Goal: Information Seeking & Learning: Check status

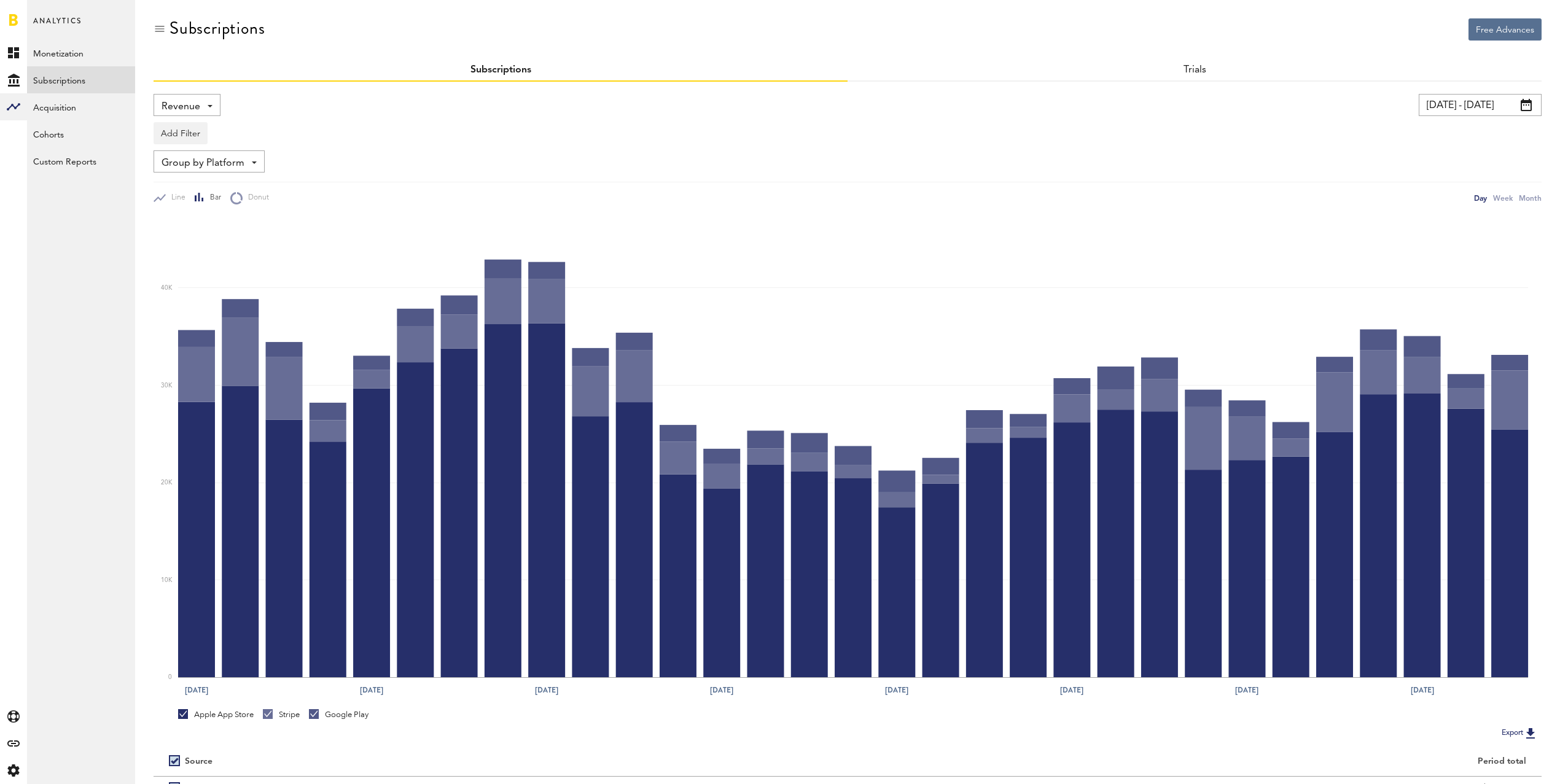
click at [196, 102] on span "Revenue" at bounding box center [181, 107] width 38 height 21
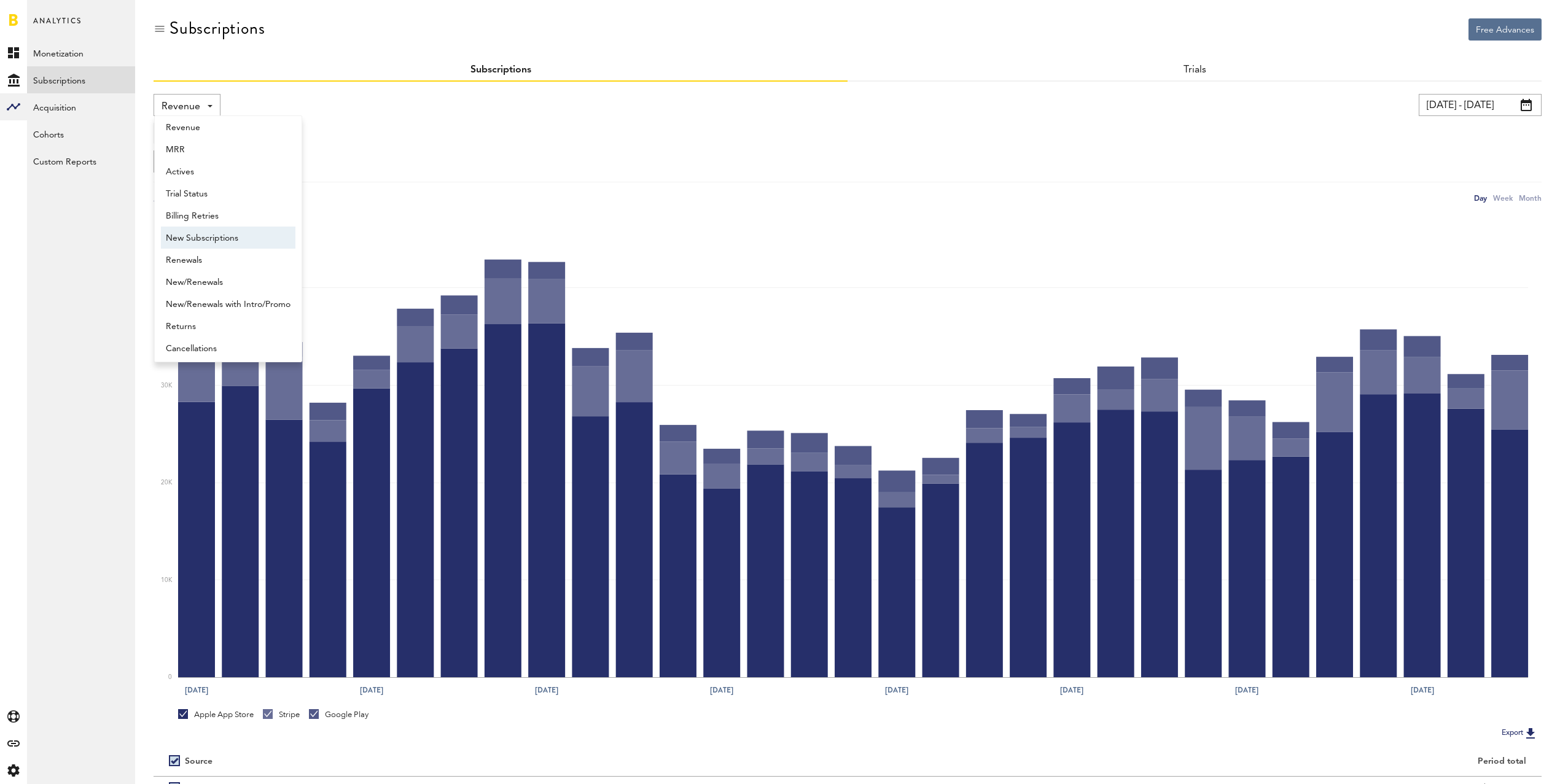
click at [225, 237] on span "New Subscriptions" at bounding box center [228, 238] width 124 height 21
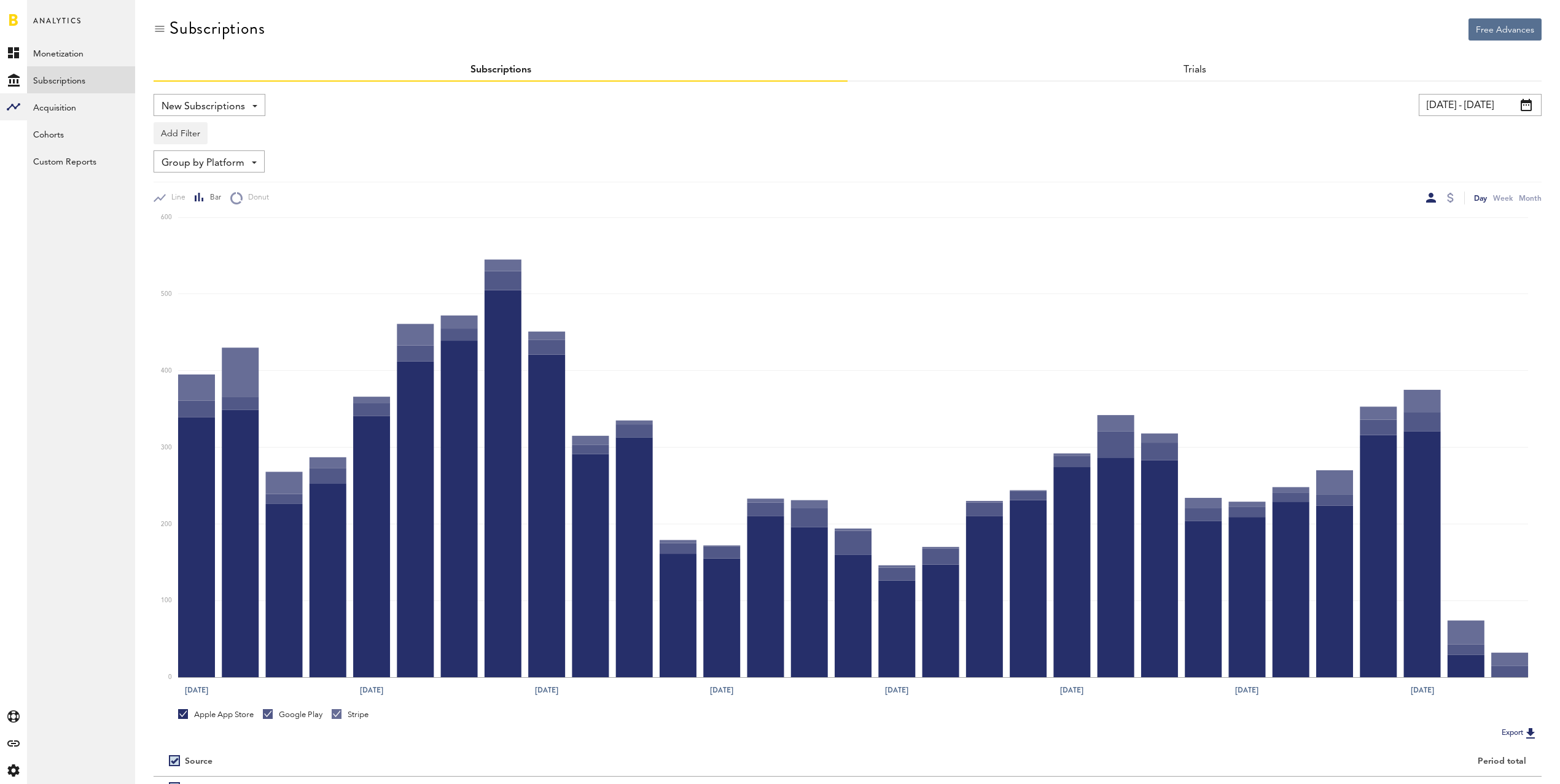
click at [236, 107] on span "New Subscriptions" at bounding box center [203, 107] width 83 height 21
click at [437, 152] on div "Group by Platform Group by Platform Group by App Group by Subscription Group by…" at bounding box center [848, 161] width 1388 height 22
click at [186, 136] on button "Add Filter" at bounding box center [181, 133] width 54 height 22
click at [191, 188] on li "Apps" at bounding box center [210, 187] width 99 height 22
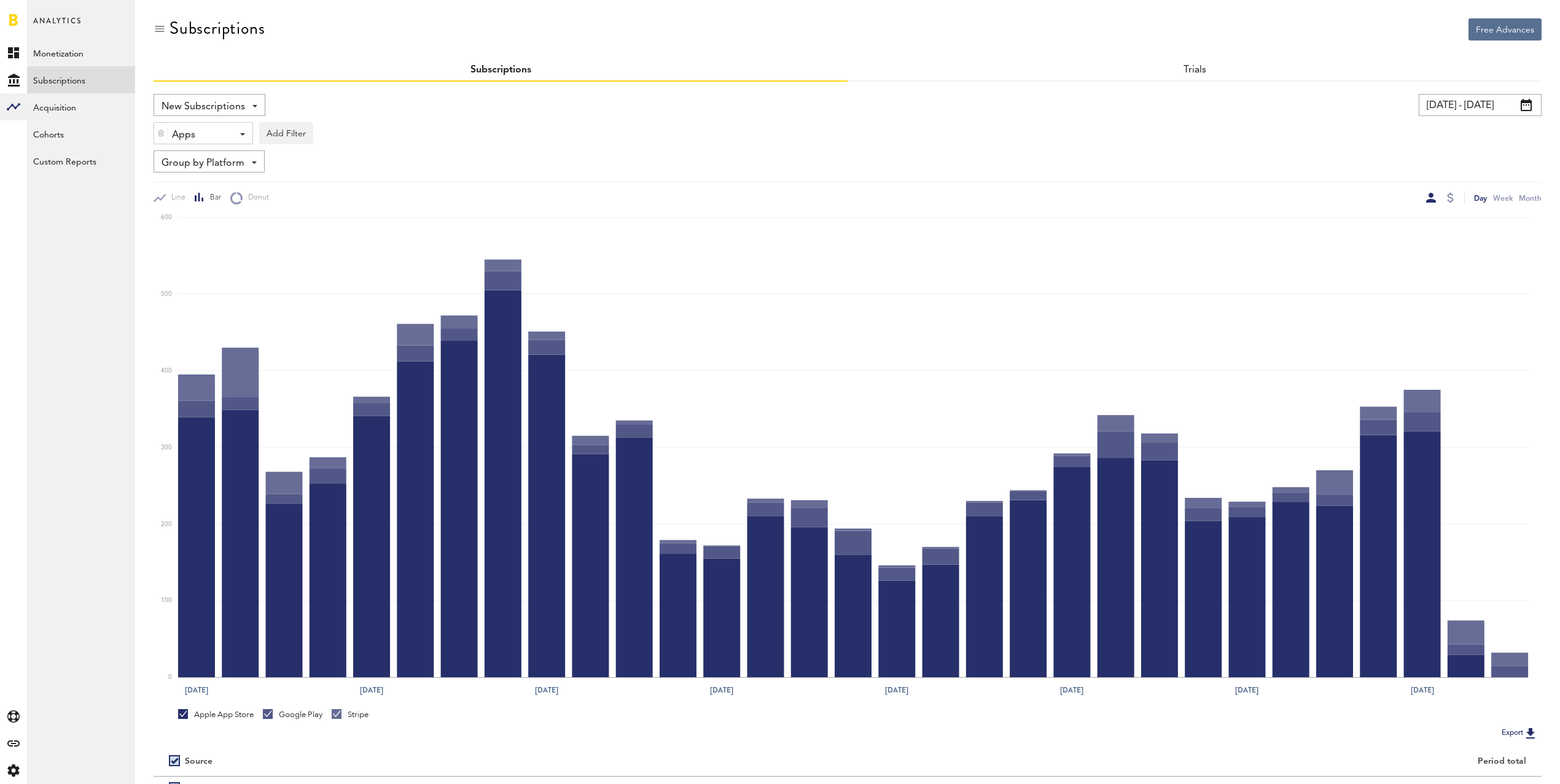
click at [197, 137] on div "Apps" at bounding box center [198, 135] width 53 height 21
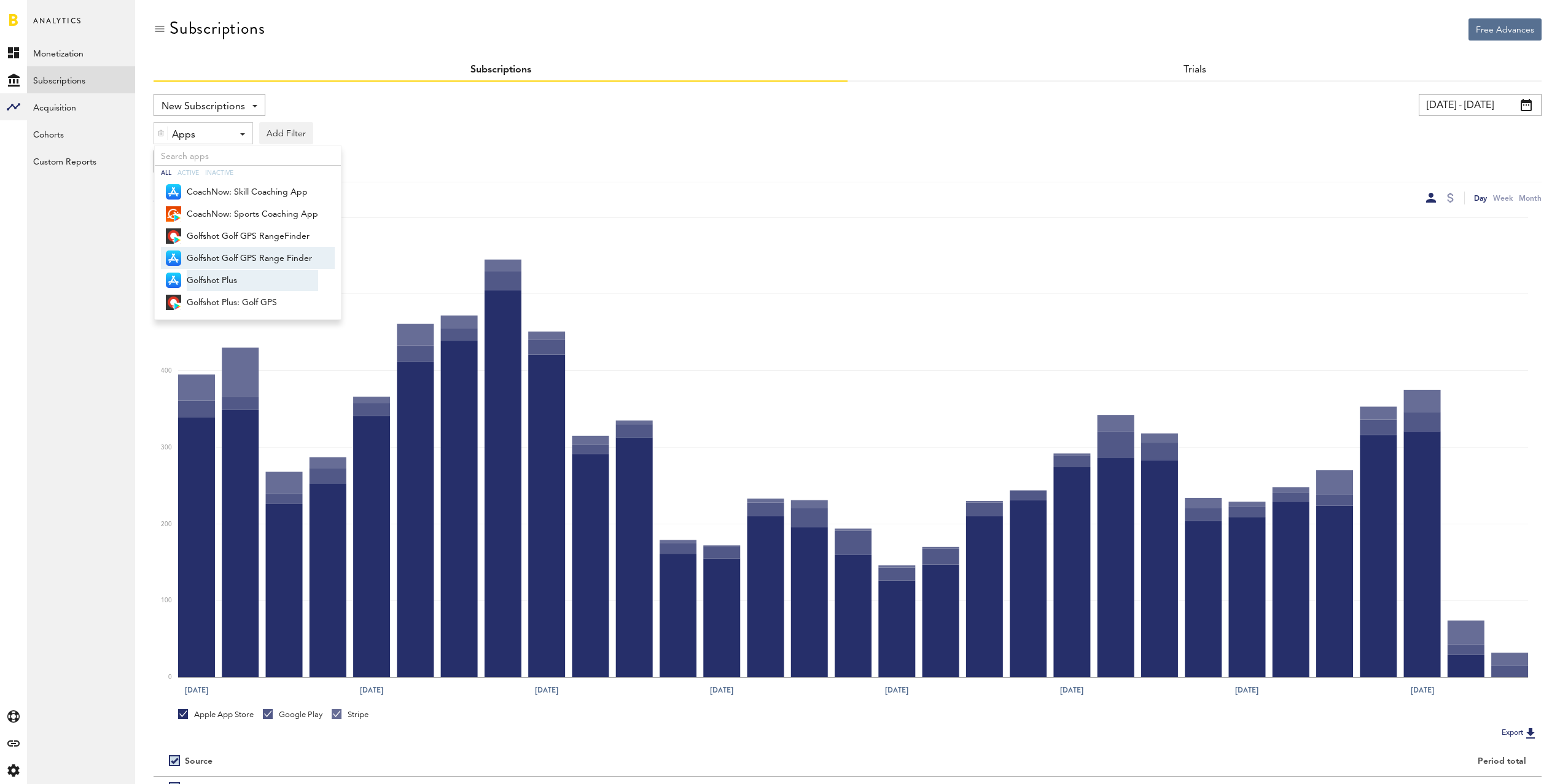
drag, startPoint x: 248, startPoint y: 256, endPoint x: 230, endPoint y: 272, distance: 24.1
click at [248, 256] on span "Golfshot Golf GPS Range Finder" at bounding box center [252, 258] width 131 height 21
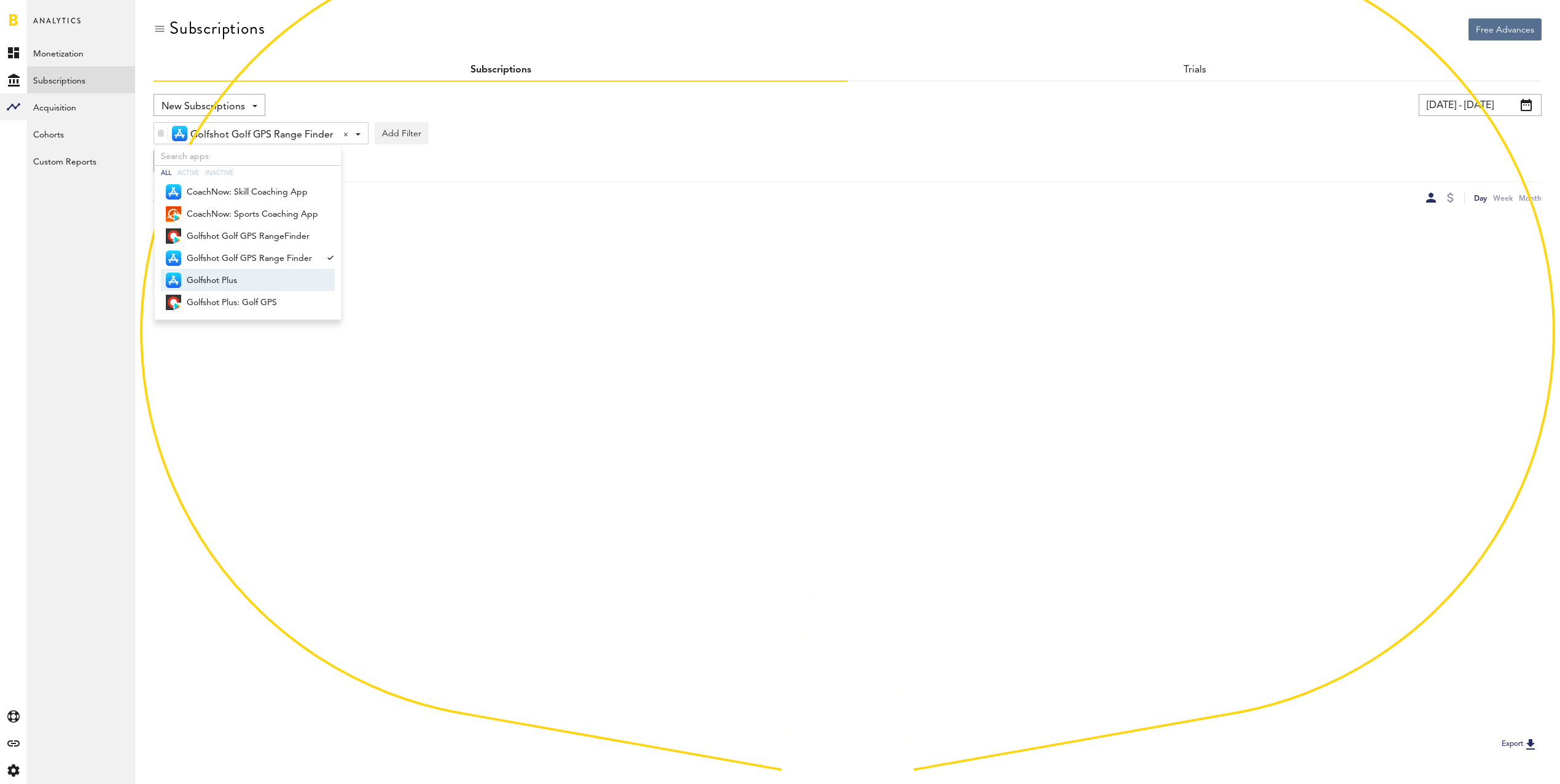
click at [224, 277] on span "Golfshot Plus" at bounding box center [252, 281] width 131 height 21
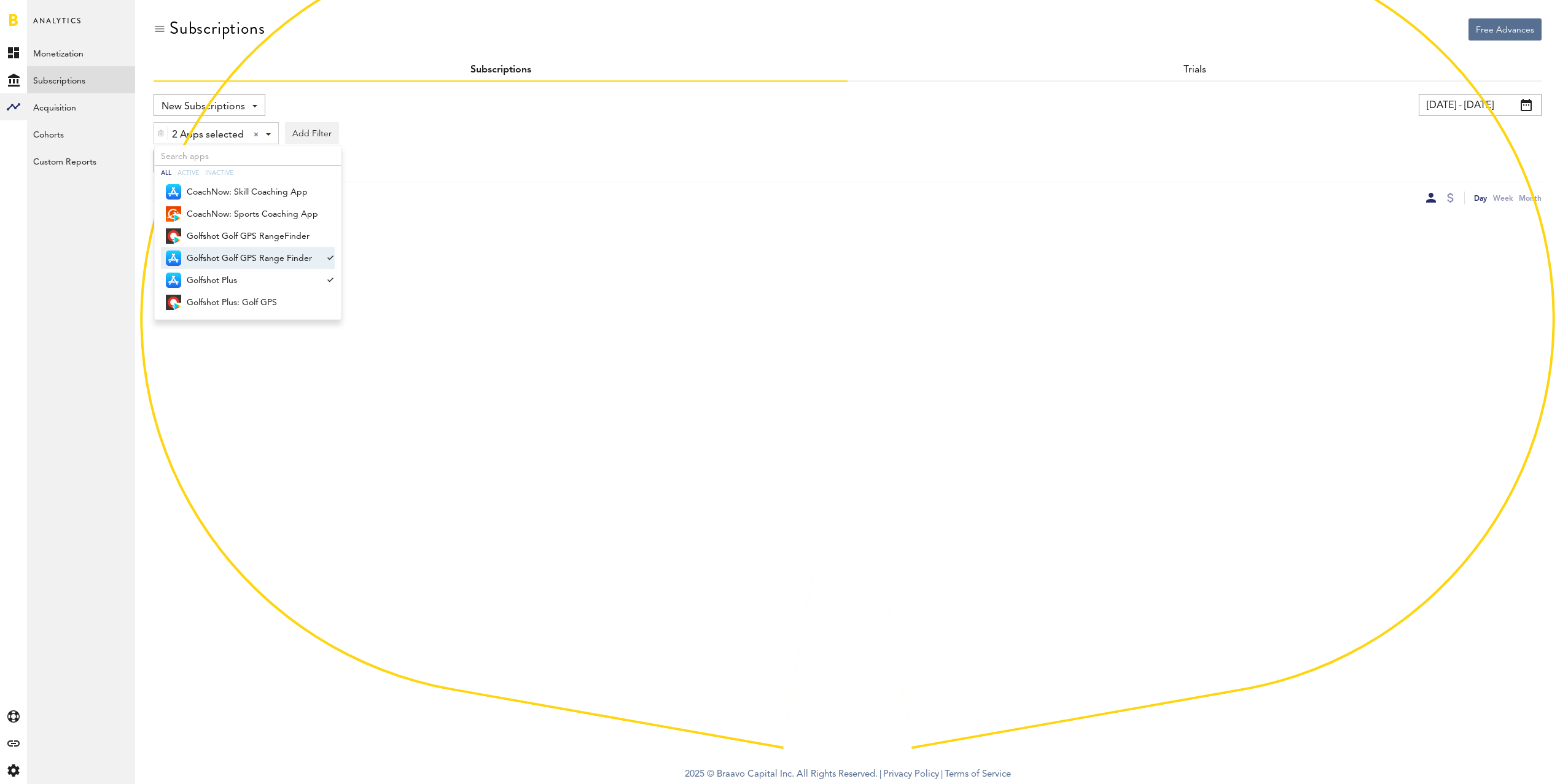
click at [626, 169] on div "Group by Platform Group by Platform Group by App Group by Subscription Group by…" at bounding box center [848, 161] width 1388 height 22
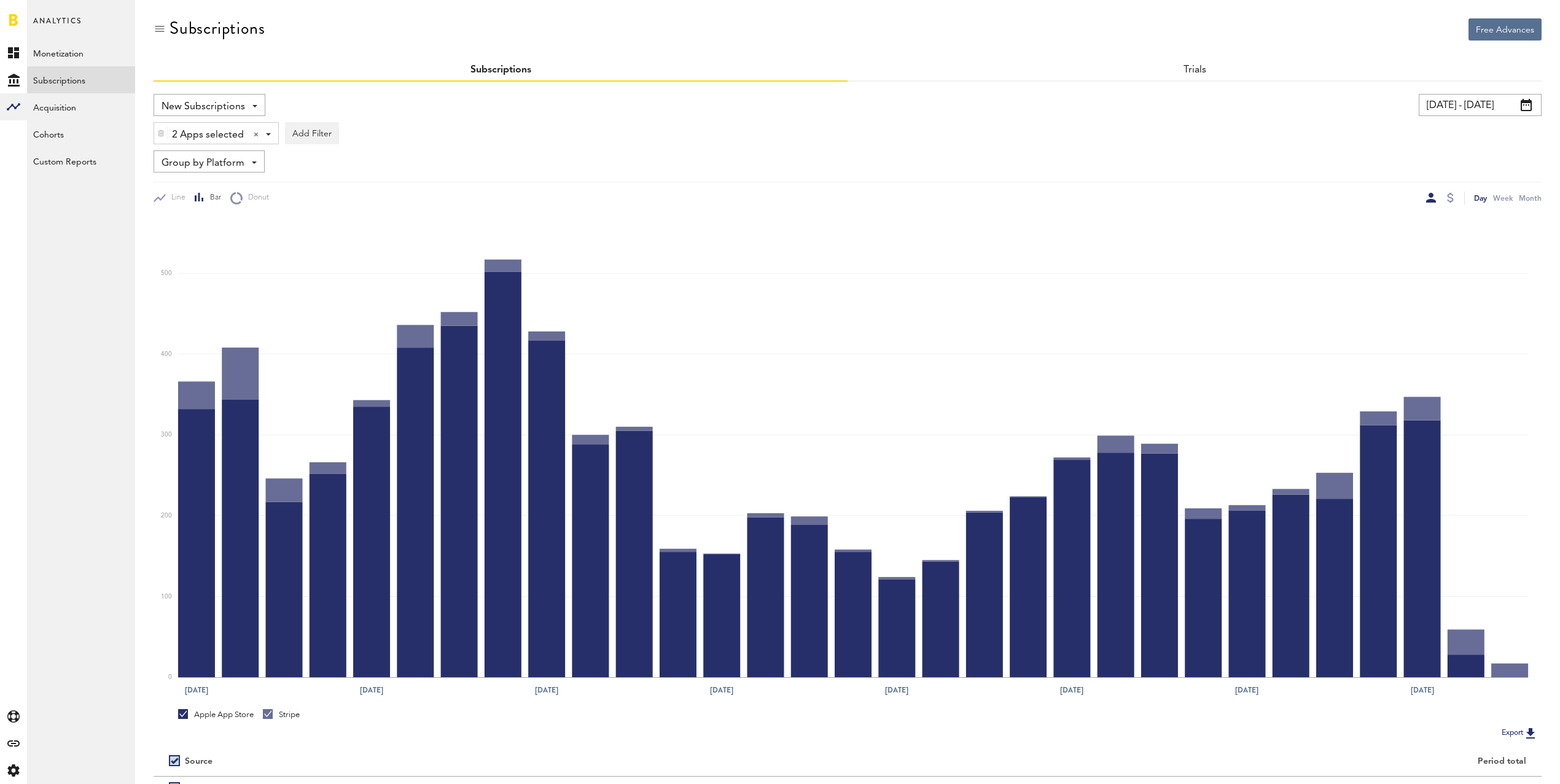
click at [1196, 79] on div "Trials" at bounding box center [1195, 70] width 694 height 22
click at [1198, 74] on link "Trials" at bounding box center [1194, 70] width 23 height 10
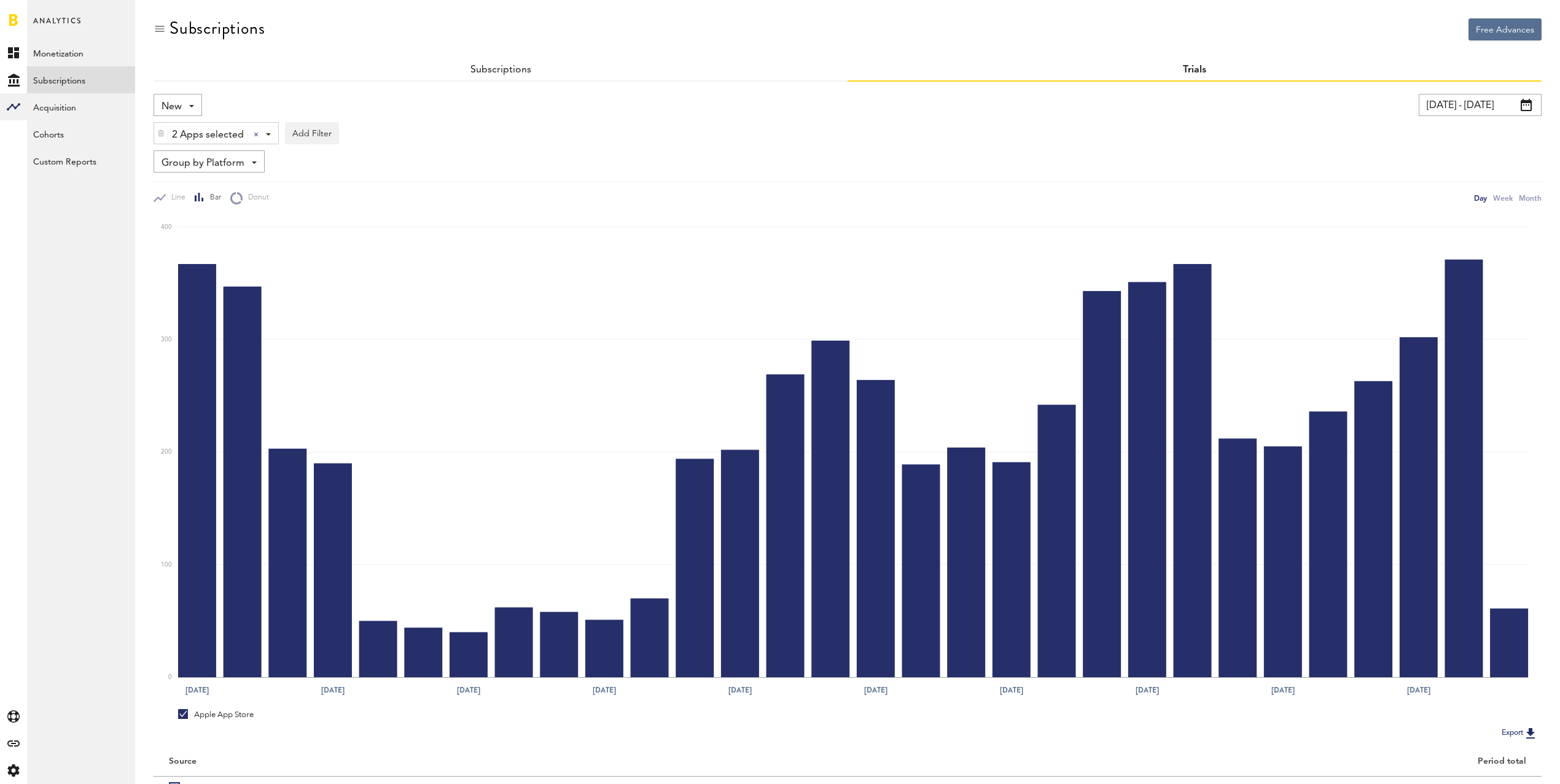
click at [1475, 107] on input "[DATE] - [DATE]" at bounding box center [1480, 104] width 123 height 22
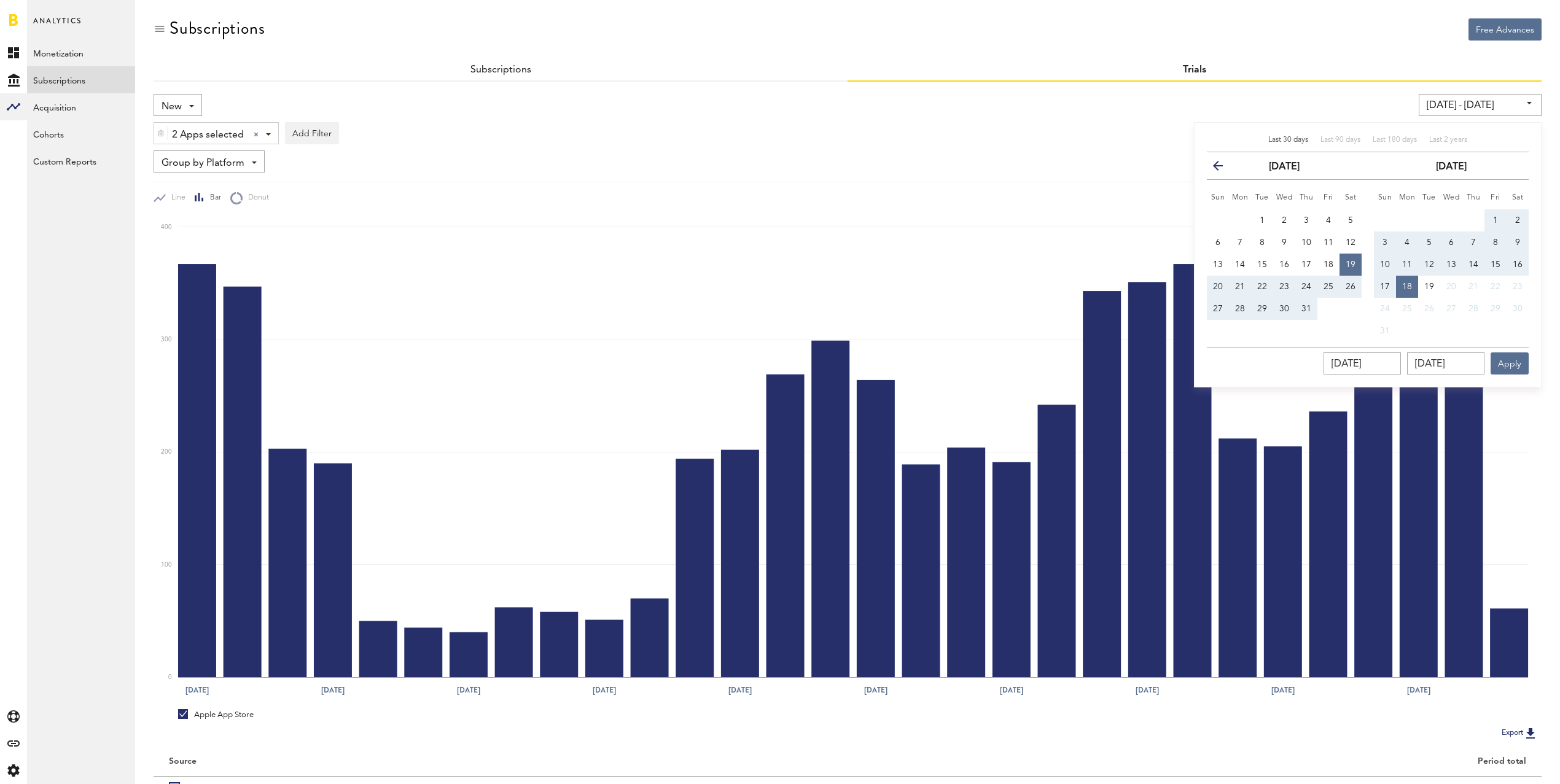
click at [1501, 212] on button "1" at bounding box center [1495, 220] width 22 height 22
type input "[DATE] - [DATE]"
type input "[DATE]"
click at [1383, 283] on span "17" at bounding box center [1384, 287] width 10 height 9
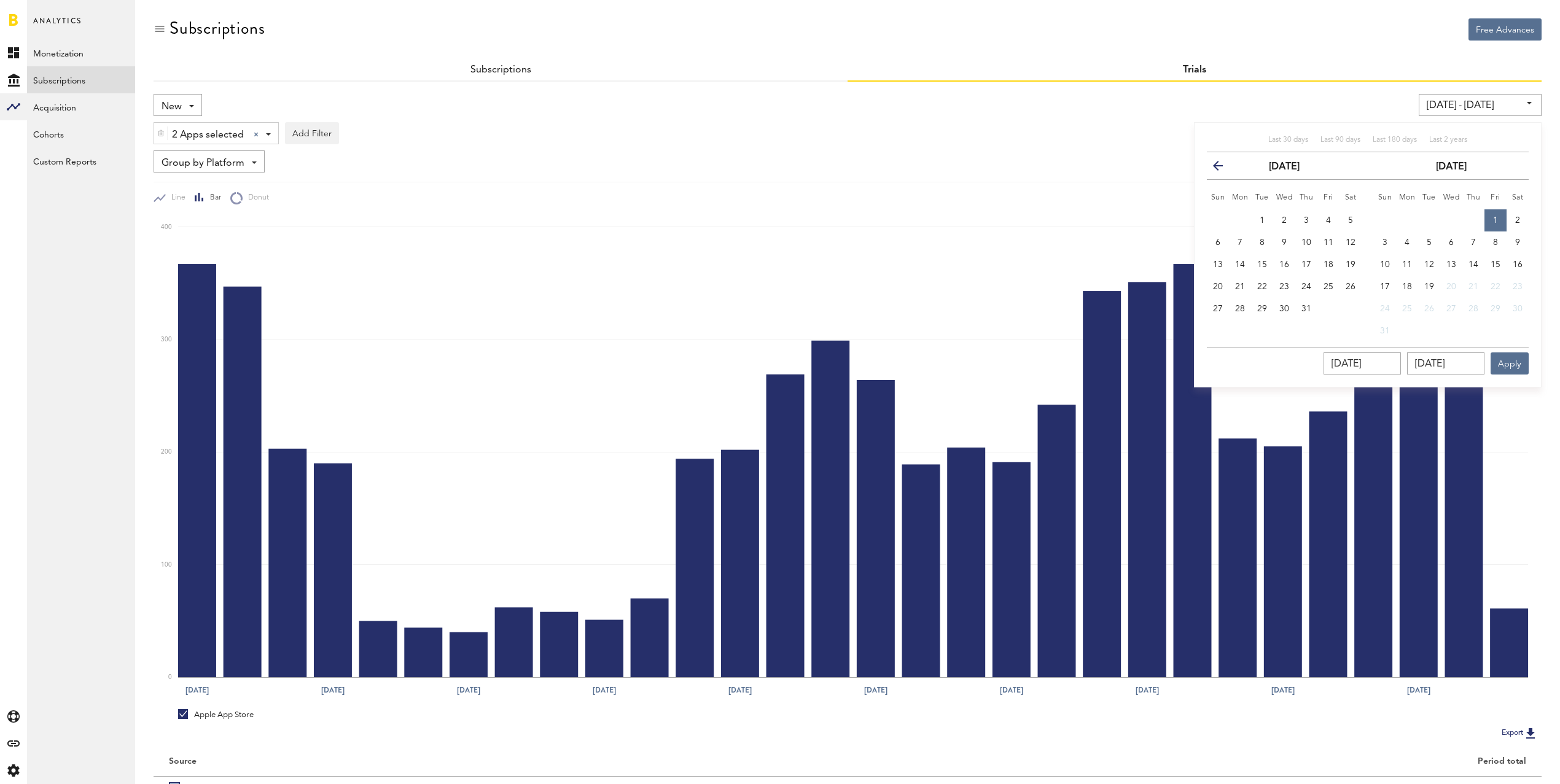
type input "[DATE] - [DATE]"
type input "[DATE]"
click at [1517, 358] on button "Apply" at bounding box center [1510, 362] width 38 height 22
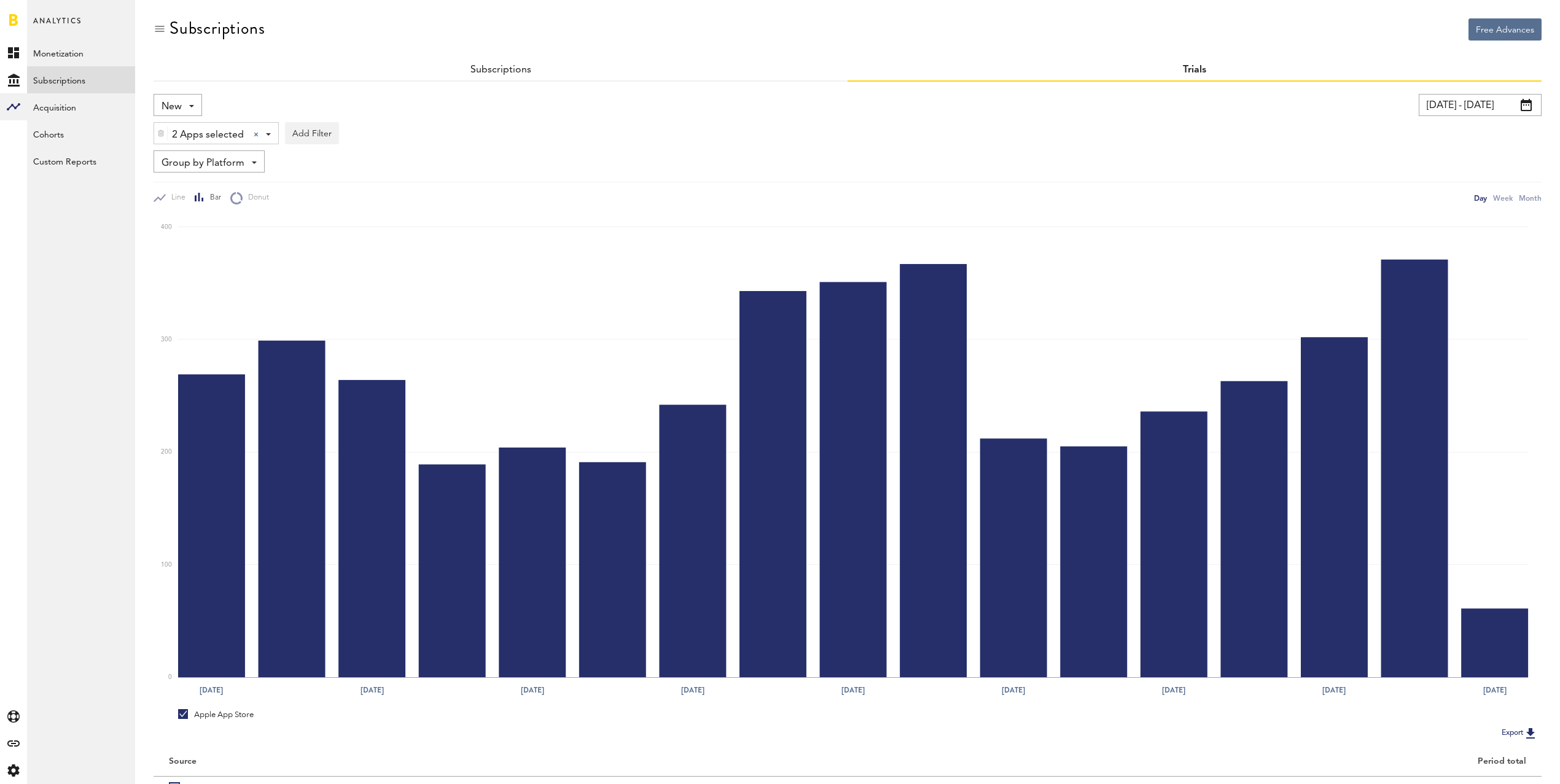
click at [1490, 107] on input "[DATE] - [DATE]" at bounding box center [1480, 104] width 123 height 22
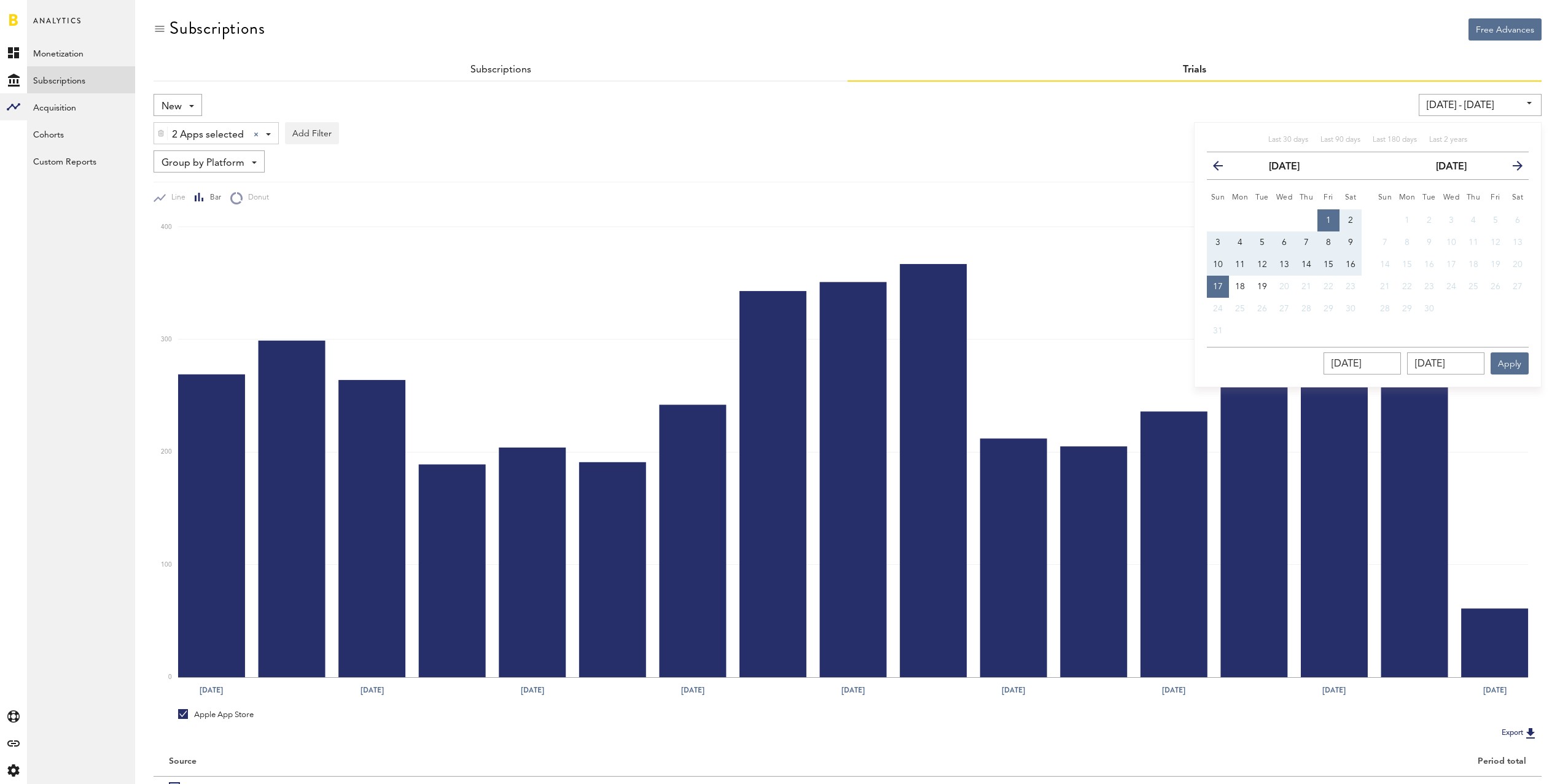
click at [1331, 218] on span "1" at bounding box center [1329, 221] width 5 height 9
click at [1353, 265] on span "16" at bounding box center [1350, 264] width 10 height 9
type input "[DATE] - [DATE]"
type input "[DATE]"
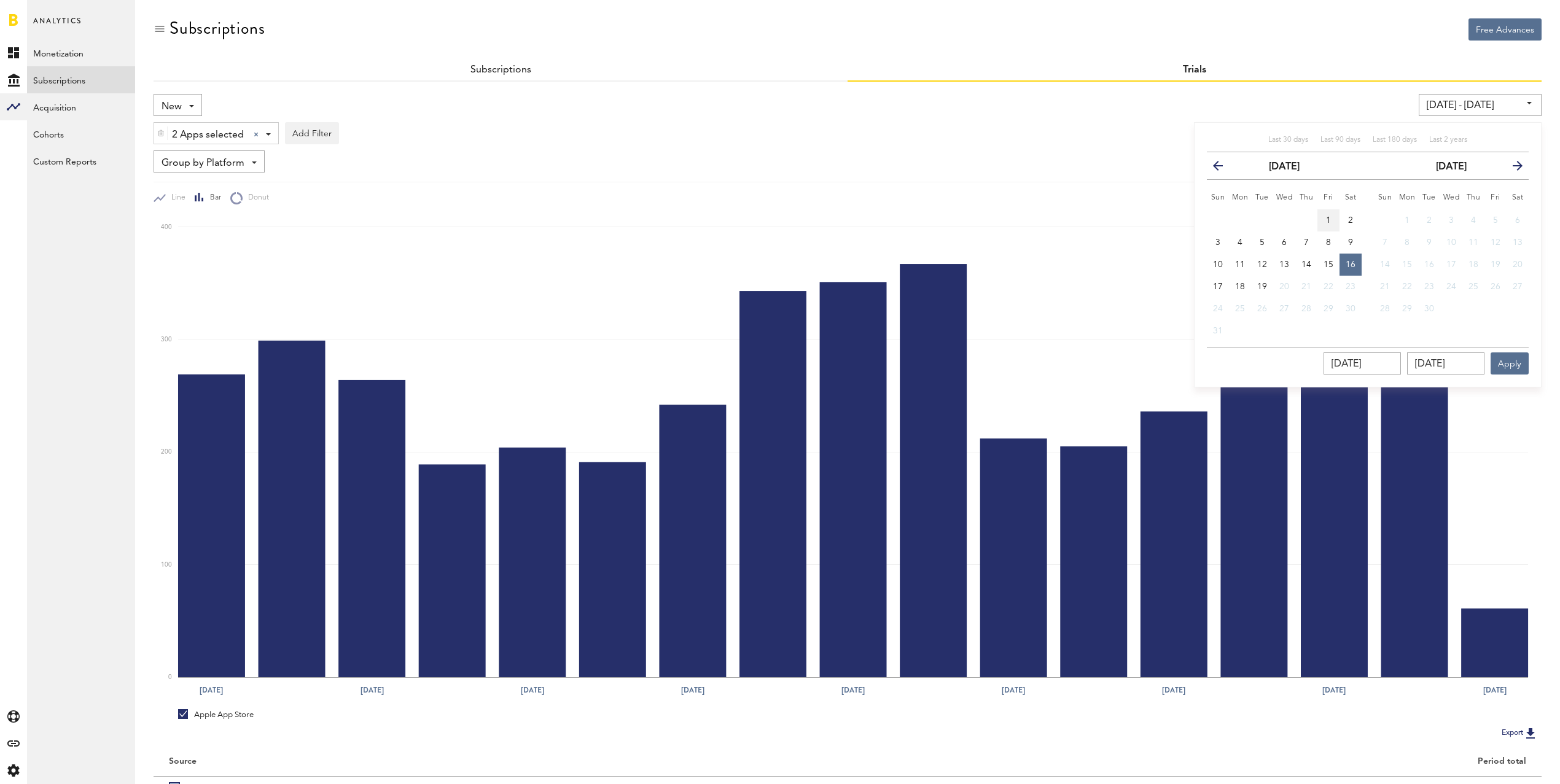
click at [1328, 216] on span "1" at bounding box center [1329, 221] width 5 height 9
type input "[DATE] - [DATE]"
type input "[DATE]"
drag, startPoint x: 1352, startPoint y: 262, endPoint x: 1370, endPoint y: 294, distance: 36.7
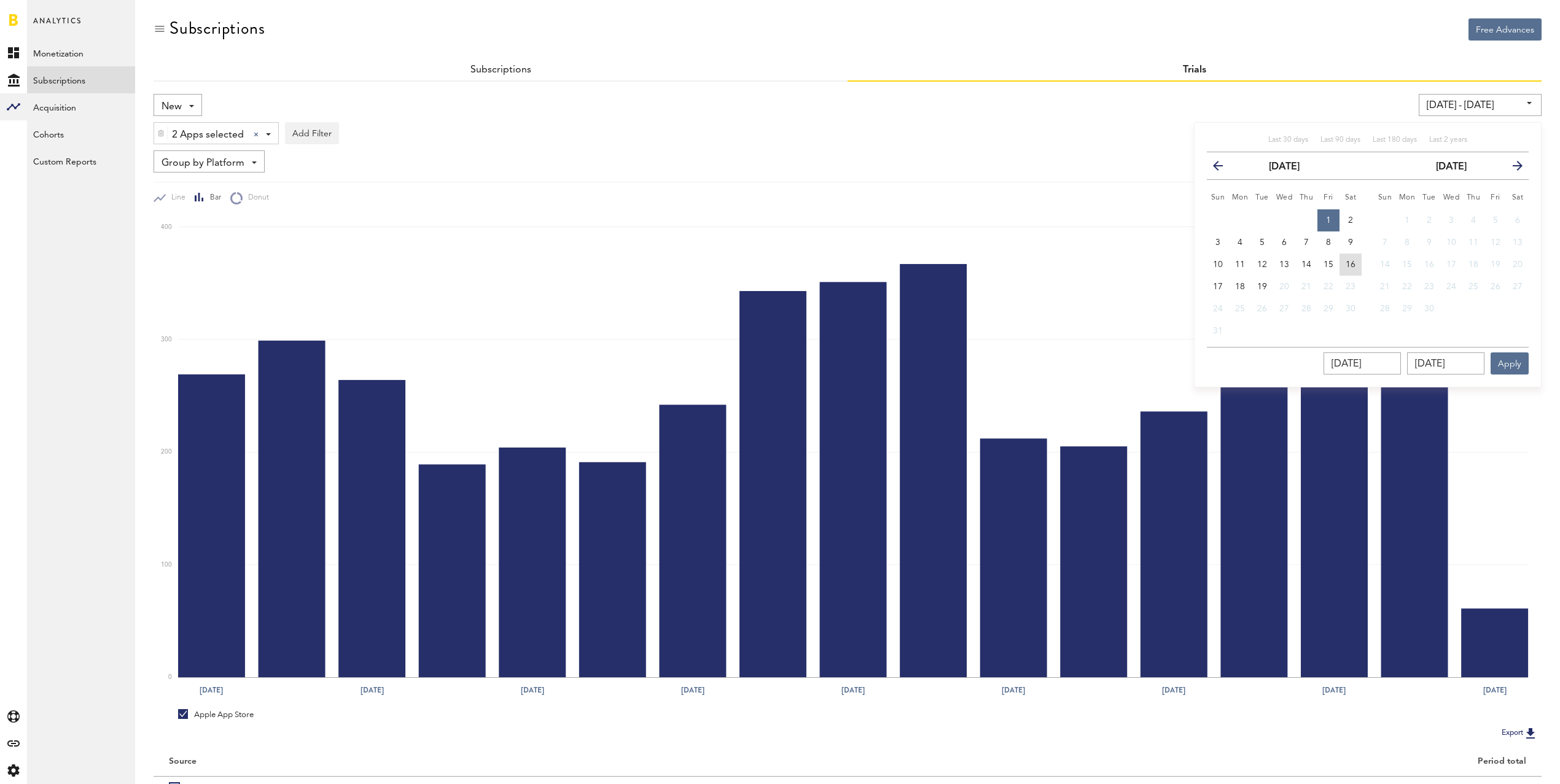
click at [1352, 263] on span "16" at bounding box center [1350, 264] width 10 height 9
type input "[DATE] - [DATE]"
type input "[DATE]"
click at [1515, 359] on button "Apply" at bounding box center [1510, 362] width 38 height 22
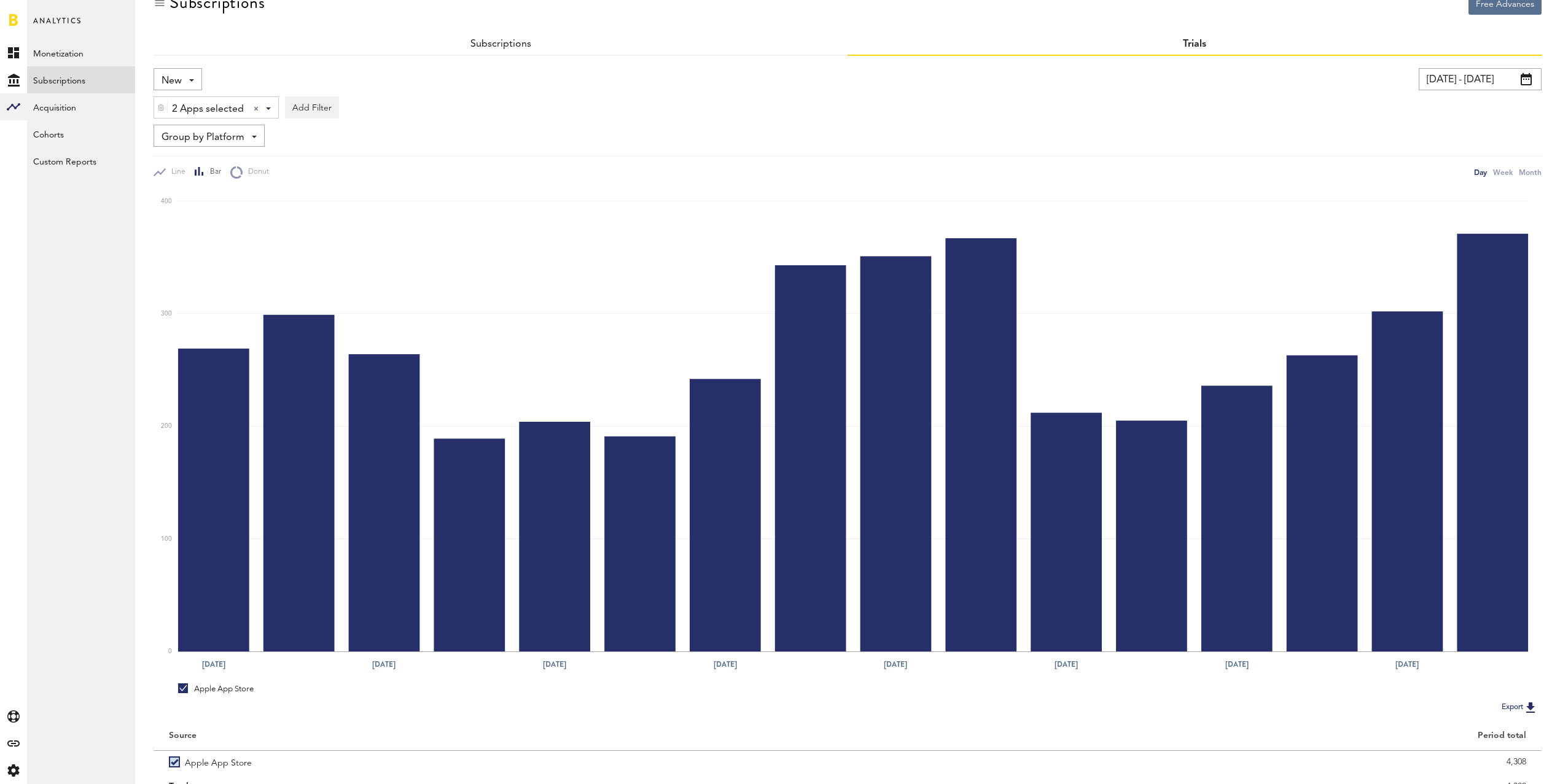
scroll to position [81, 0]
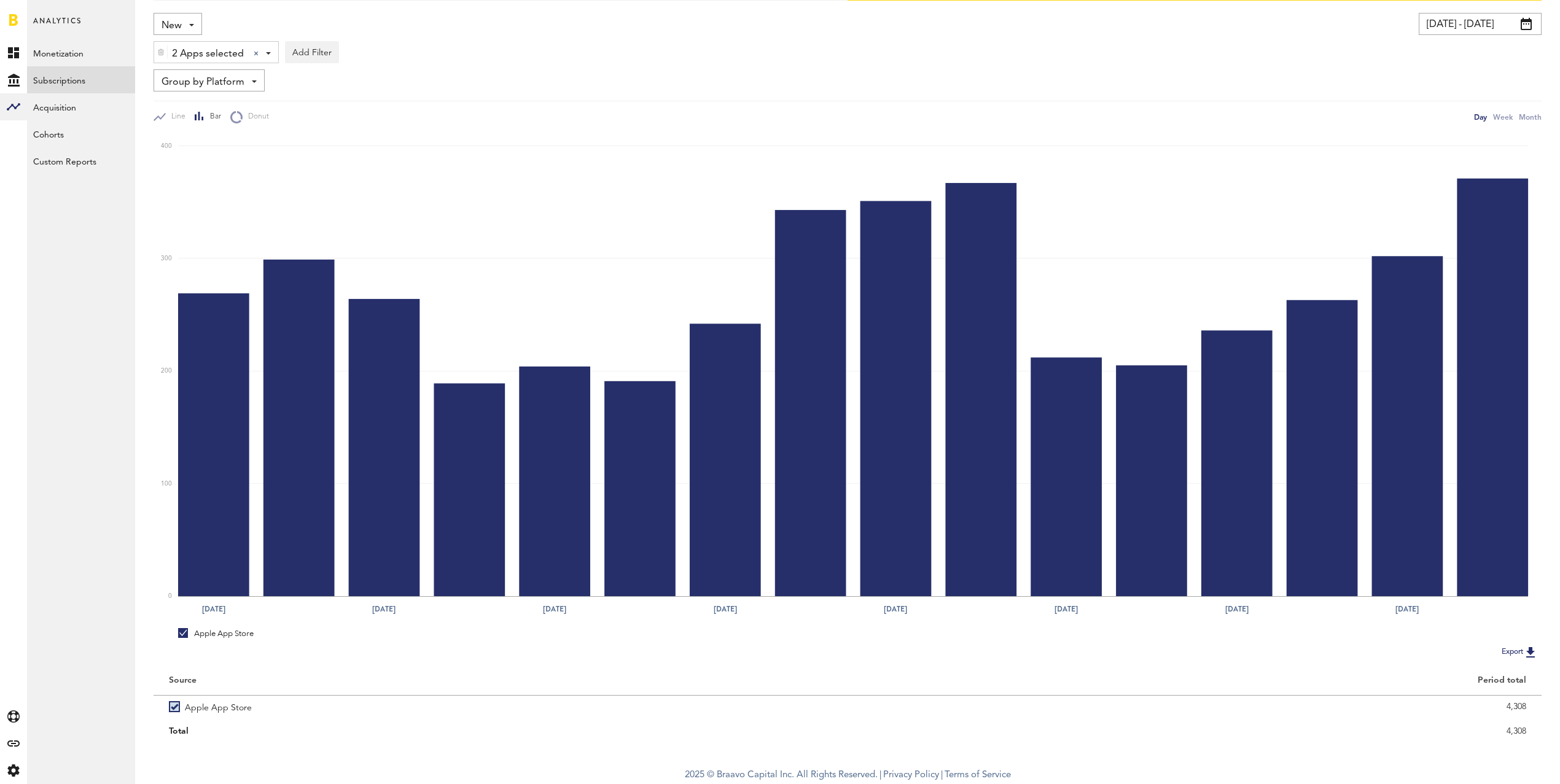
click at [235, 56] on span "2 Apps selected" at bounding box center [208, 54] width 72 height 21
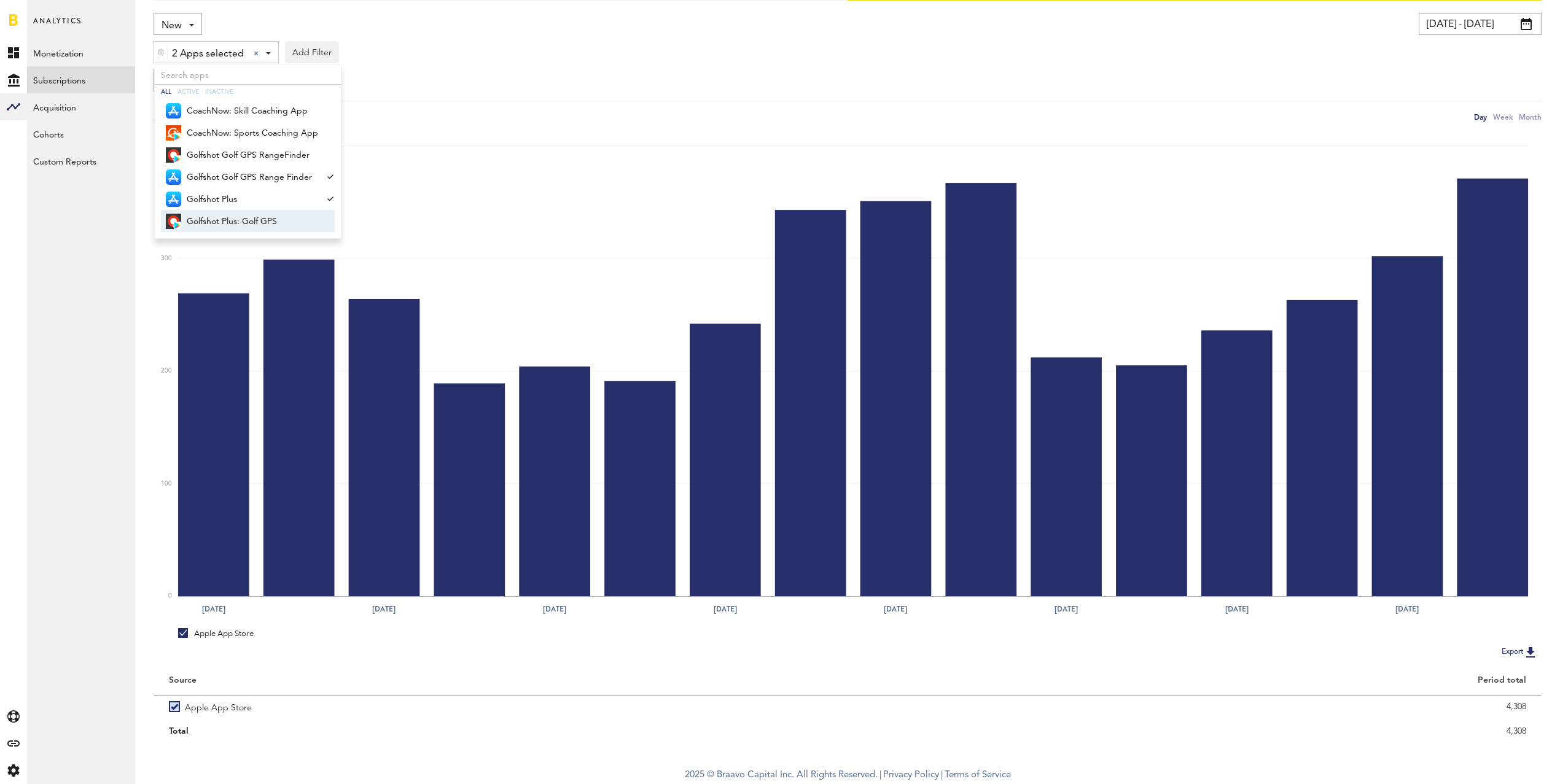
click at [264, 218] on span "Golfshot Plus: Golf GPS" at bounding box center [252, 222] width 131 height 21
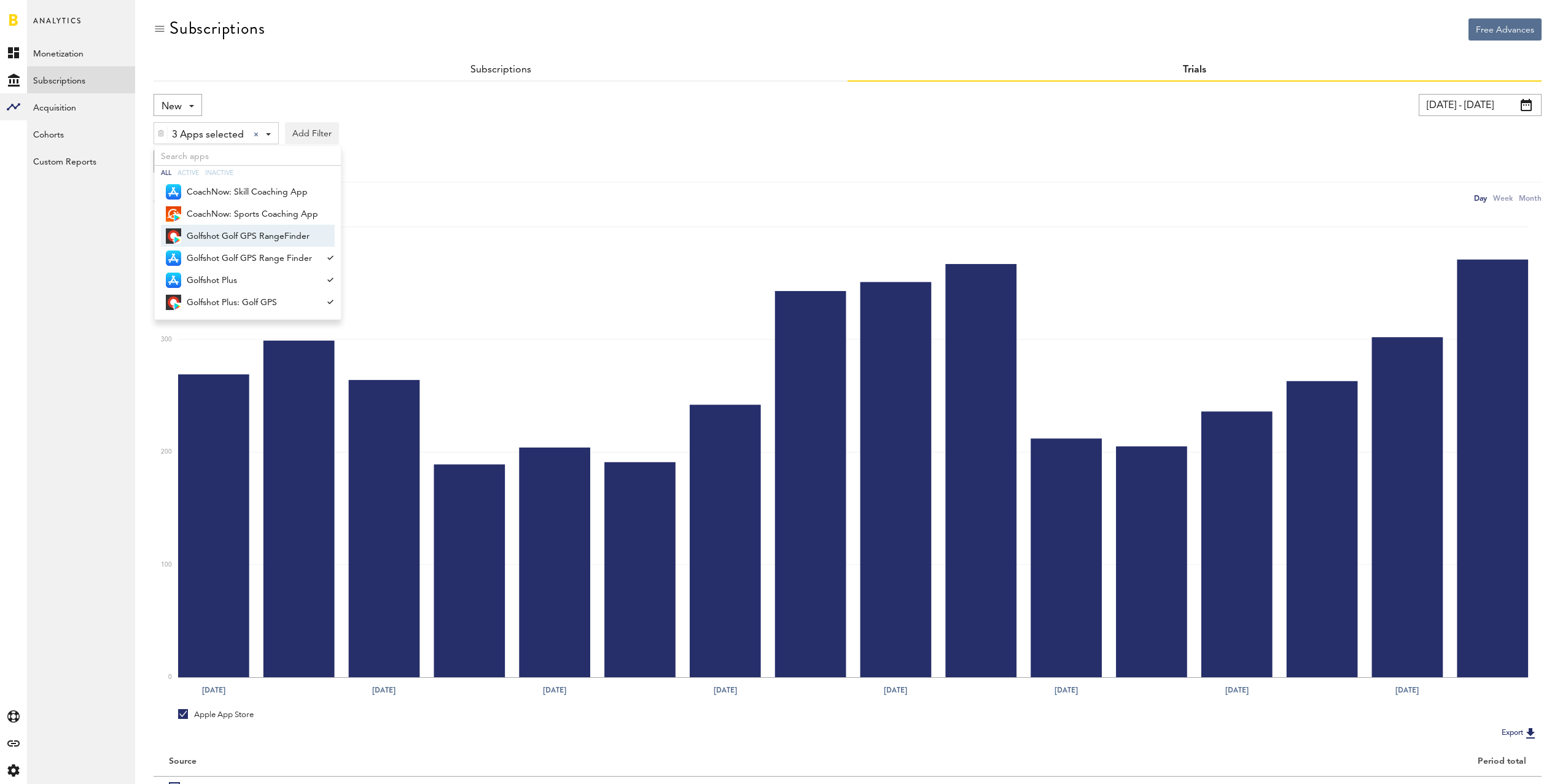
click at [277, 234] on span "Golfshot Golf GPS RangeFinder" at bounding box center [252, 236] width 131 height 21
drag, startPoint x: 650, startPoint y: 169, endPoint x: 651, endPoint y: 193, distance: 24.0
click at [650, 169] on div "Group by Platform Group by Platform Group by App Group by Subscription Group by…" at bounding box center [848, 161] width 1388 height 22
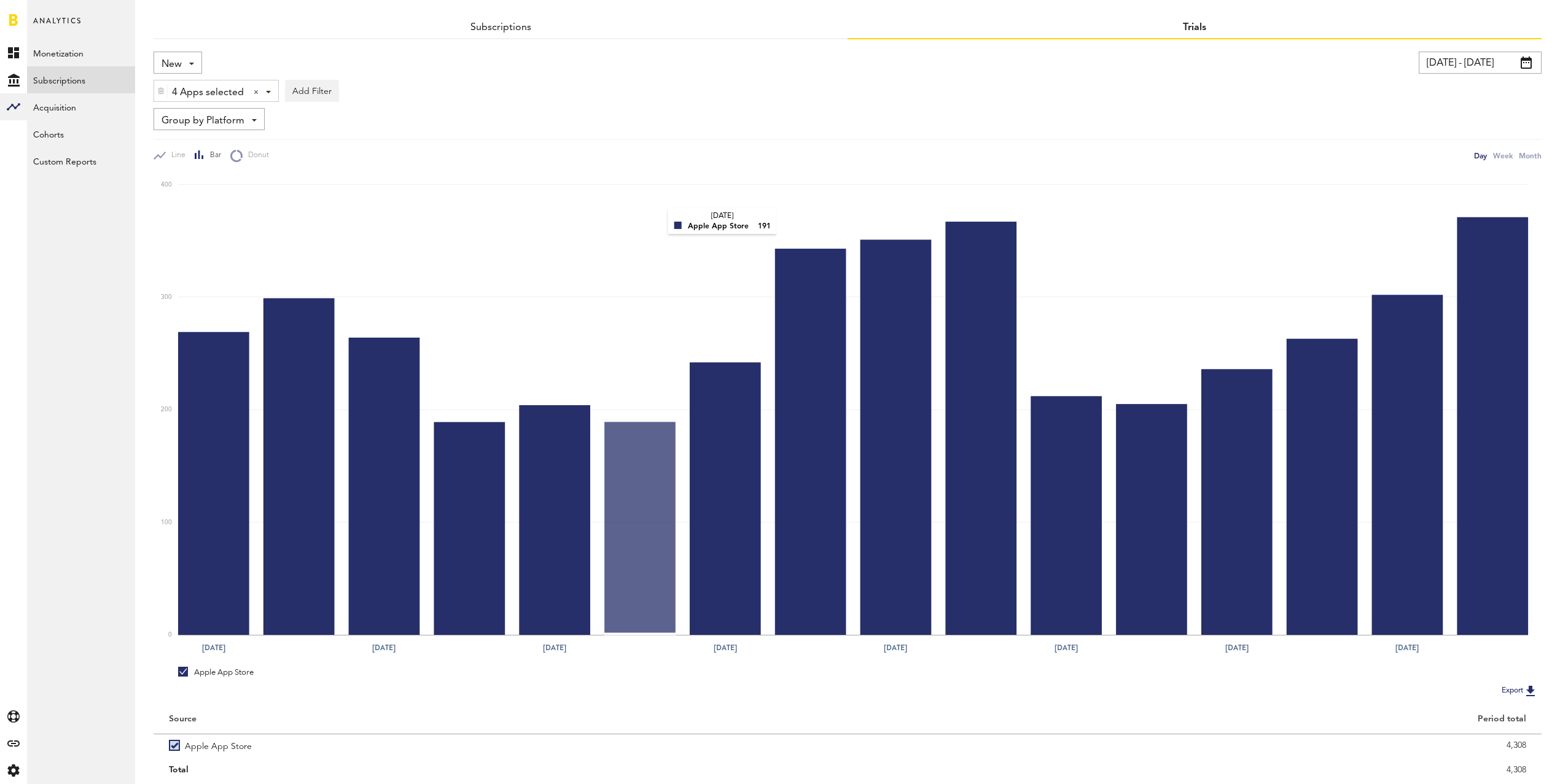
scroll to position [81, 0]
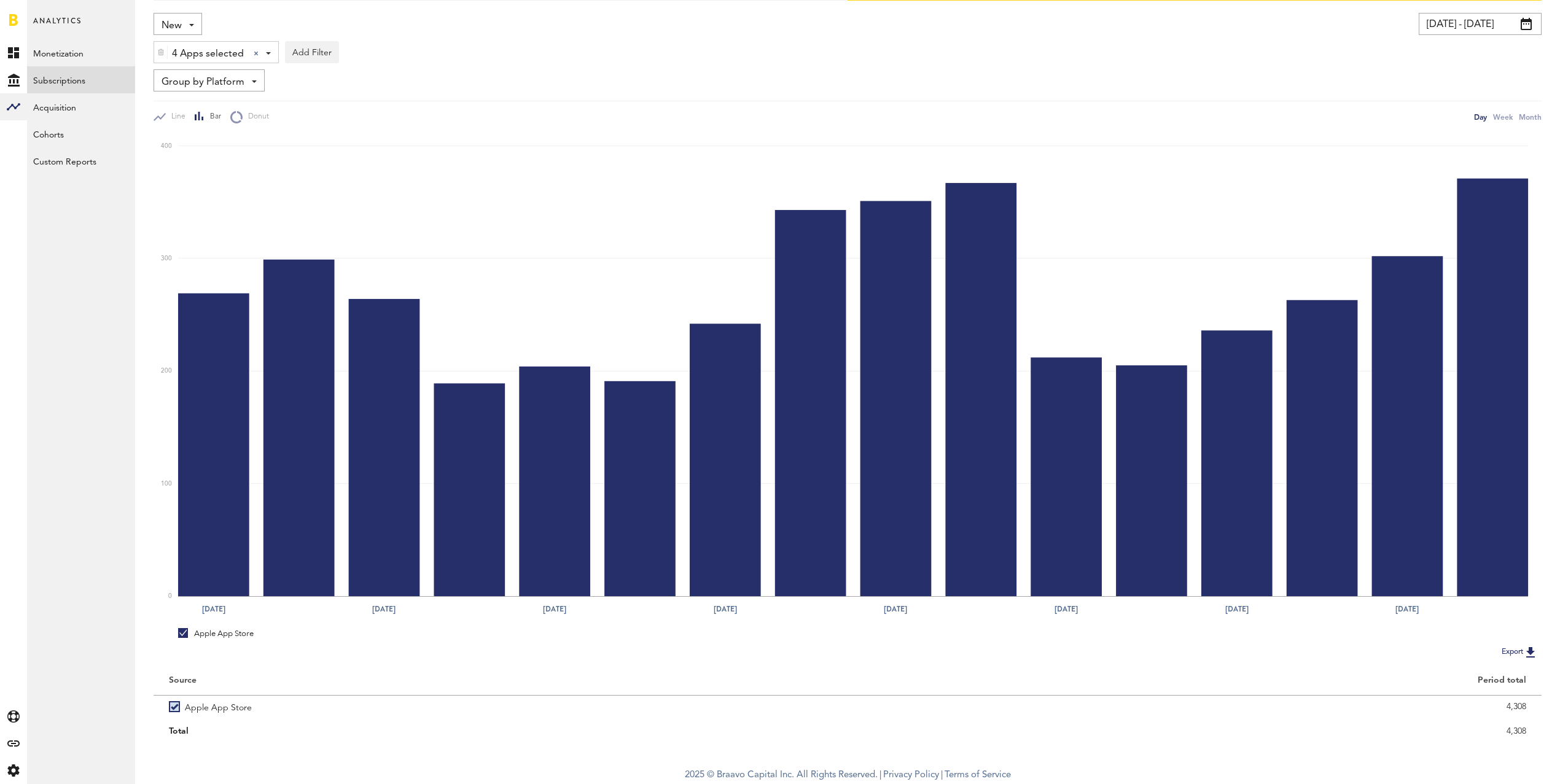
click at [223, 51] on span "4 Apps selected" at bounding box center [208, 54] width 72 height 21
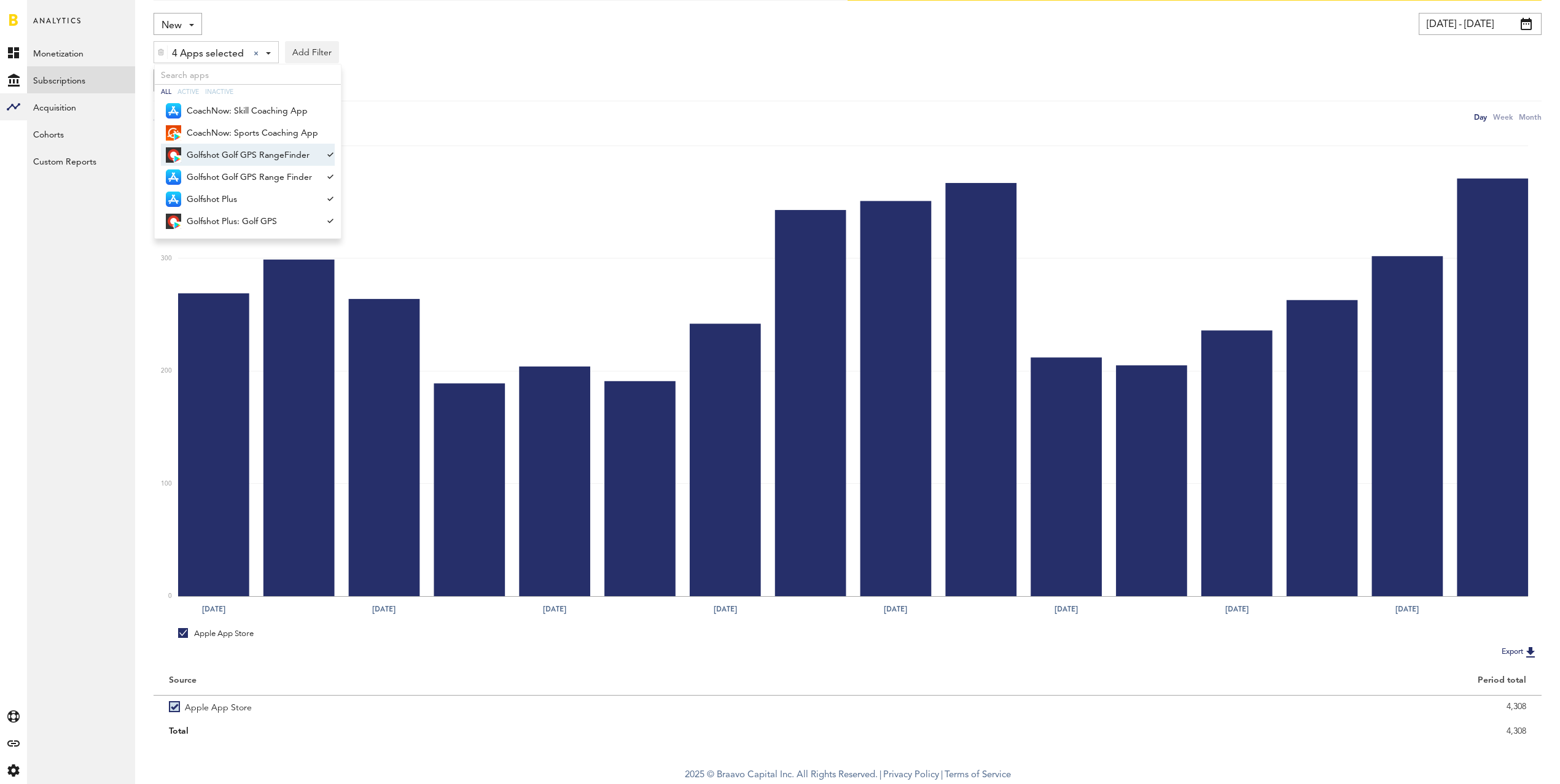
click at [257, 149] on span "Golfshot Golf GPS RangeFinder" at bounding box center [252, 156] width 131 height 21
drag, startPoint x: 252, startPoint y: 221, endPoint x: 263, endPoint y: 218, distance: 11.4
click at [252, 221] on span "Golfshot Plus: Golf GPS" at bounding box center [252, 222] width 131 height 21
click at [621, 80] on div "Group by Platform Group by Platform Group by App Group by Subscription Group by…" at bounding box center [848, 80] width 1388 height 22
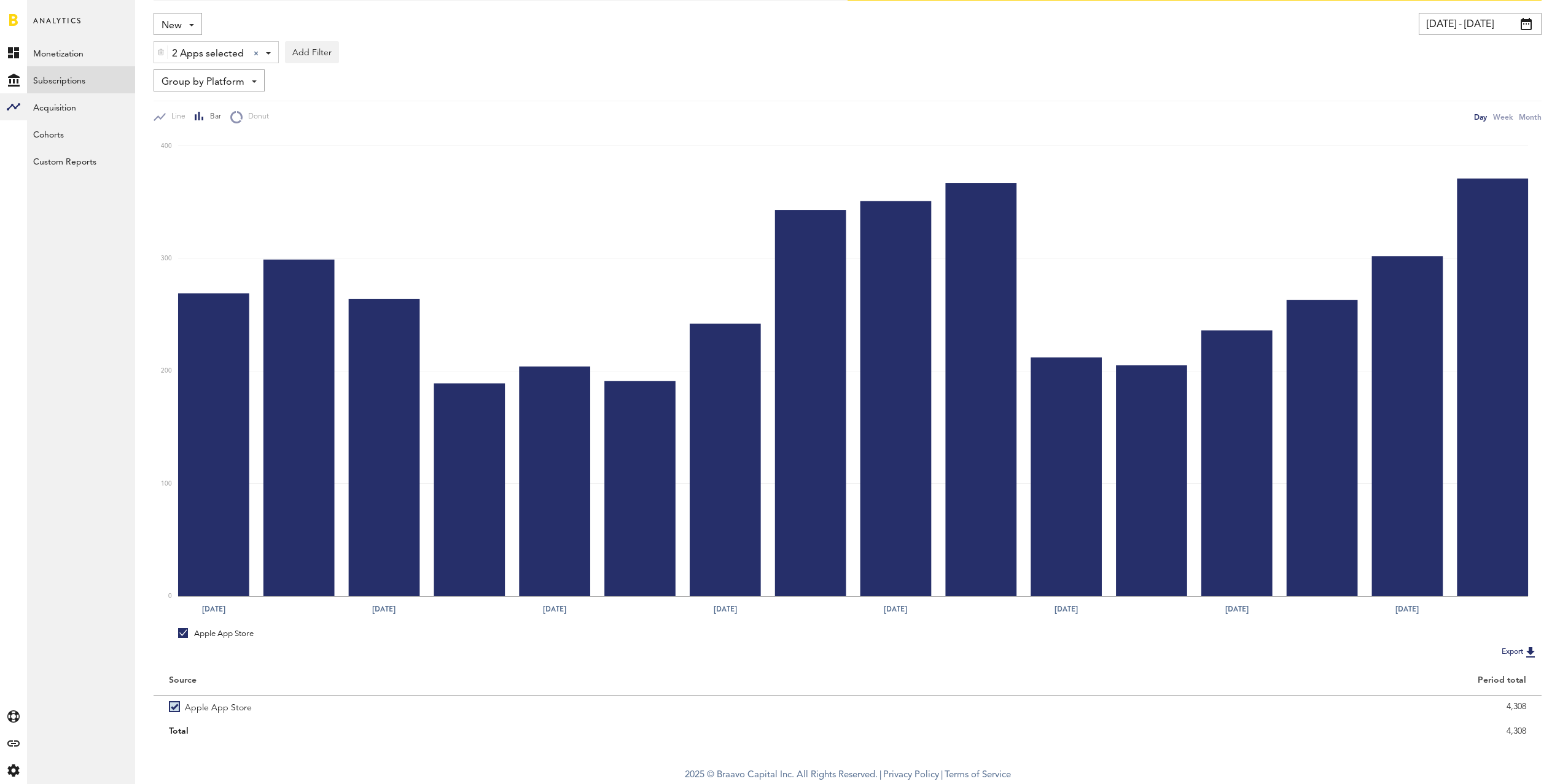
click at [1482, 23] on input "[DATE] - [DATE]" at bounding box center [1480, 23] width 123 height 22
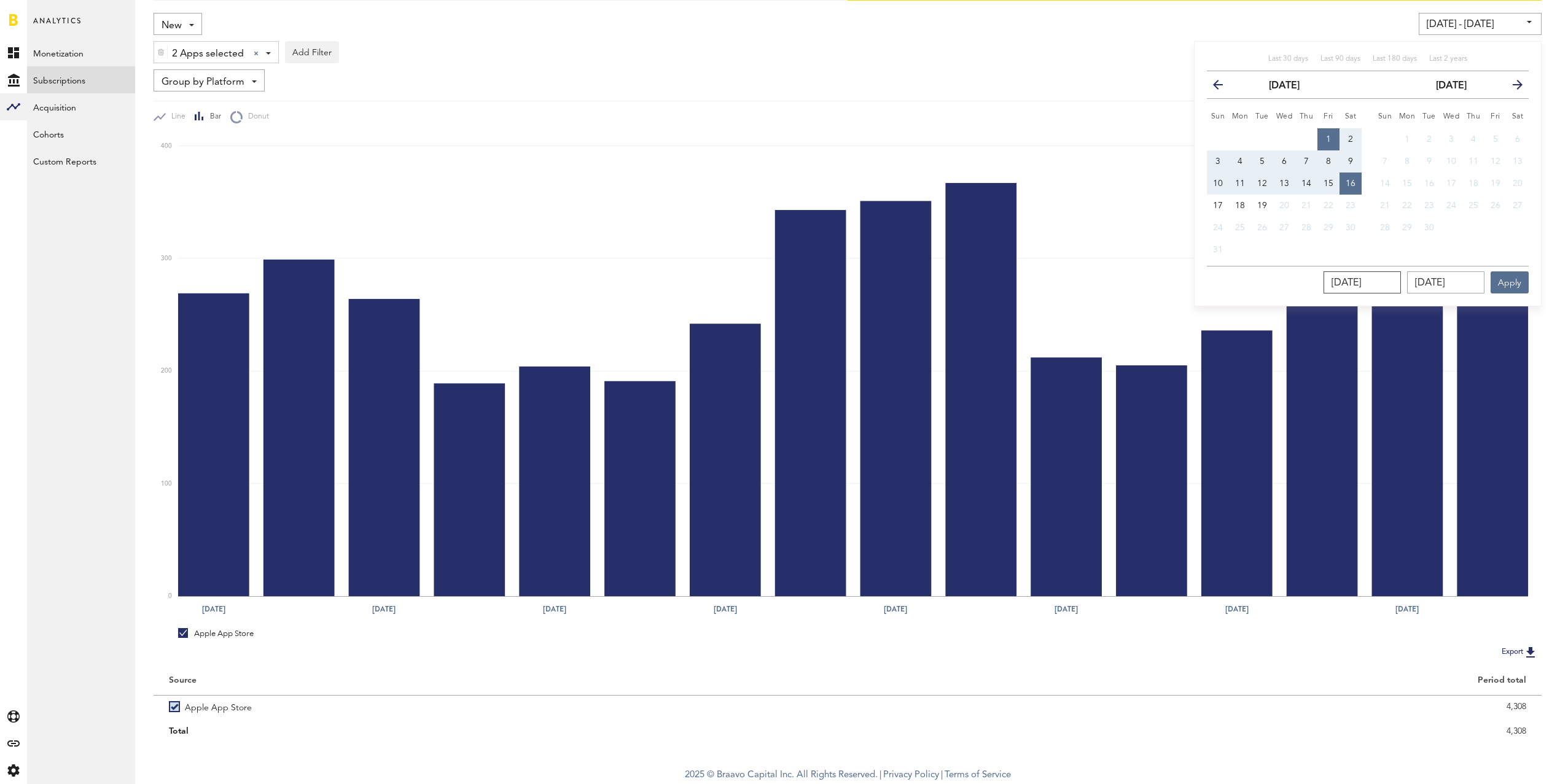
drag, startPoint x: 1404, startPoint y: 276, endPoint x: 1425, endPoint y: 277, distance: 21.0
click at [1401, 276] on input "[DATE]" at bounding box center [1362, 282] width 77 height 22
type input "08/01/202_"
type input "[DATE] - [DATE]"
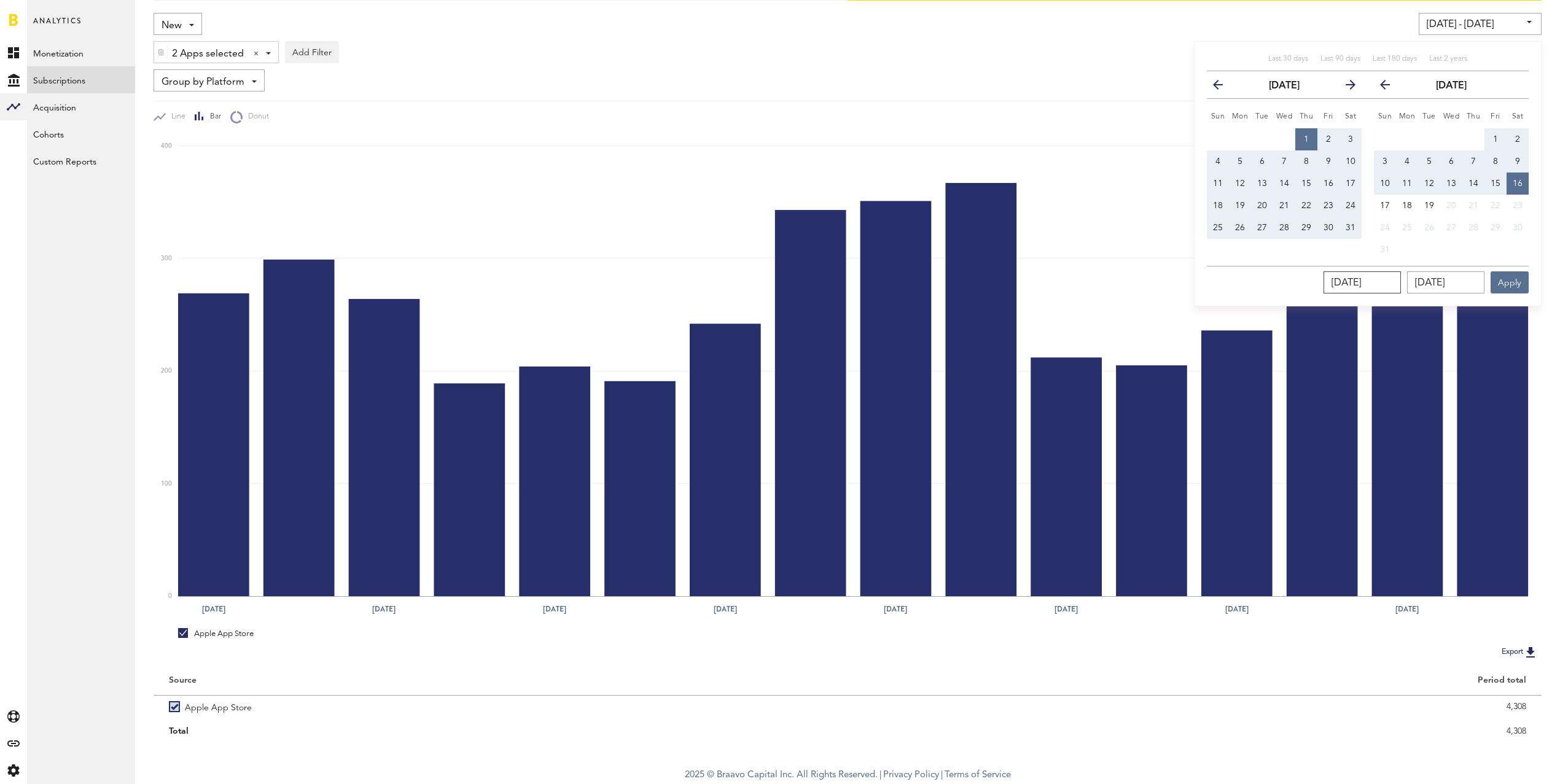
type input "[DATE]"
click at [1474, 279] on input "[DATE]" at bounding box center [1445, 282] width 77 height 22
type input "08/16/202_"
type input "[DATE] - [DATE]"
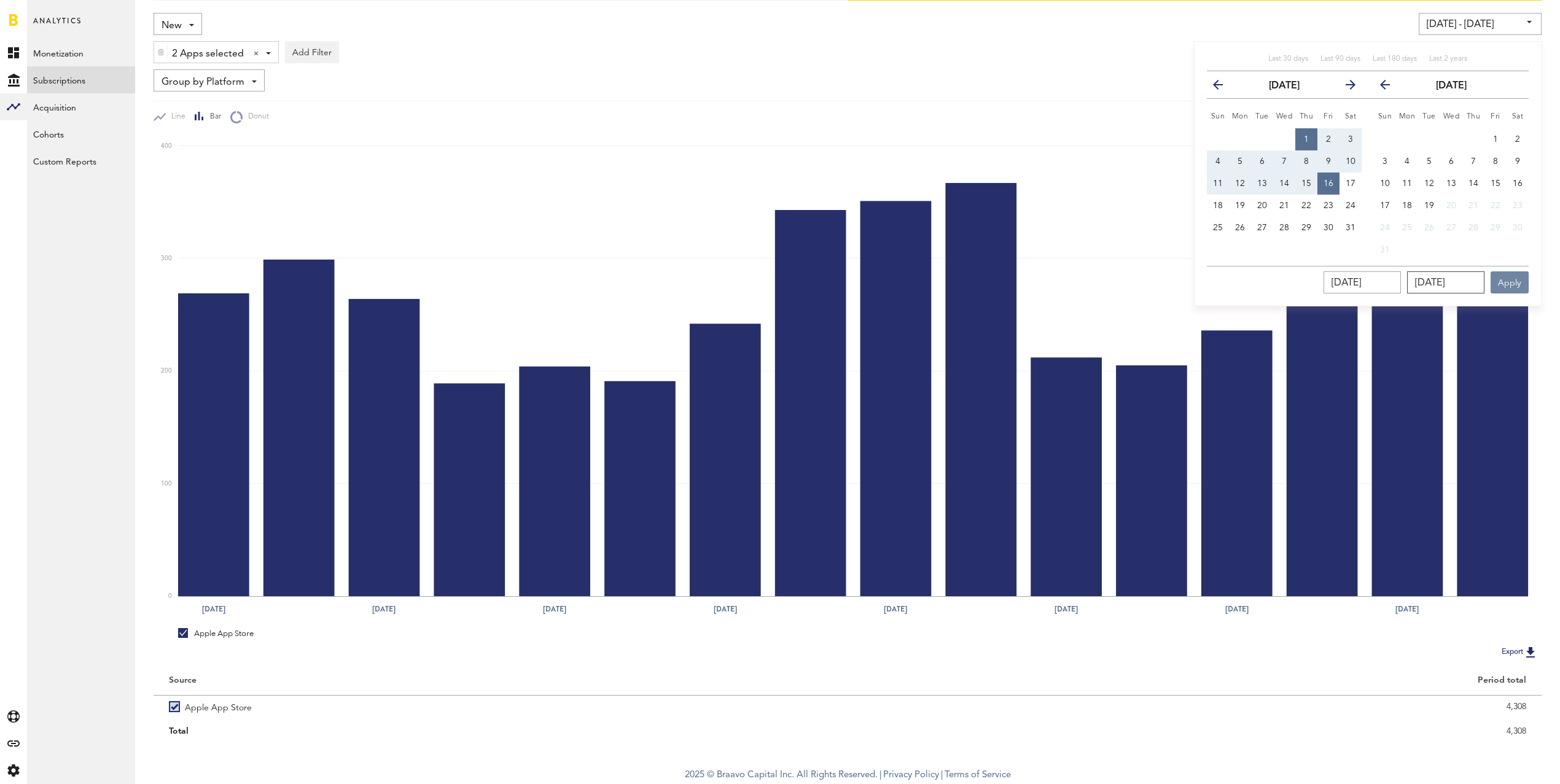
type input "[DATE]"
click at [1518, 278] on button "Apply" at bounding box center [1510, 282] width 38 height 22
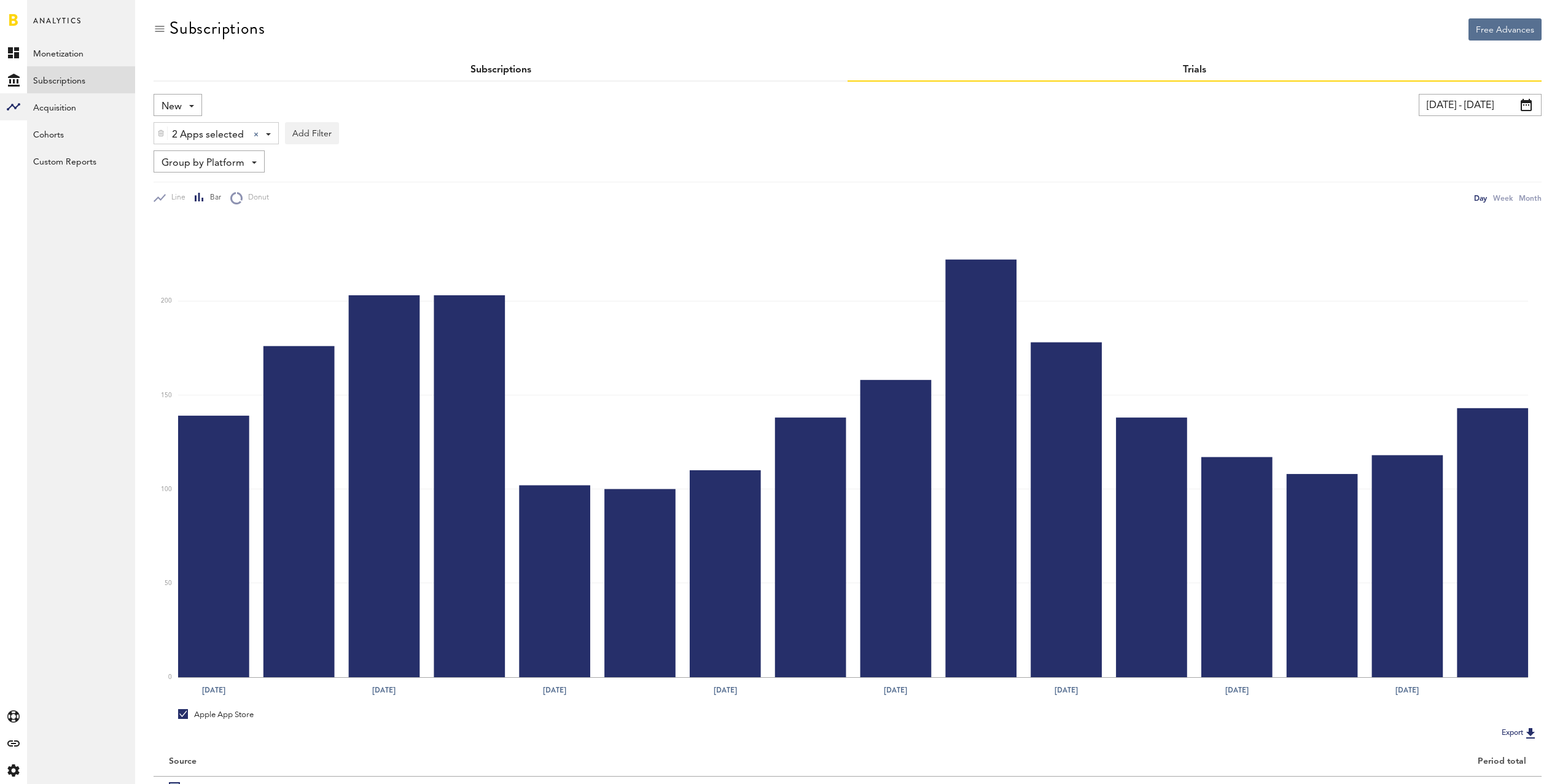
click at [516, 71] on link "Subscriptions" at bounding box center [501, 70] width 61 height 10
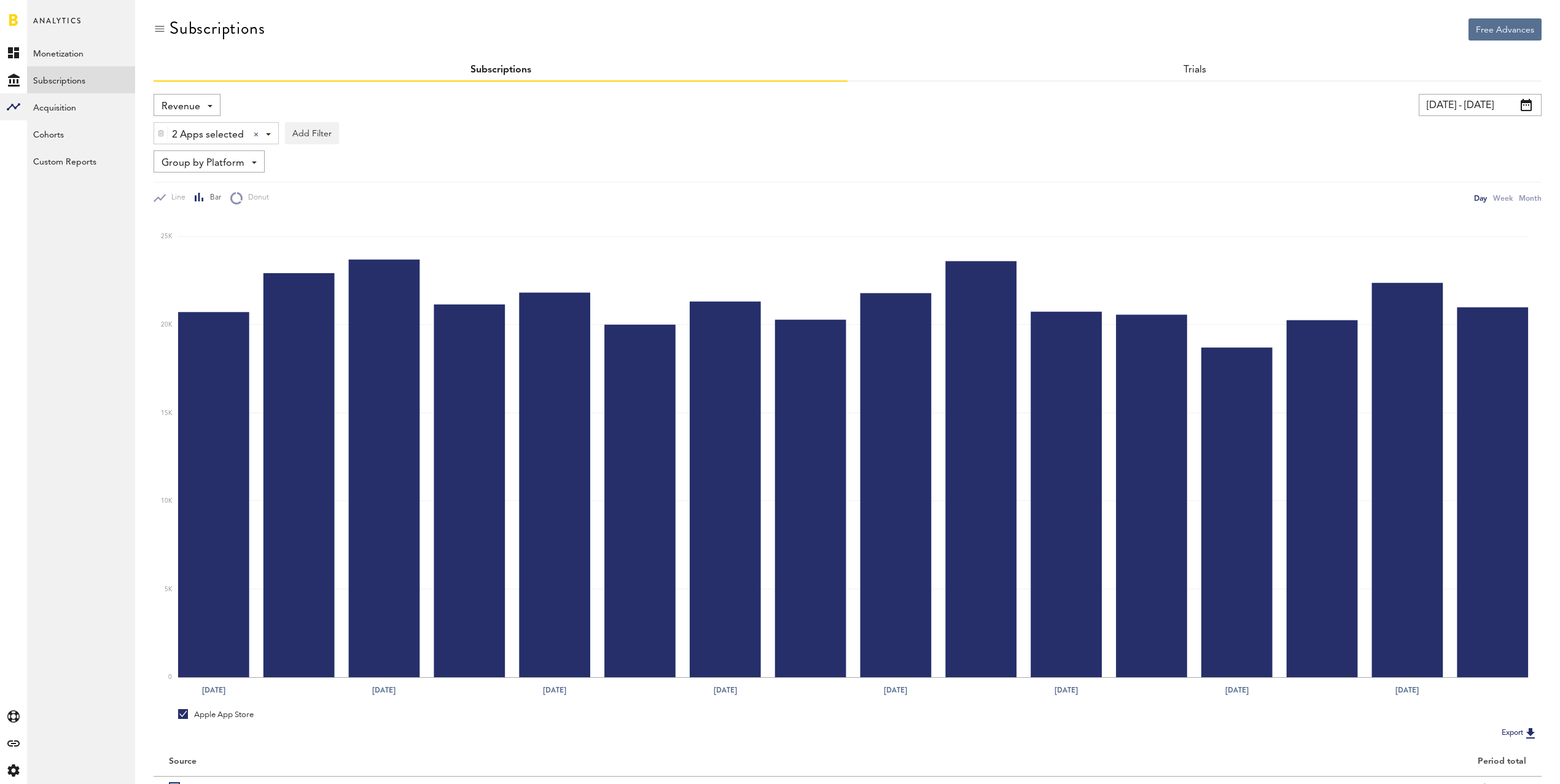
click at [174, 108] on span "Revenue" at bounding box center [181, 107] width 38 height 21
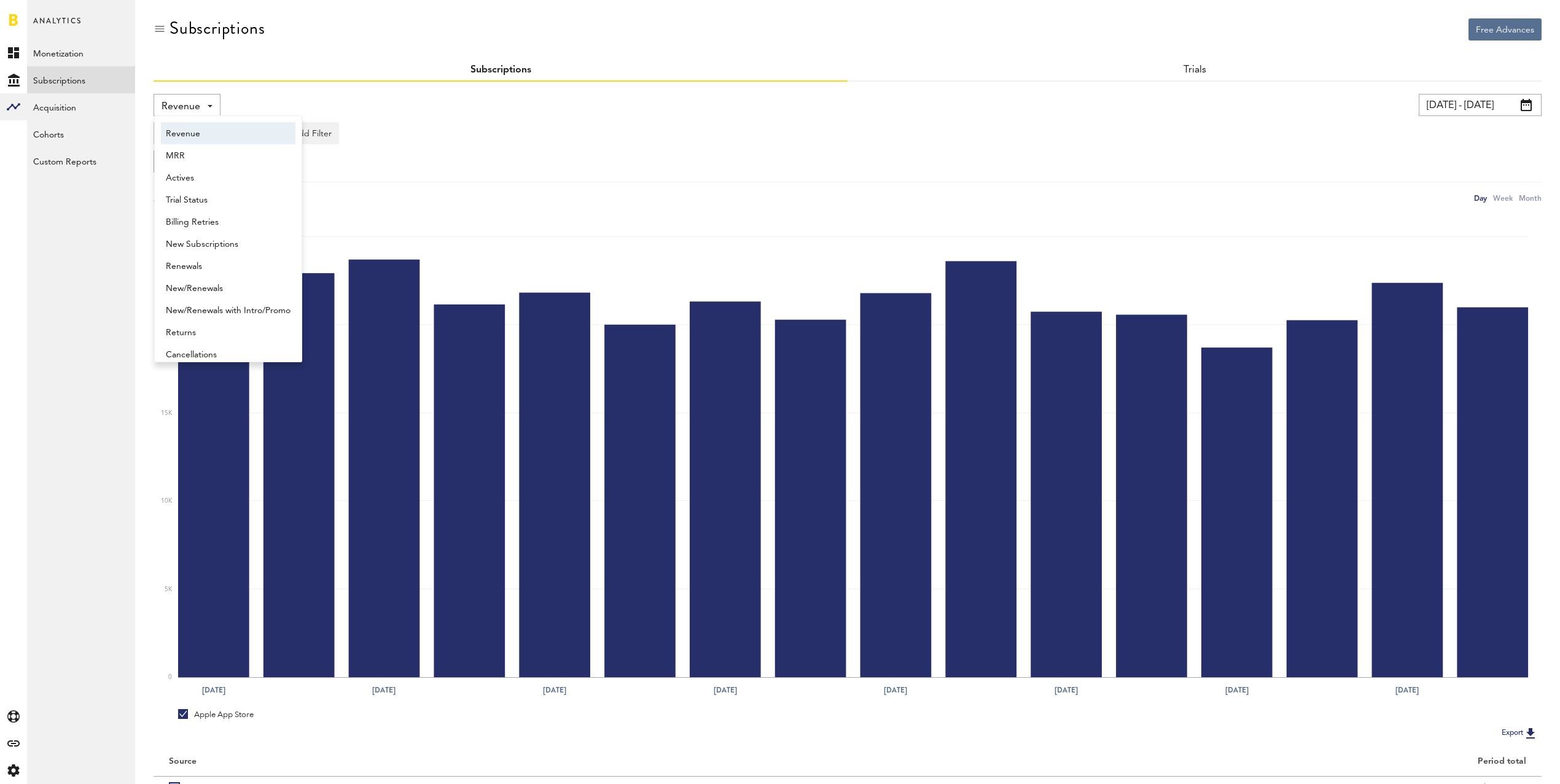
scroll to position [6, 0]
click at [215, 235] on span "New Subscriptions" at bounding box center [228, 238] width 124 height 21
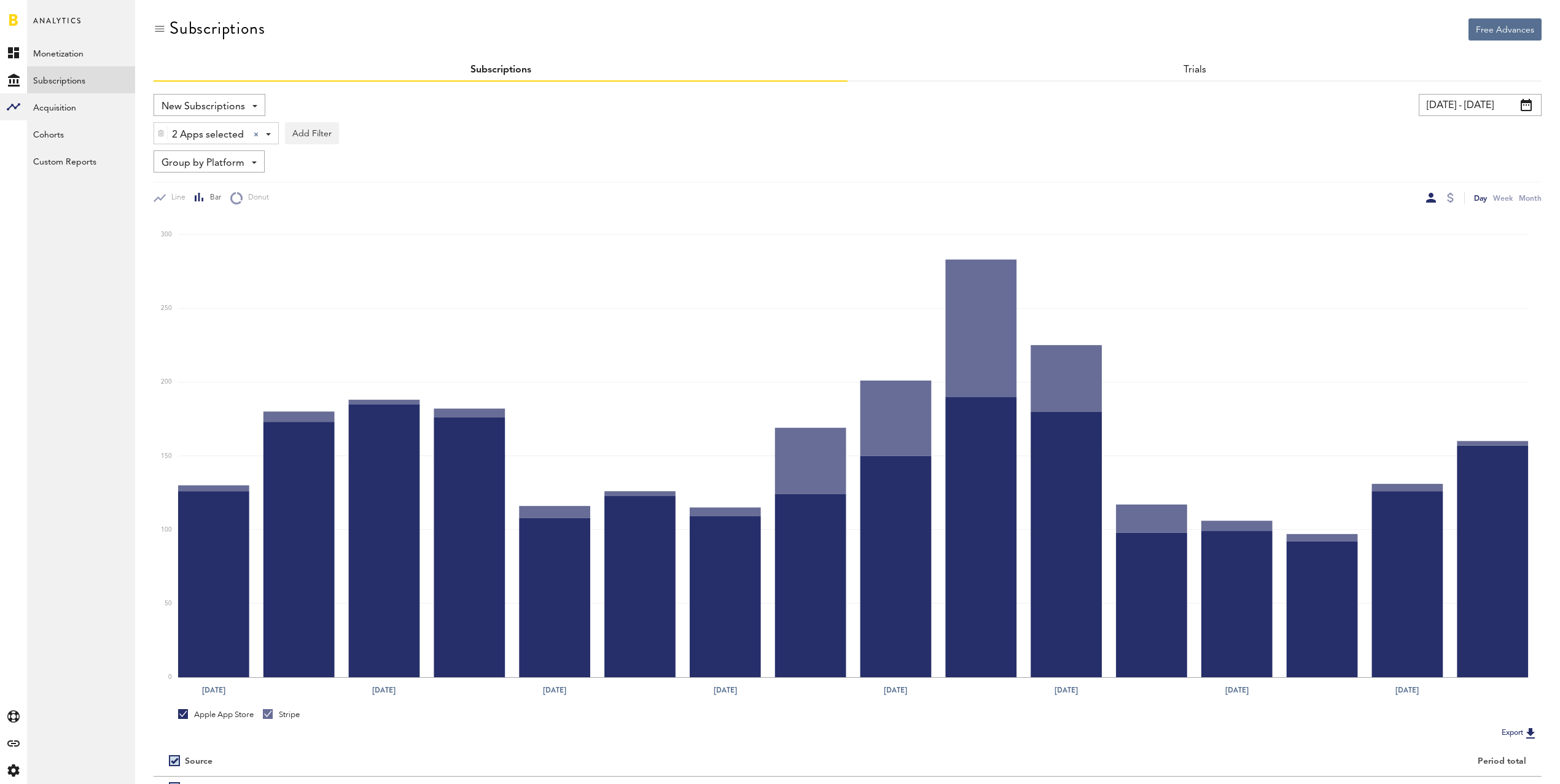
click at [237, 133] on span "2 Apps selected" at bounding box center [208, 135] width 72 height 21
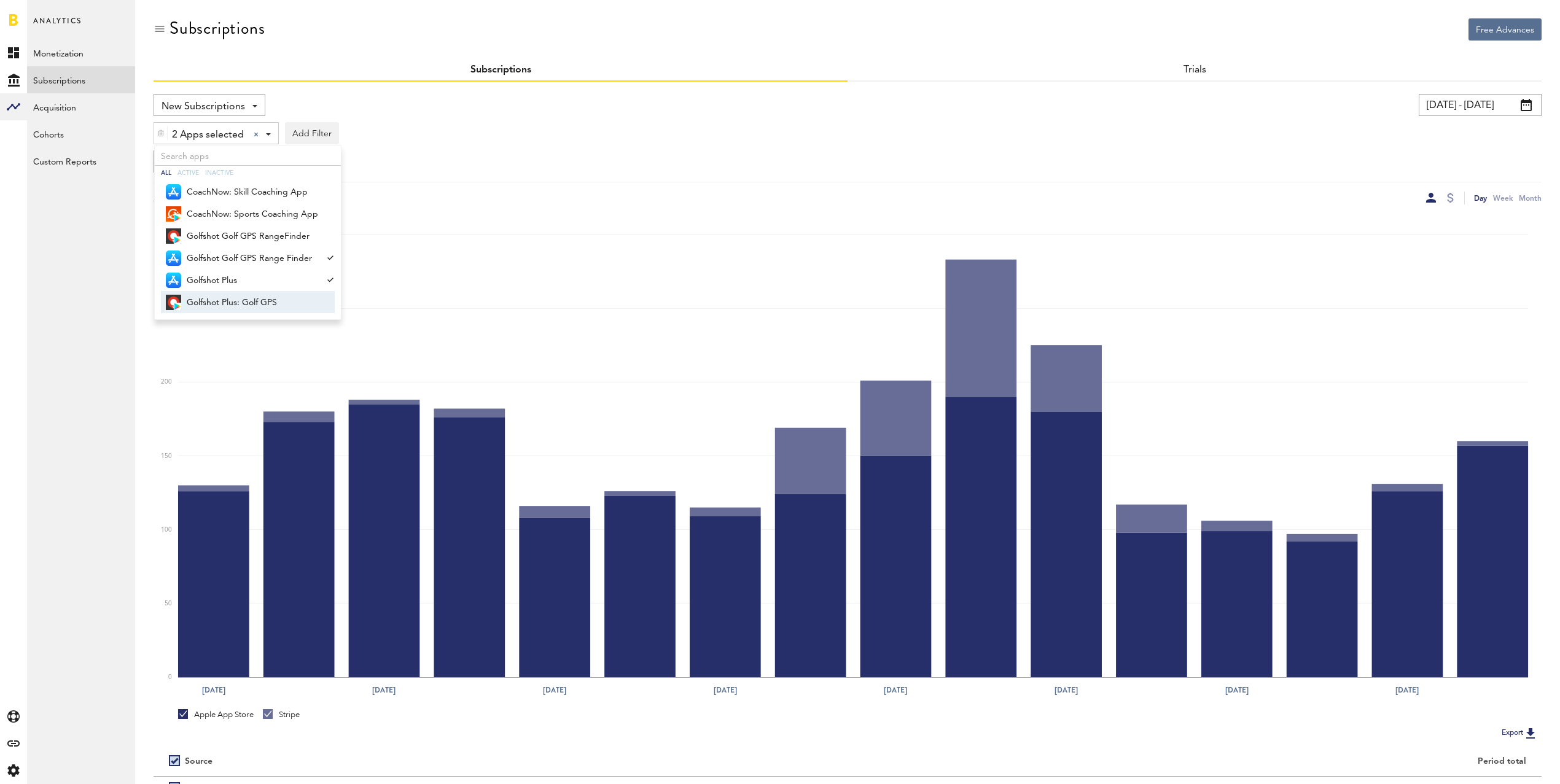
click at [254, 292] on span "Golfshot Plus: Golf GPS" at bounding box center [252, 302] width 131 height 21
click at [255, 233] on span "Golfshot Golf GPS RangeFinder" at bounding box center [252, 236] width 131 height 21
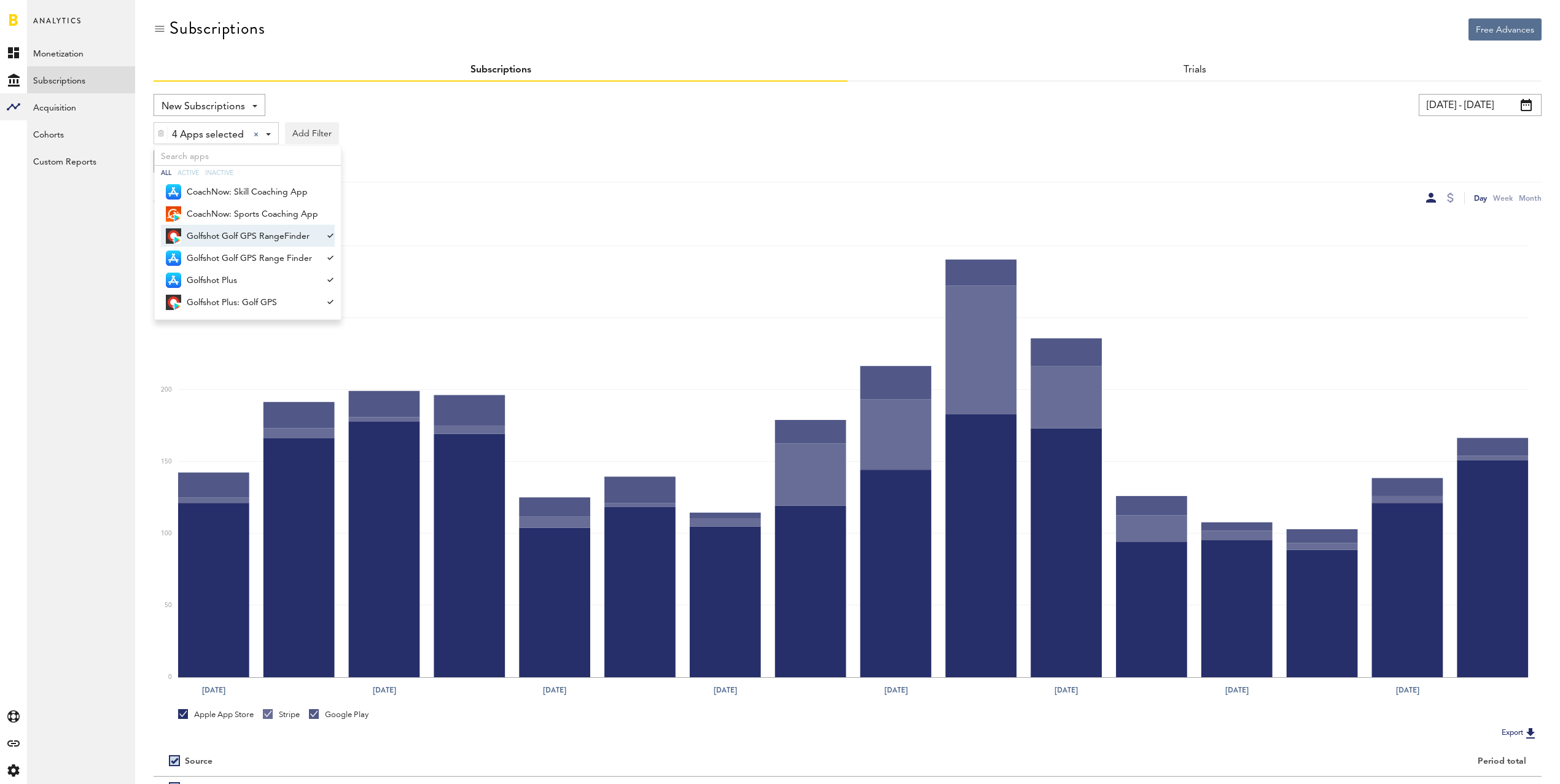
click at [622, 176] on div "New Subscriptions Revenue MRR Actives Trial Status Billing Retries New Subscrip…" at bounding box center [848, 149] width 1388 height 110
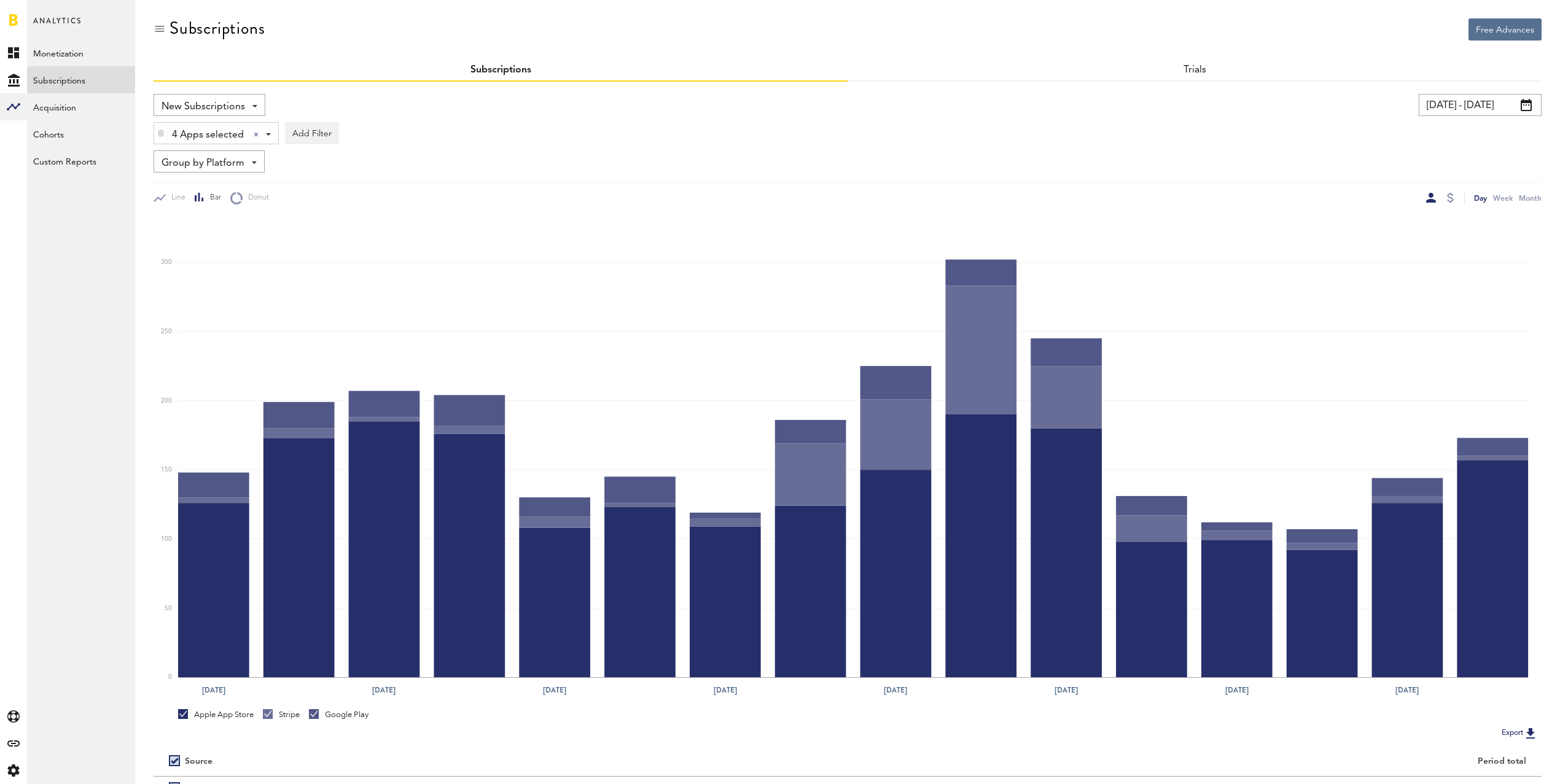
click at [1451, 100] on input "[DATE] - [DATE]" at bounding box center [1480, 104] width 123 height 22
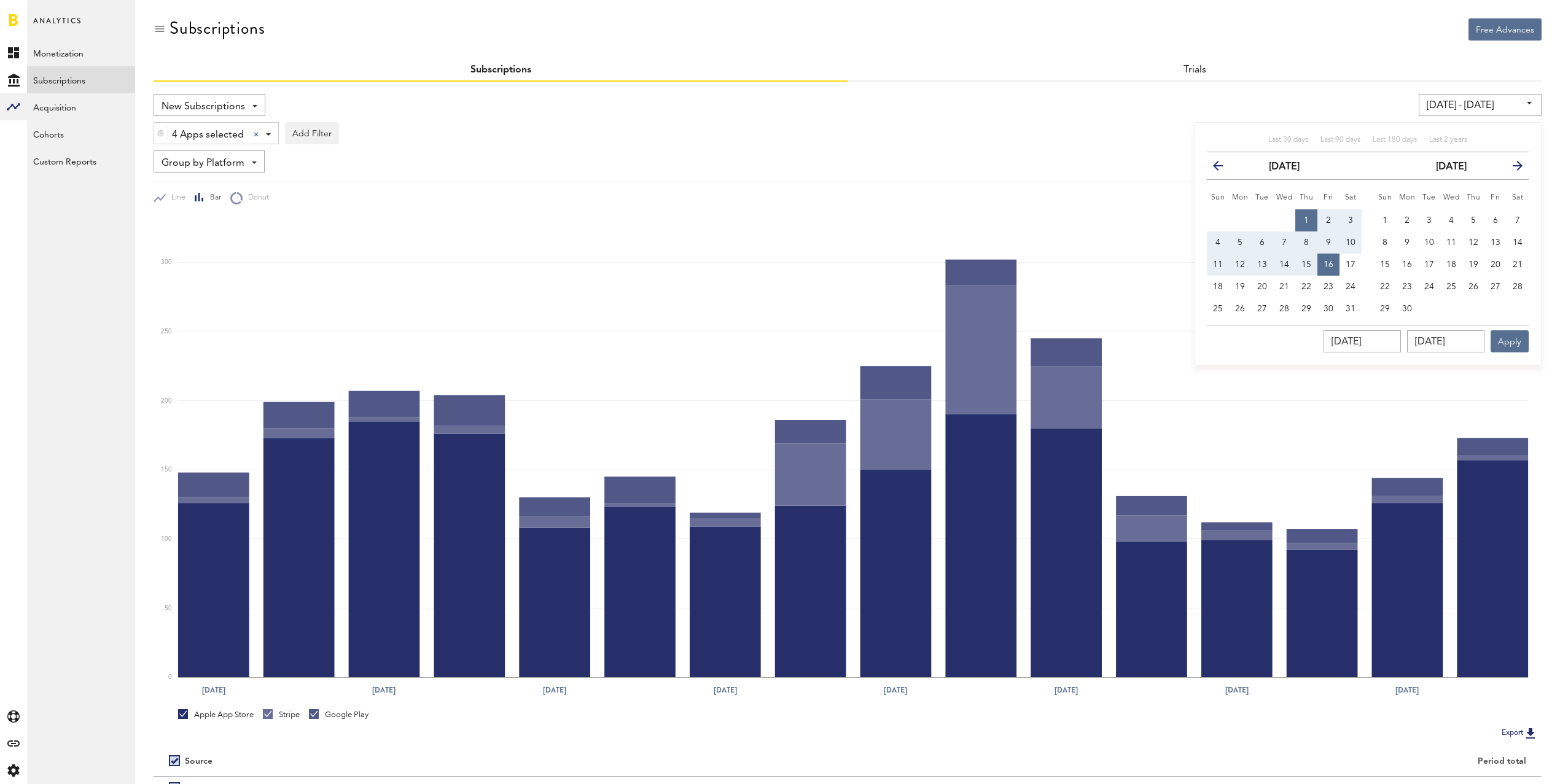
click at [1304, 216] on span "1" at bounding box center [1306, 221] width 5 height 9
type input "[DATE] - [DATE]"
type input "[DATE]"
drag, startPoint x: 1355, startPoint y: 264, endPoint x: 1369, endPoint y: 271, distance: 15.7
click at [1355, 264] on span "17" at bounding box center [1350, 264] width 10 height 9
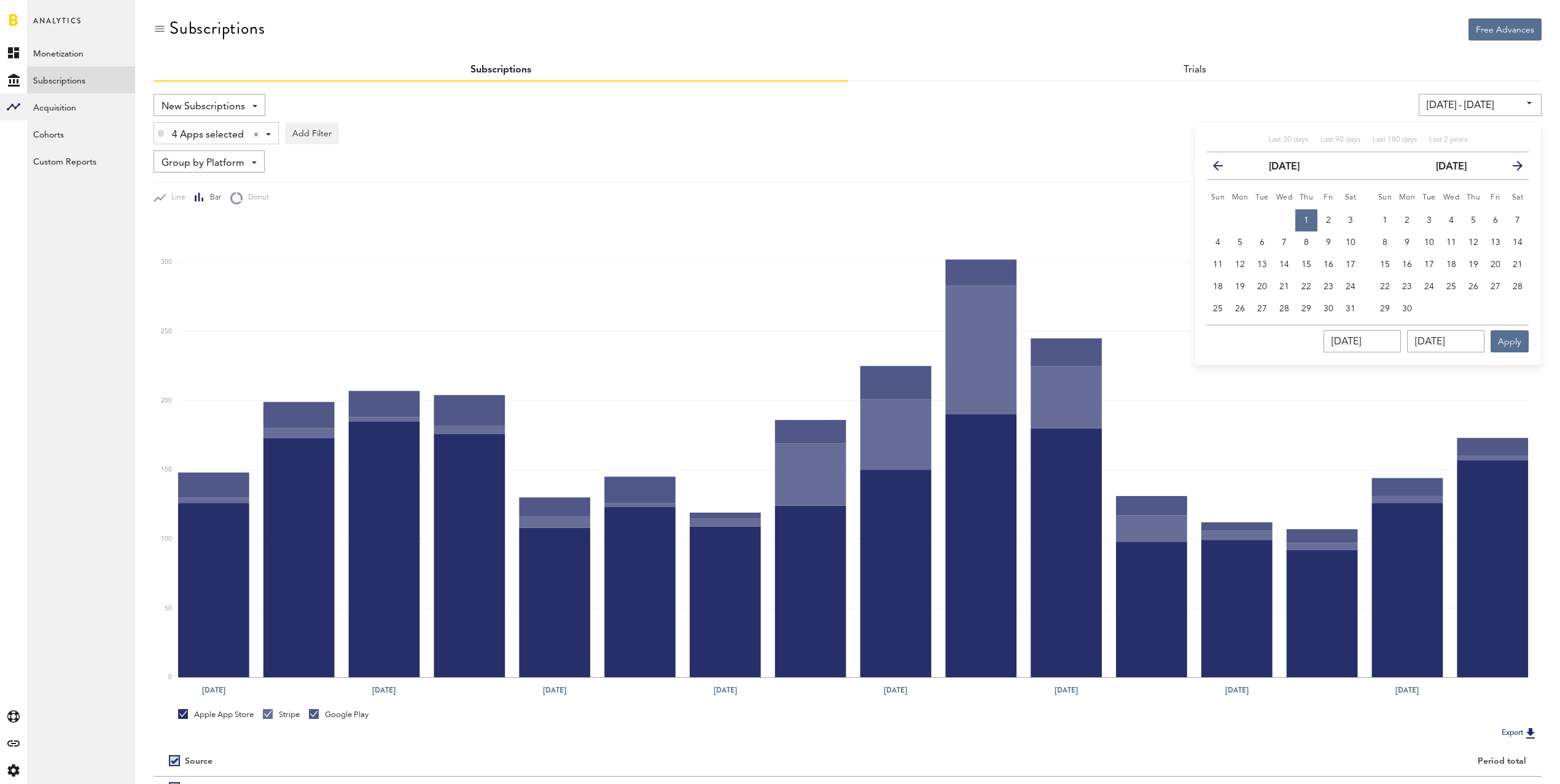
type input "[DATE] - [DATE]"
type input "[DATE]"
click at [1509, 343] on button "Apply" at bounding box center [1510, 341] width 38 height 22
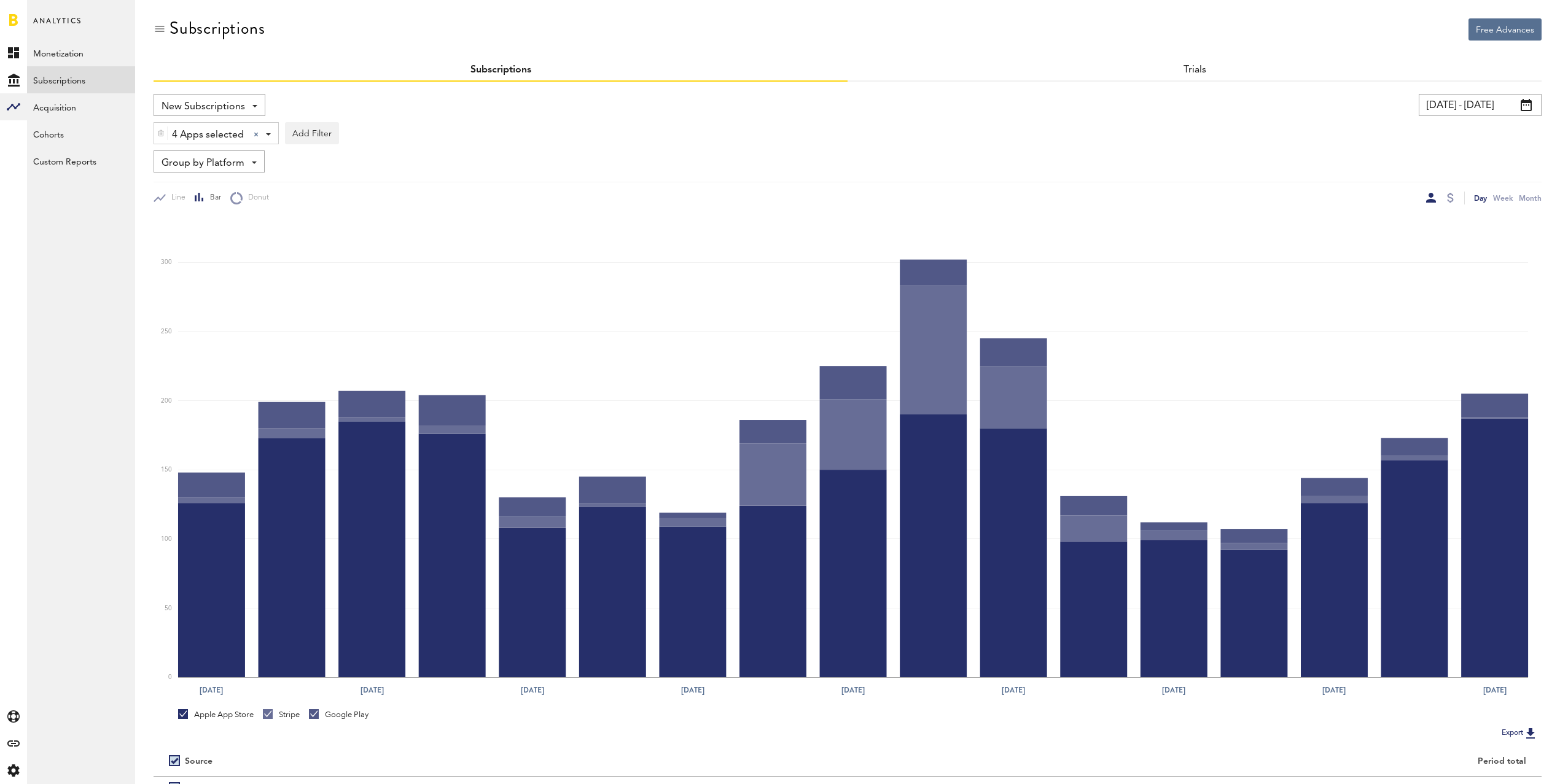
click at [1455, 103] on input "[DATE] - [DATE]" at bounding box center [1480, 104] width 123 height 22
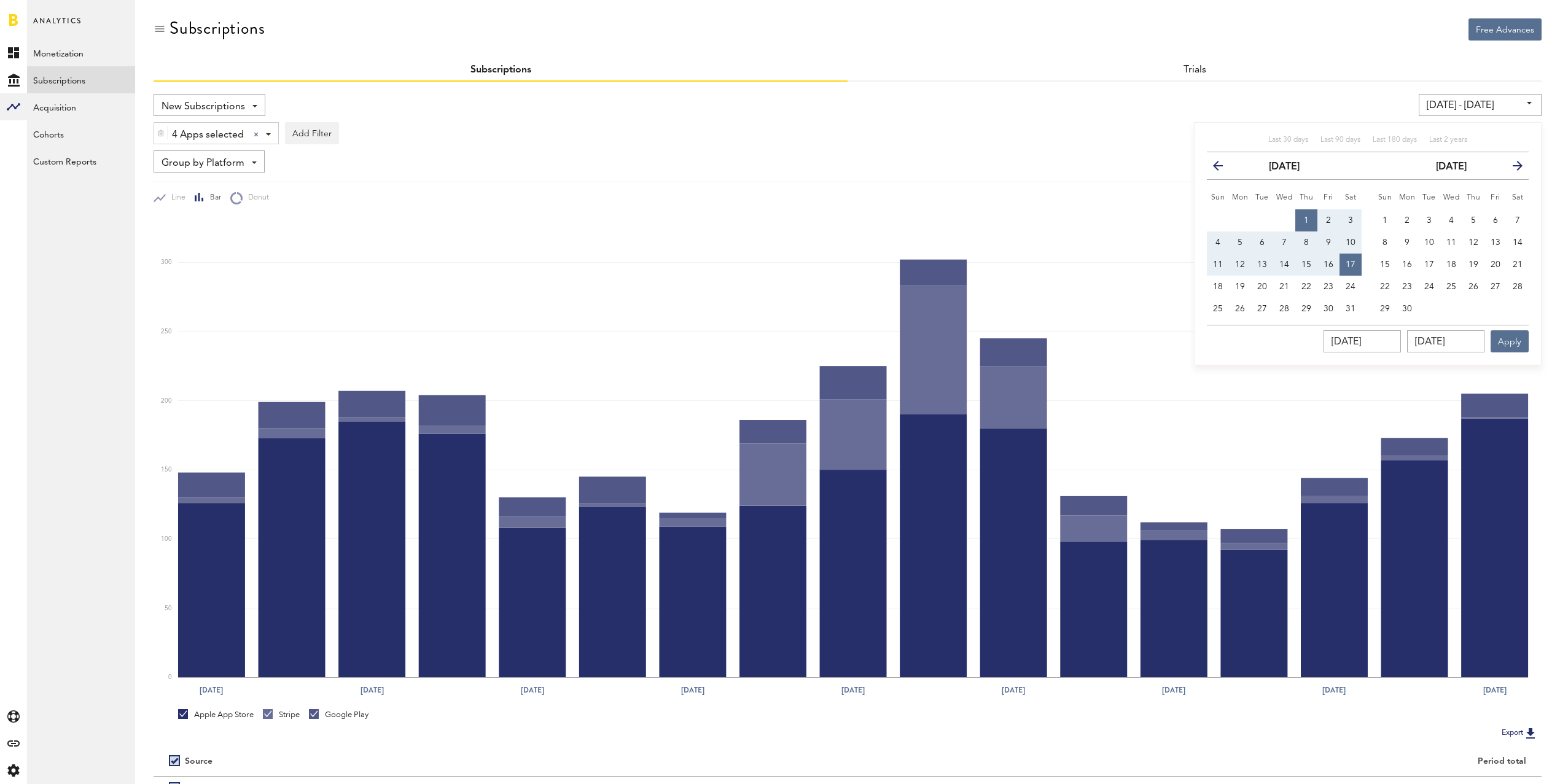
drag, startPoint x: 1306, startPoint y: 216, endPoint x: 1310, endPoint y: 221, distance: 6.4
click at [1306, 216] on span "1" at bounding box center [1306, 221] width 5 height 9
click at [1220, 288] on span "18" at bounding box center [1217, 287] width 10 height 9
type input "[DATE] - [DATE]"
type input "[DATE]"
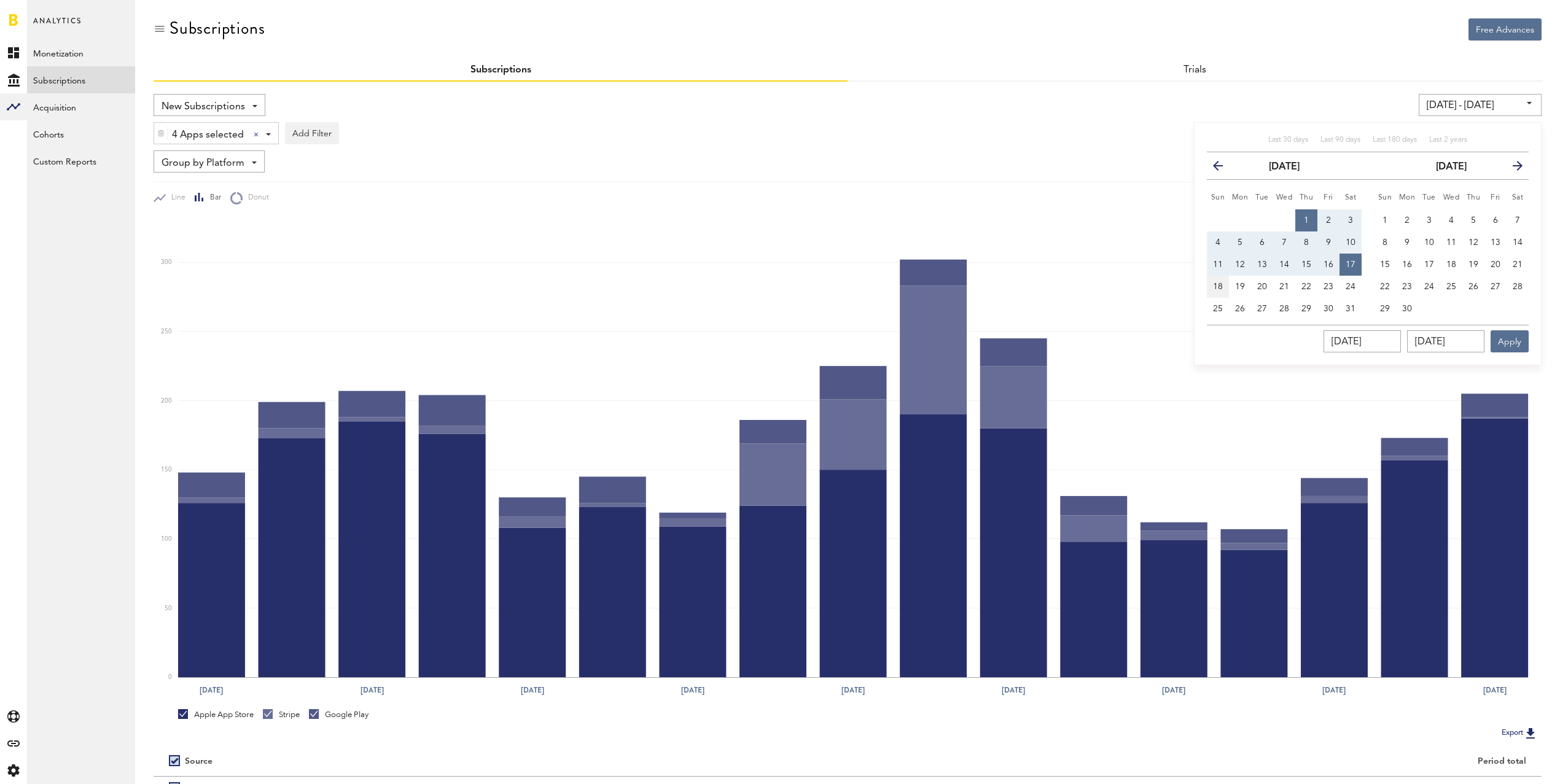
type input "[DATE]"
click at [1306, 216] on span "1" at bounding box center [1306, 221] width 5 height 9
type input "[DATE] - [DATE]"
type input "[DATE]"
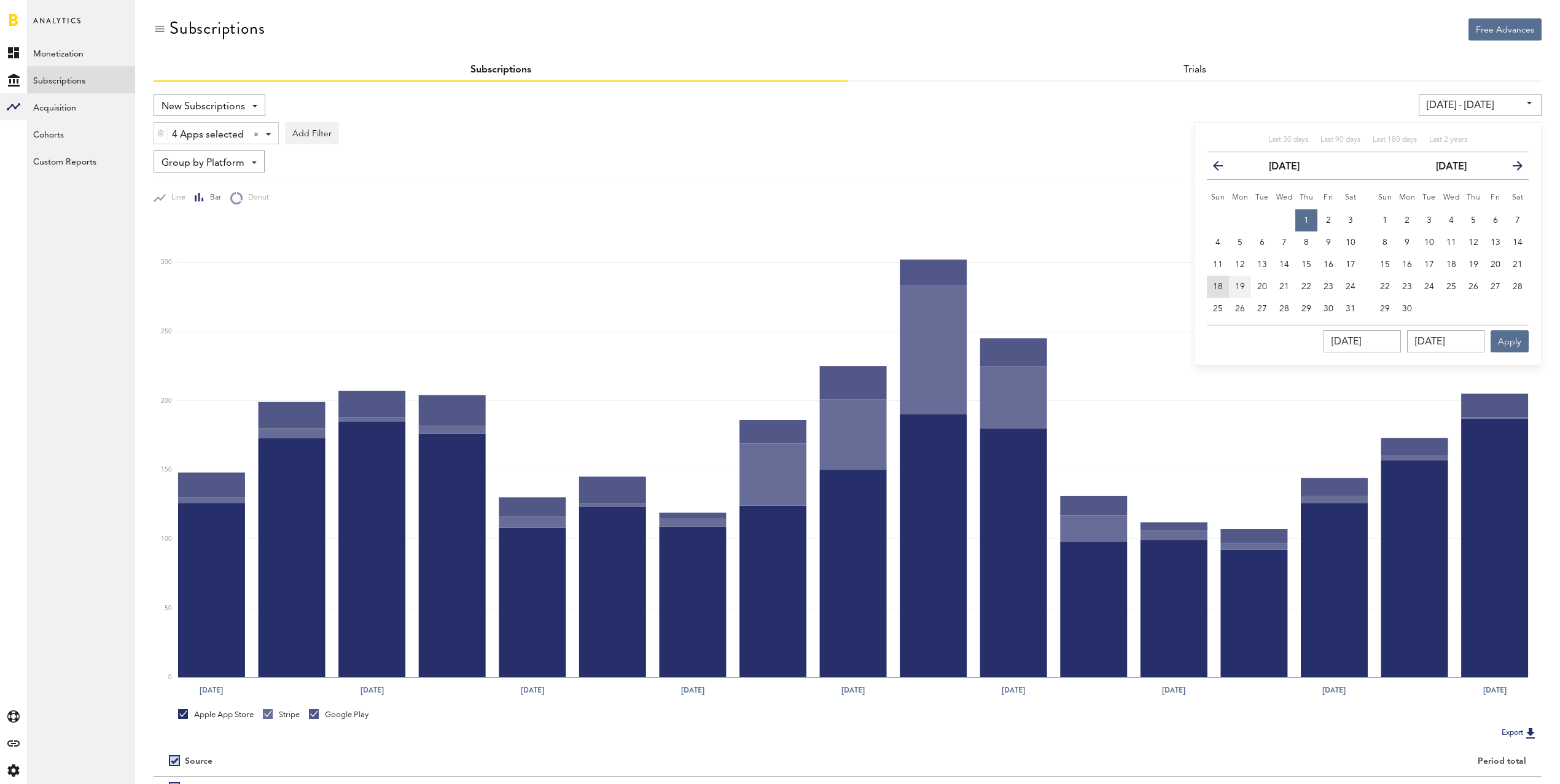
drag, startPoint x: 1223, startPoint y: 288, endPoint x: 1237, endPoint y: 291, distance: 14.3
click at [1223, 288] on button "18" at bounding box center [1217, 286] width 22 height 22
type input "[DATE] - [DATE]"
type input "[DATE]"
click at [1519, 339] on button "Apply" at bounding box center [1510, 341] width 38 height 22
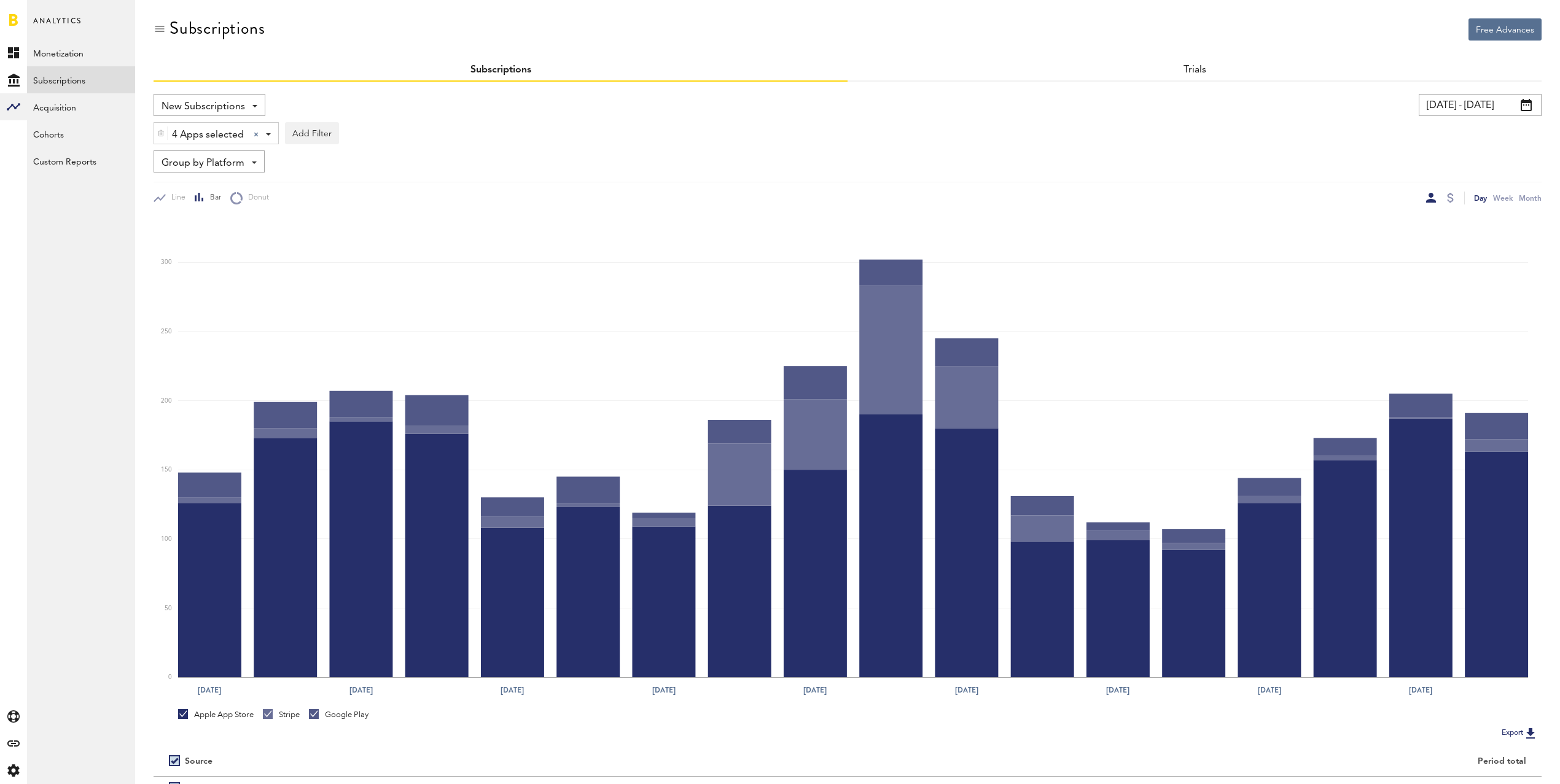
click at [1464, 104] on input "[DATE] - [DATE]" at bounding box center [1480, 104] width 123 height 22
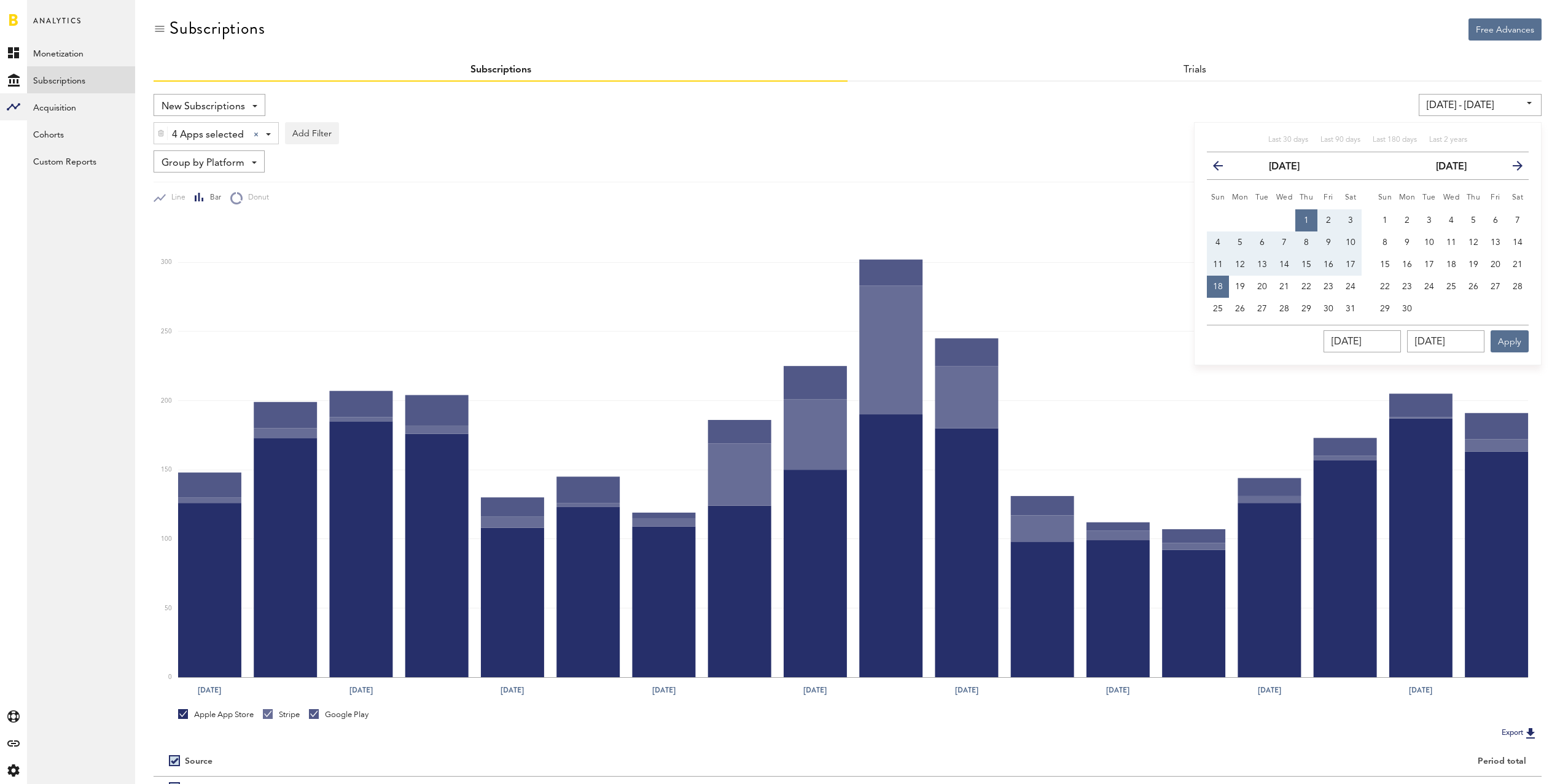
click at [1303, 215] on button "1" at bounding box center [1306, 220] width 22 height 22
click at [1266, 286] on span "20" at bounding box center [1262, 287] width 10 height 9
type input "[DATE] - [DATE]"
type input "[DATE]"
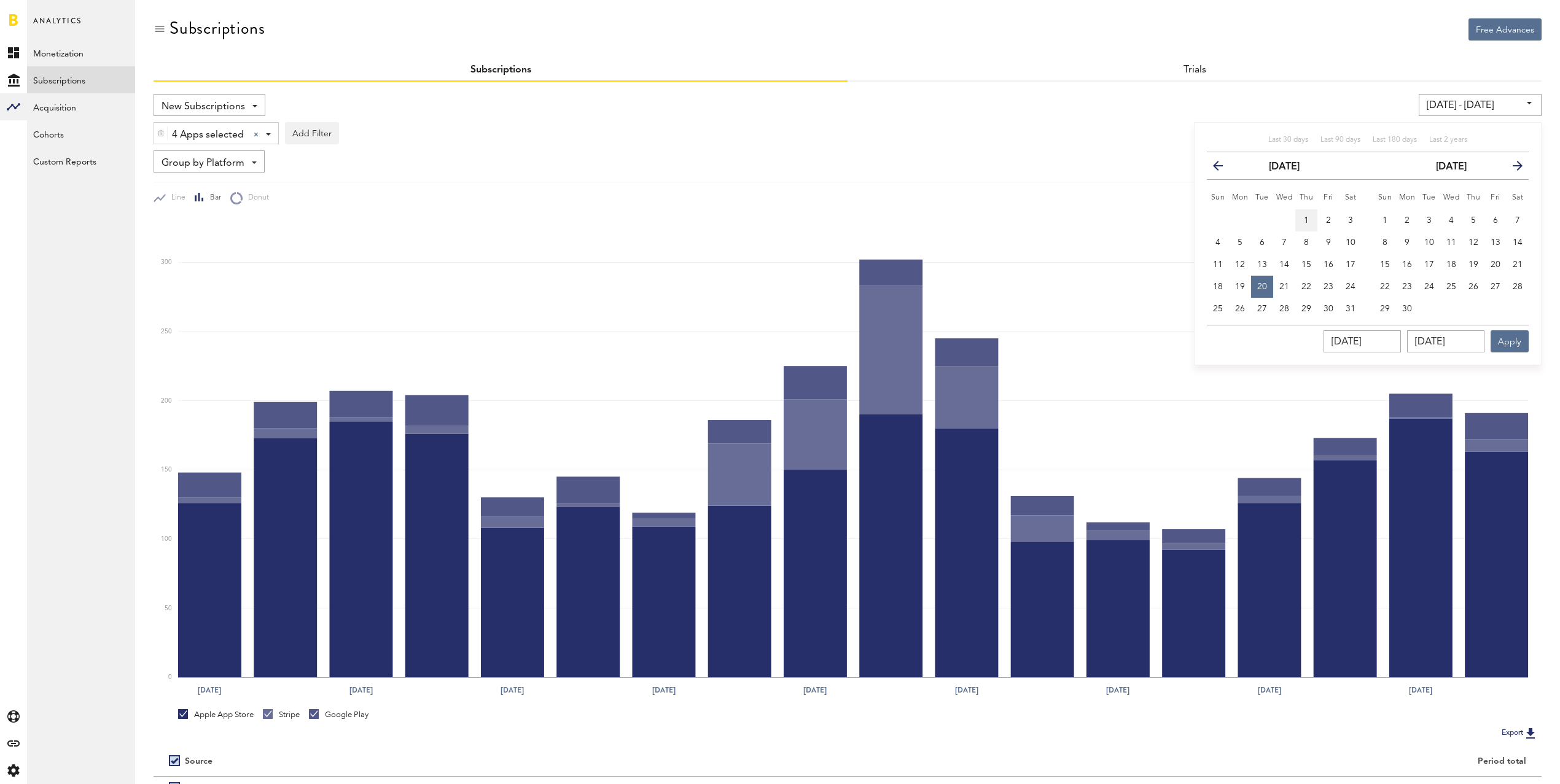
click at [1310, 216] on button "1" at bounding box center [1306, 220] width 22 height 22
type input "[DATE] - [DATE]"
type input "[DATE]"
click at [1264, 280] on button "20" at bounding box center [1262, 286] width 22 height 22
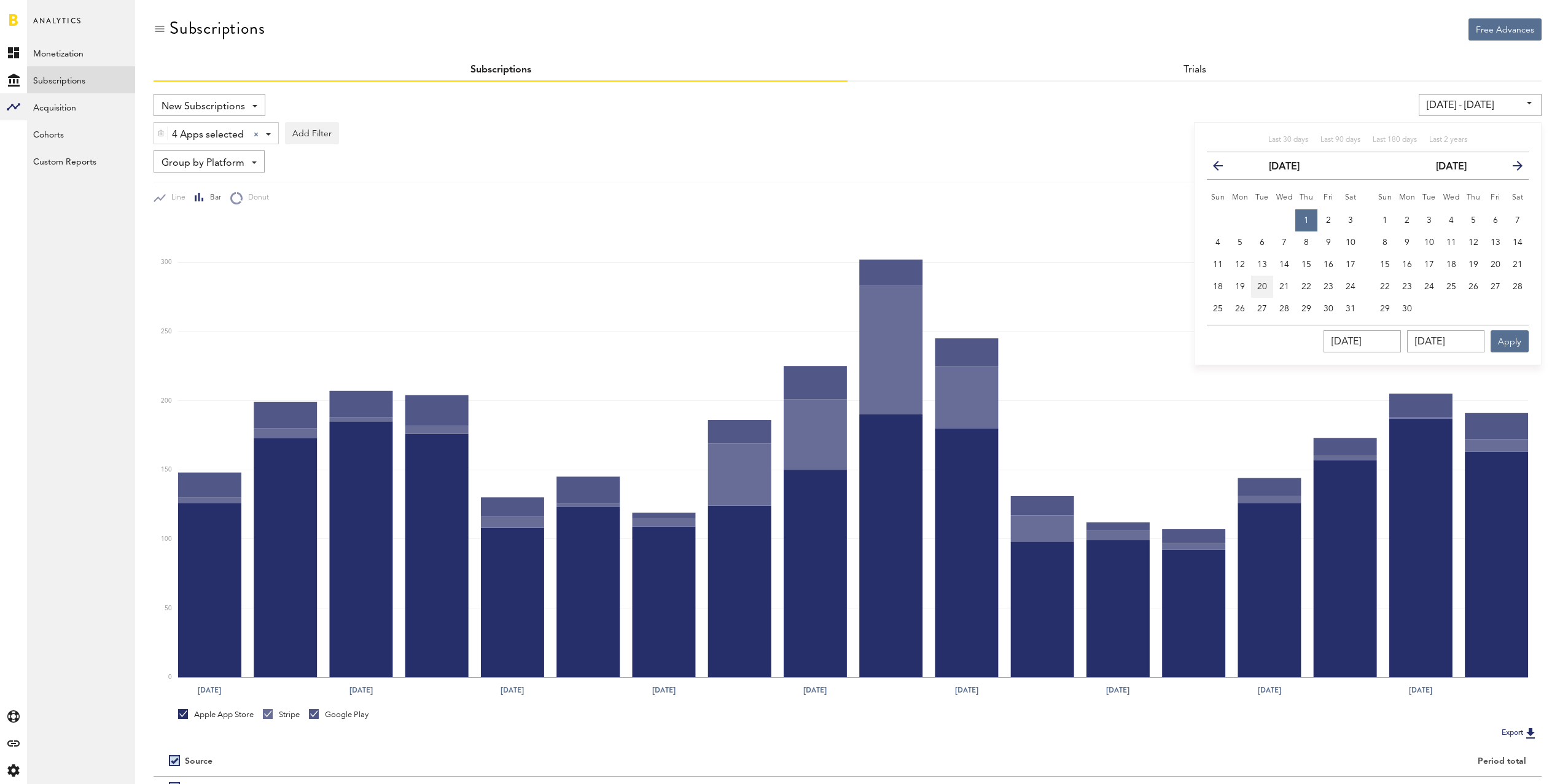
type input "[DATE] - [DATE]"
type input "[DATE]"
click at [1503, 340] on button "Apply" at bounding box center [1510, 341] width 38 height 22
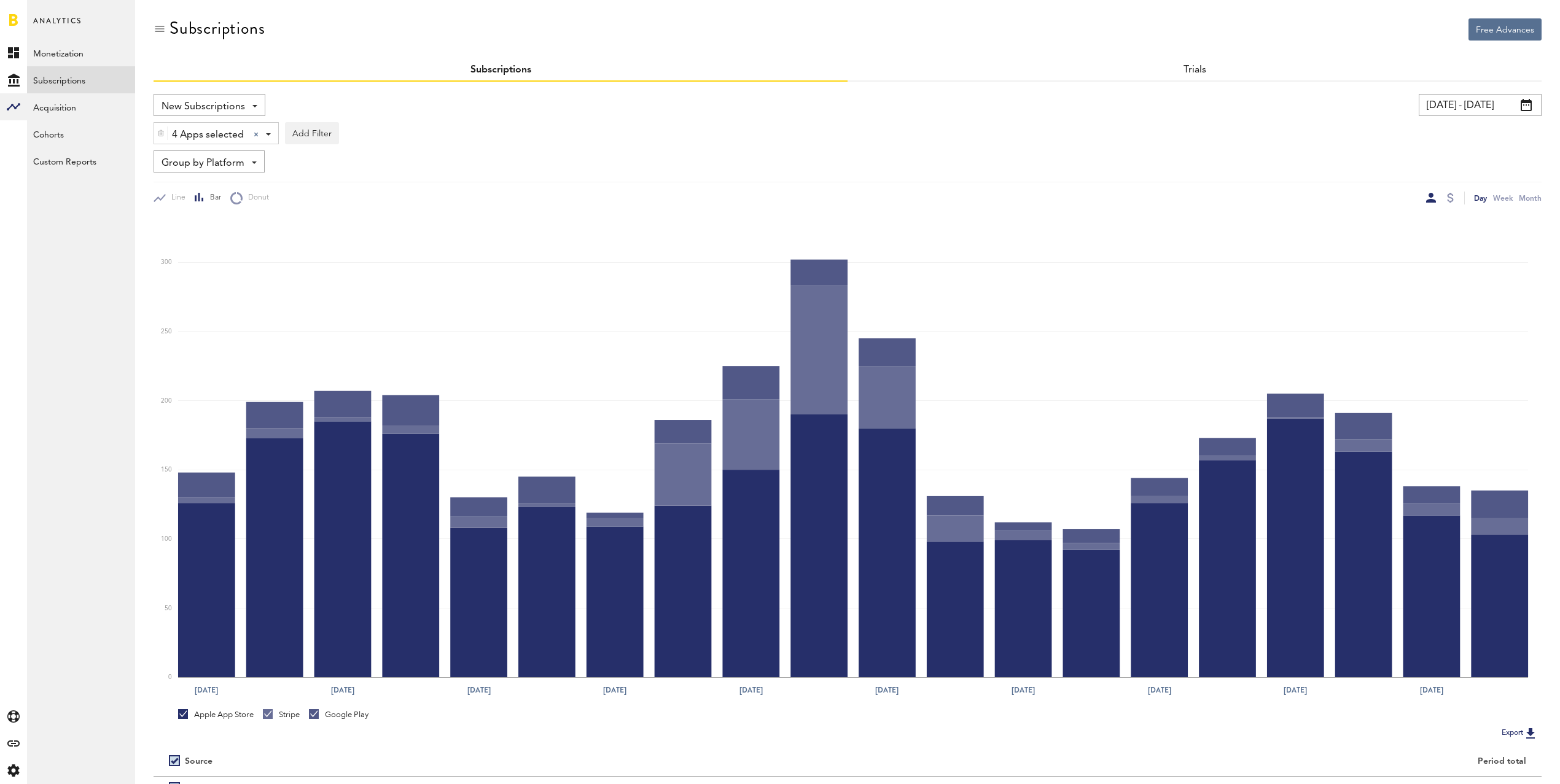
click at [1457, 106] on input "[DATE] - [DATE]" at bounding box center [1480, 104] width 123 height 22
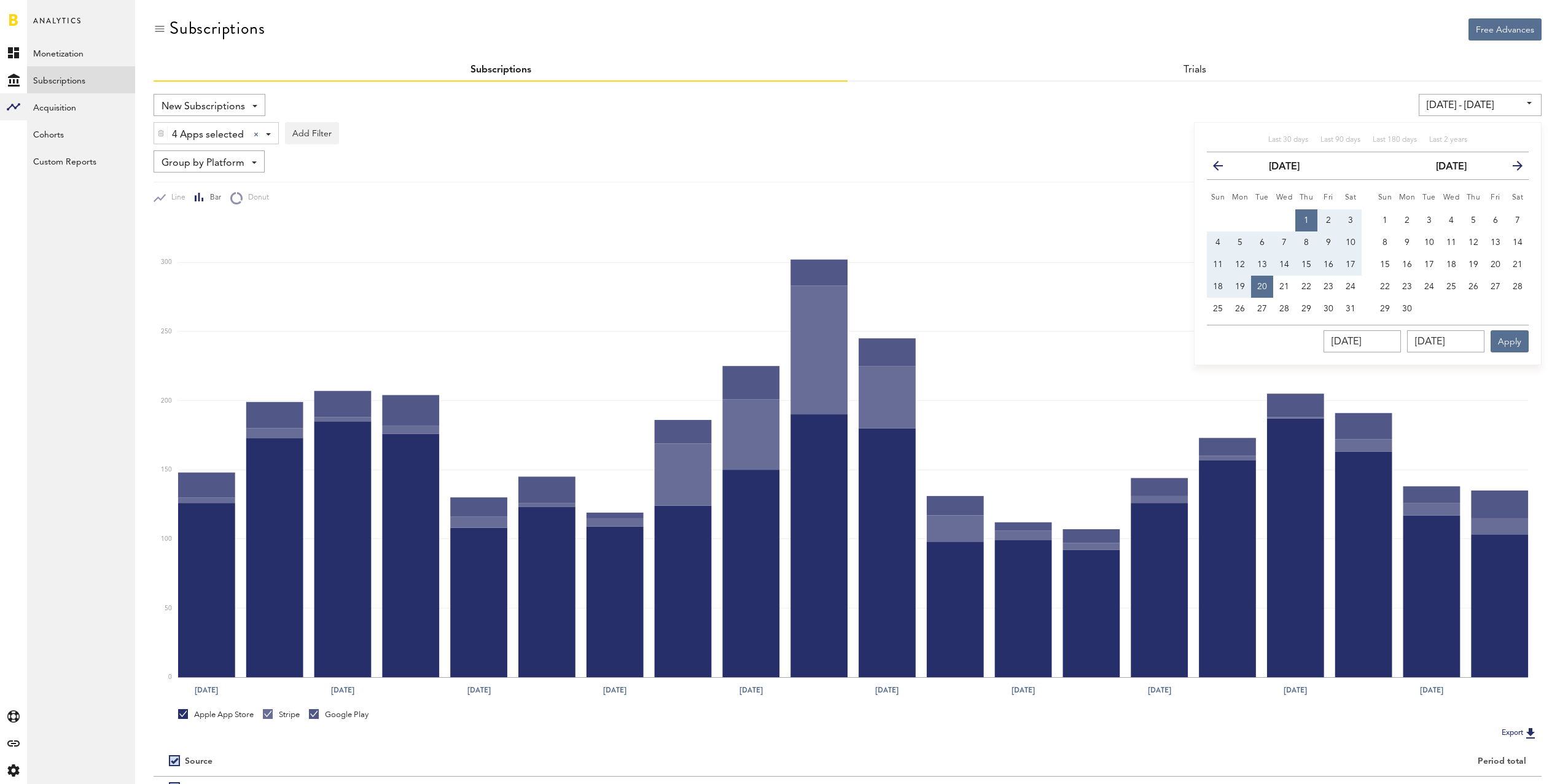
click at [1306, 217] on span "1" at bounding box center [1306, 221] width 5 height 9
click at [1350, 287] on span "24" at bounding box center [1350, 287] width 10 height 9
type input "[DATE] - [DATE]"
type input "[DATE]"
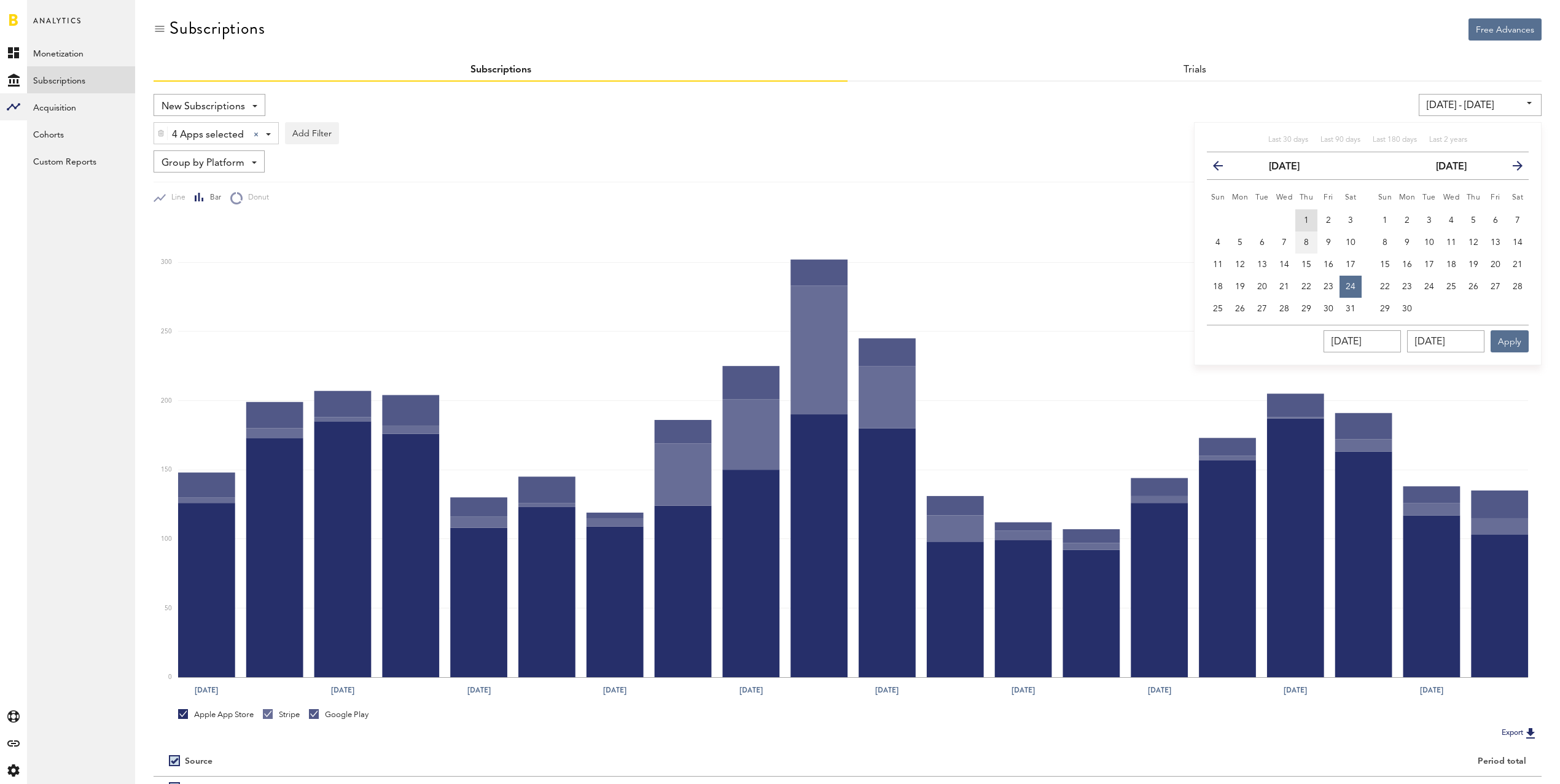
click at [1311, 221] on button "1" at bounding box center [1306, 220] width 22 height 22
type input "[DATE] - [DATE]"
type input "[DATE]"
click at [1352, 288] on span "24" at bounding box center [1350, 287] width 10 height 9
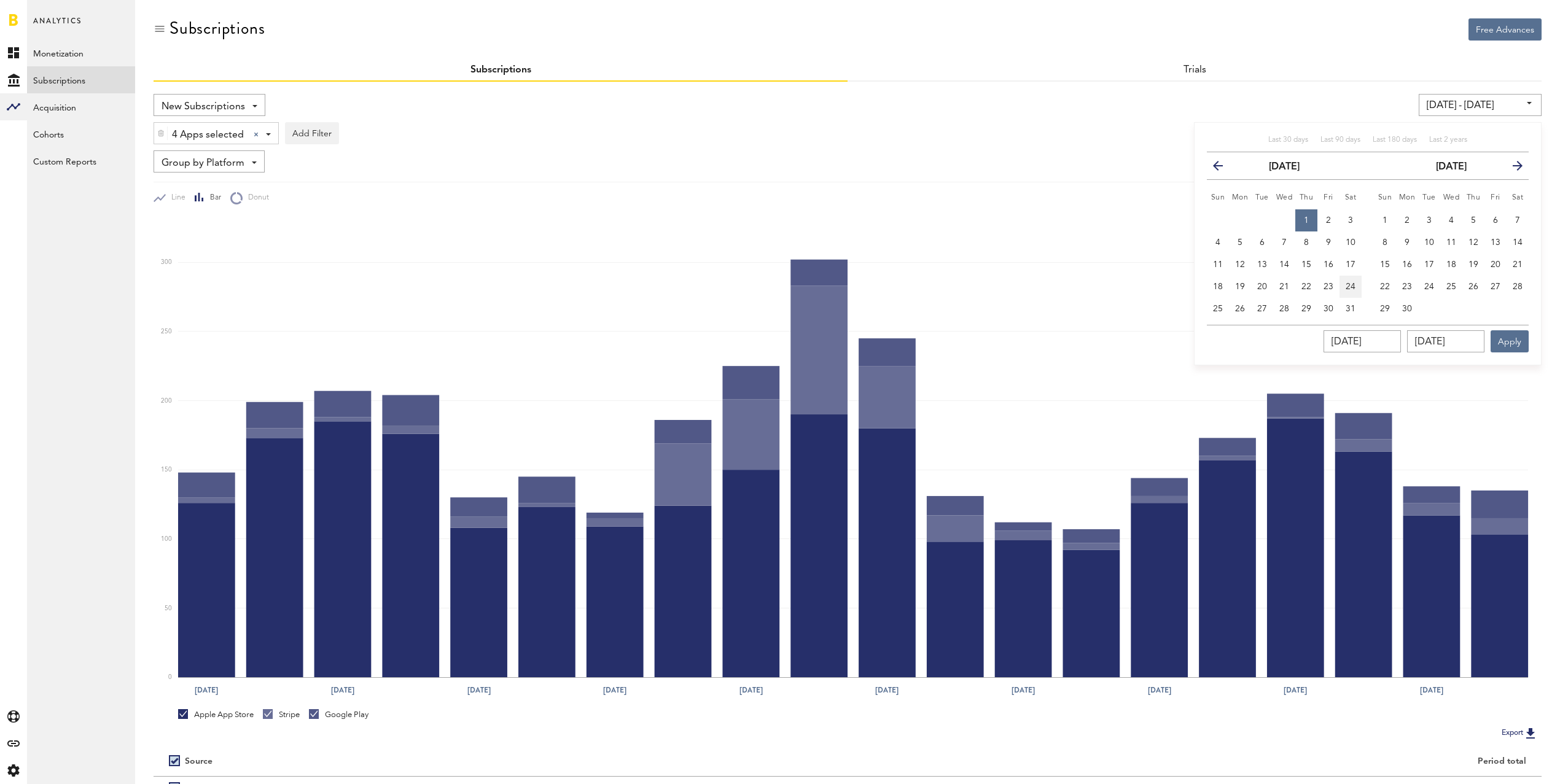
type input "[DATE] - [DATE]"
type input "[DATE]"
click at [1505, 340] on button "Apply" at bounding box center [1510, 341] width 38 height 22
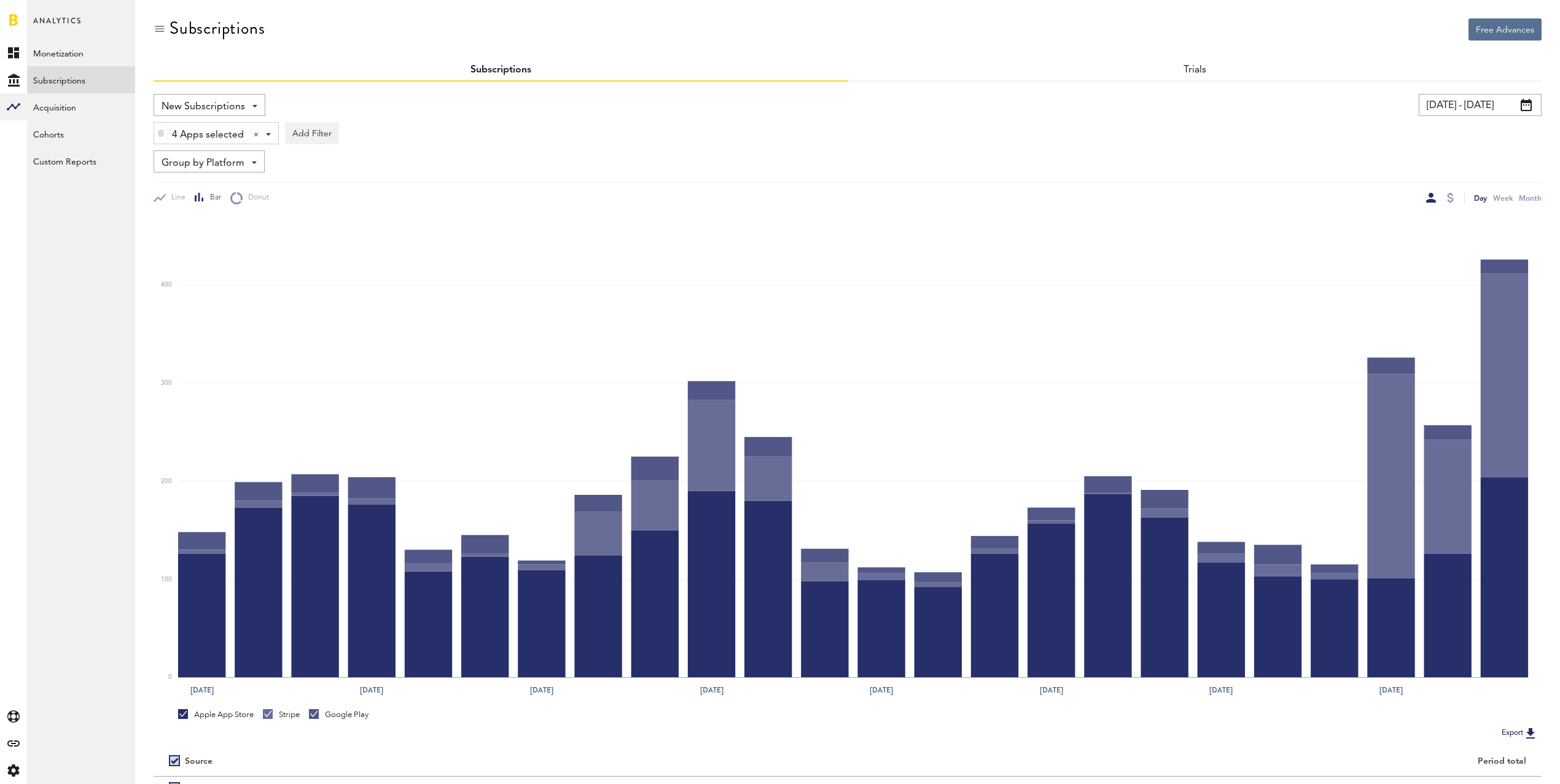
click at [1484, 100] on input "[DATE] - [DATE]" at bounding box center [1480, 104] width 123 height 22
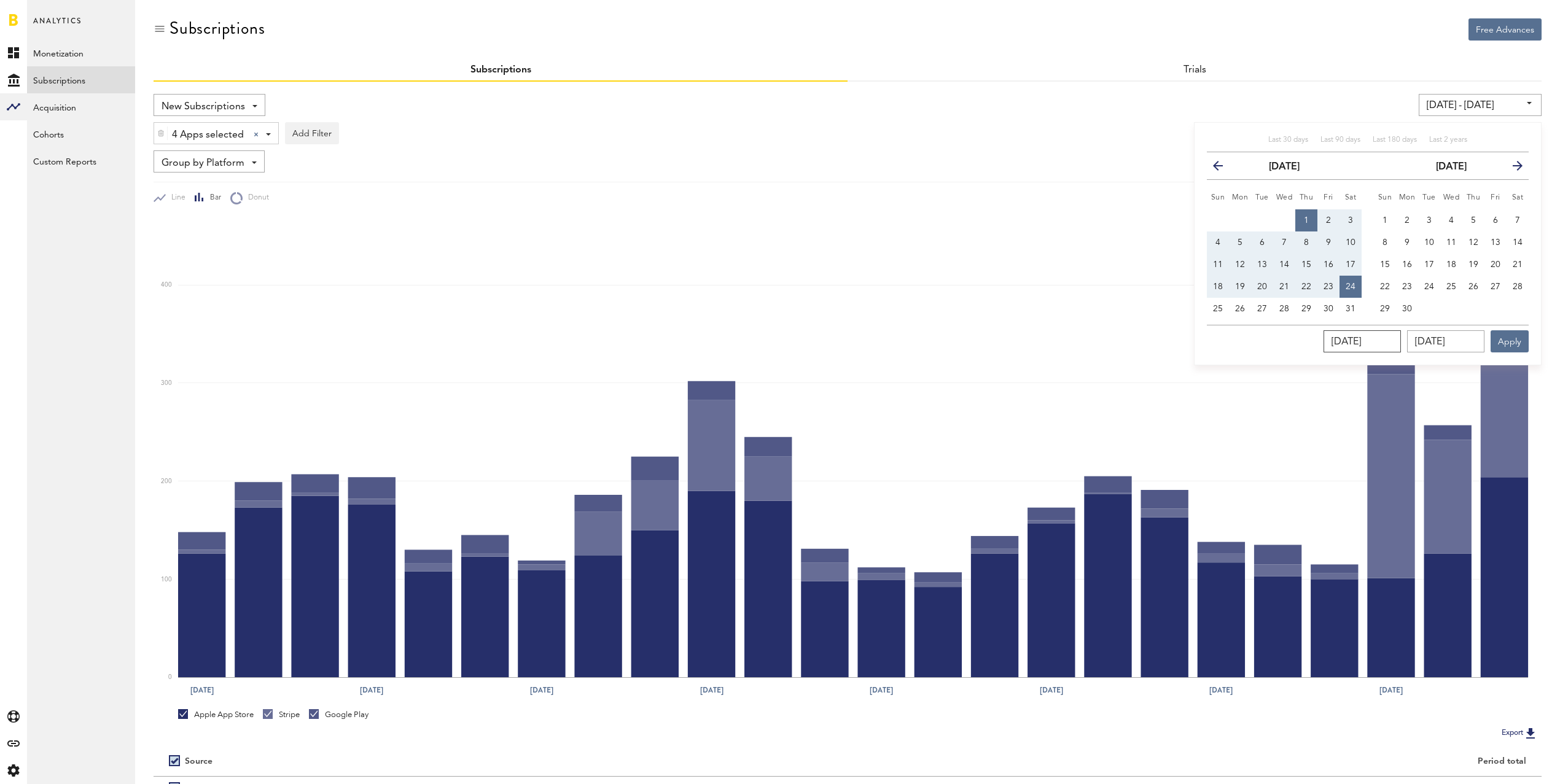
click at [1401, 343] on input "[DATE]" at bounding box center [1362, 341] width 77 height 22
type input "08/01/202_"
type input "[DATE] - [DATE]"
type input "[DATE]"
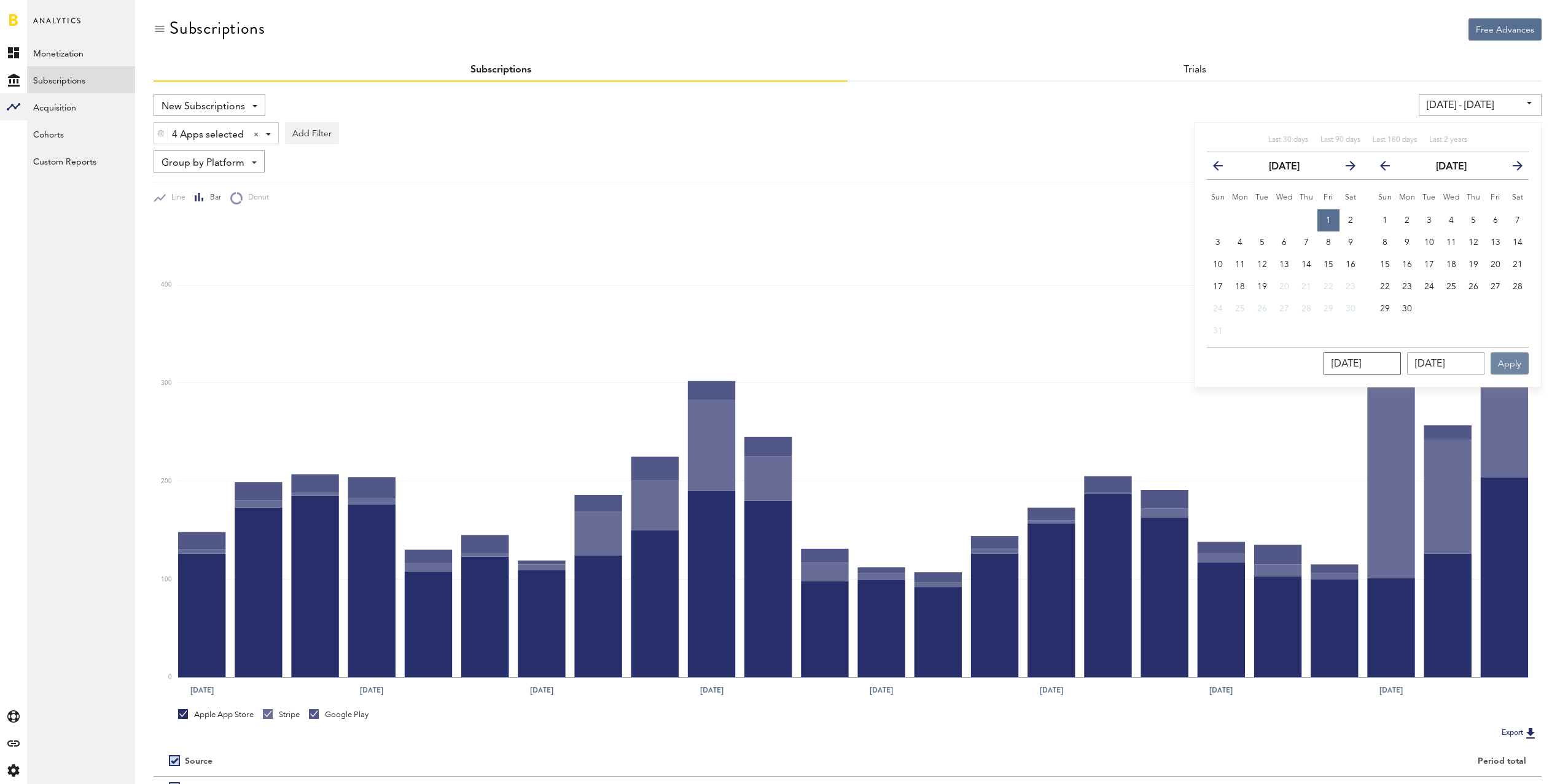
type input "[DATE]"
click at [1506, 362] on button "Apply" at bounding box center [1510, 362] width 38 height 22
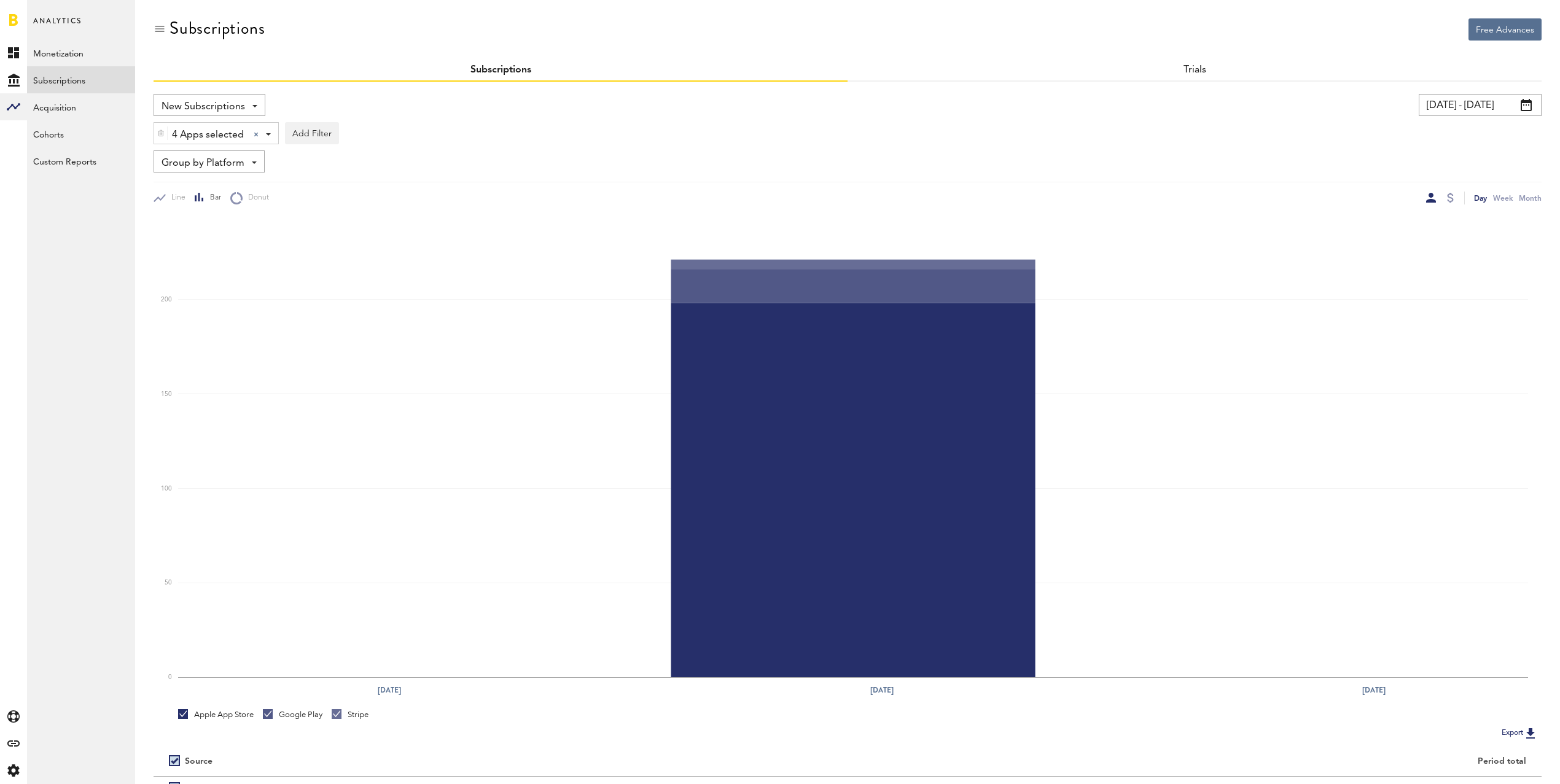
click at [1479, 102] on input "[DATE] - [DATE]" at bounding box center [1480, 104] width 123 height 22
click at [1333, 216] on button "1" at bounding box center [1328, 220] width 22 height 22
click at [1222, 286] on span "17" at bounding box center [1217, 287] width 10 height 9
type input "[DATE] - [DATE]"
type input "[DATE]"
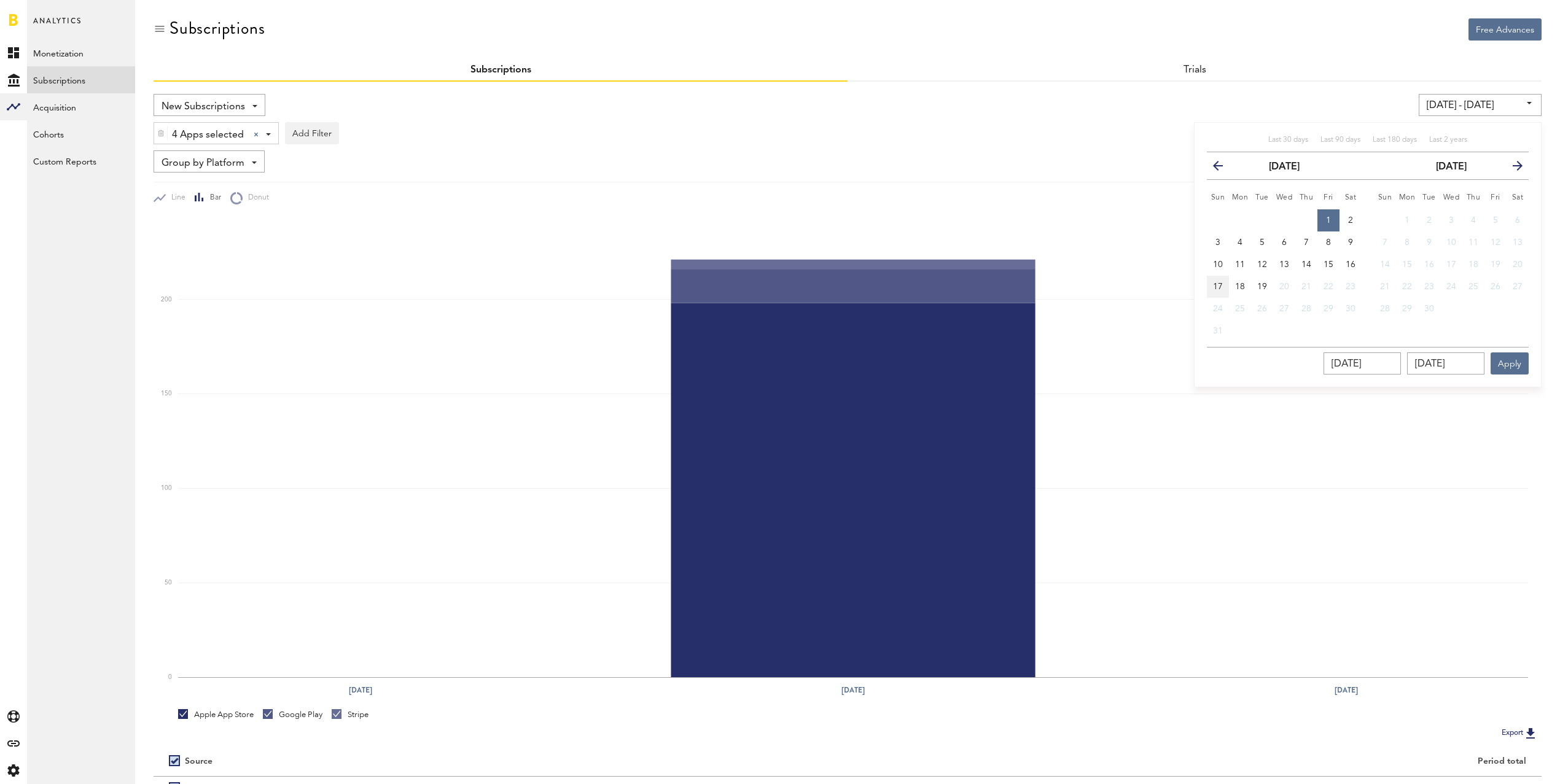
type input "[DATE]"
click at [1324, 216] on button "1" at bounding box center [1328, 220] width 22 height 22
type input "[DATE] - [DATE]"
type input "[DATE]"
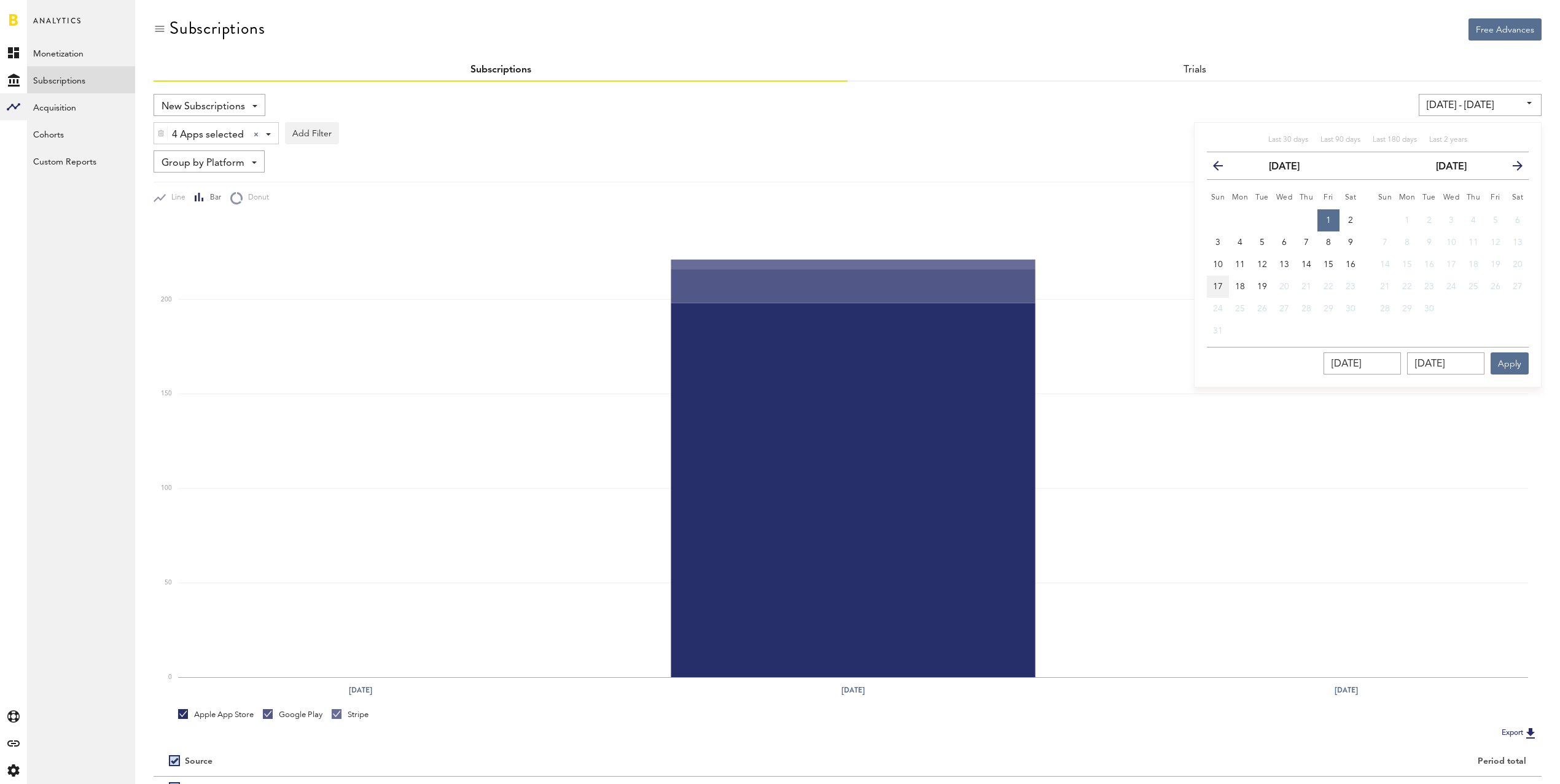
click at [1222, 282] on span "17" at bounding box center [1217, 287] width 10 height 9
type input "[DATE] - [DATE]"
type input "[DATE]"
click at [1511, 358] on button "Apply" at bounding box center [1510, 362] width 38 height 22
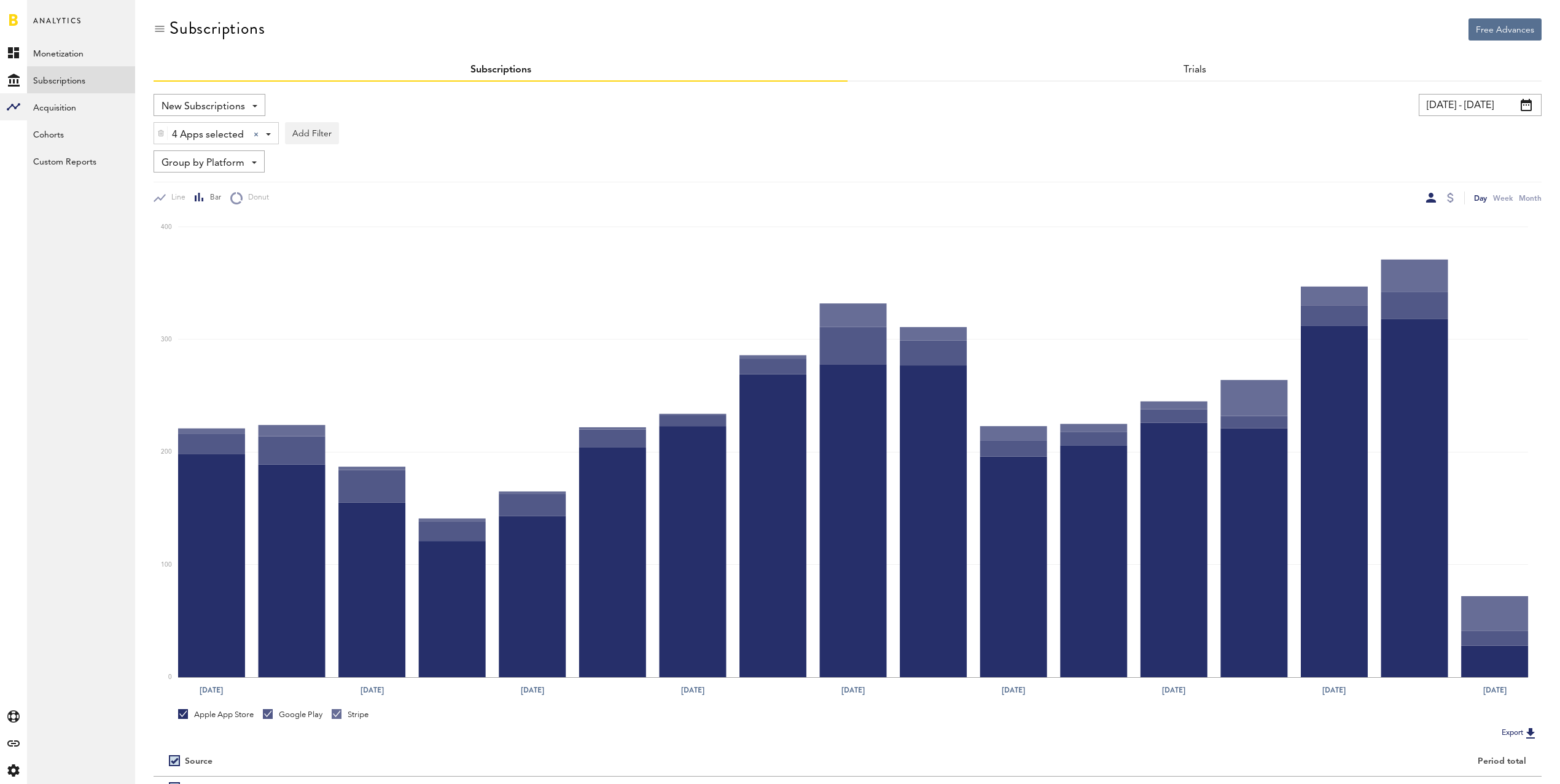
click at [1473, 111] on input "[DATE] - [DATE]" at bounding box center [1480, 104] width 123 height 22
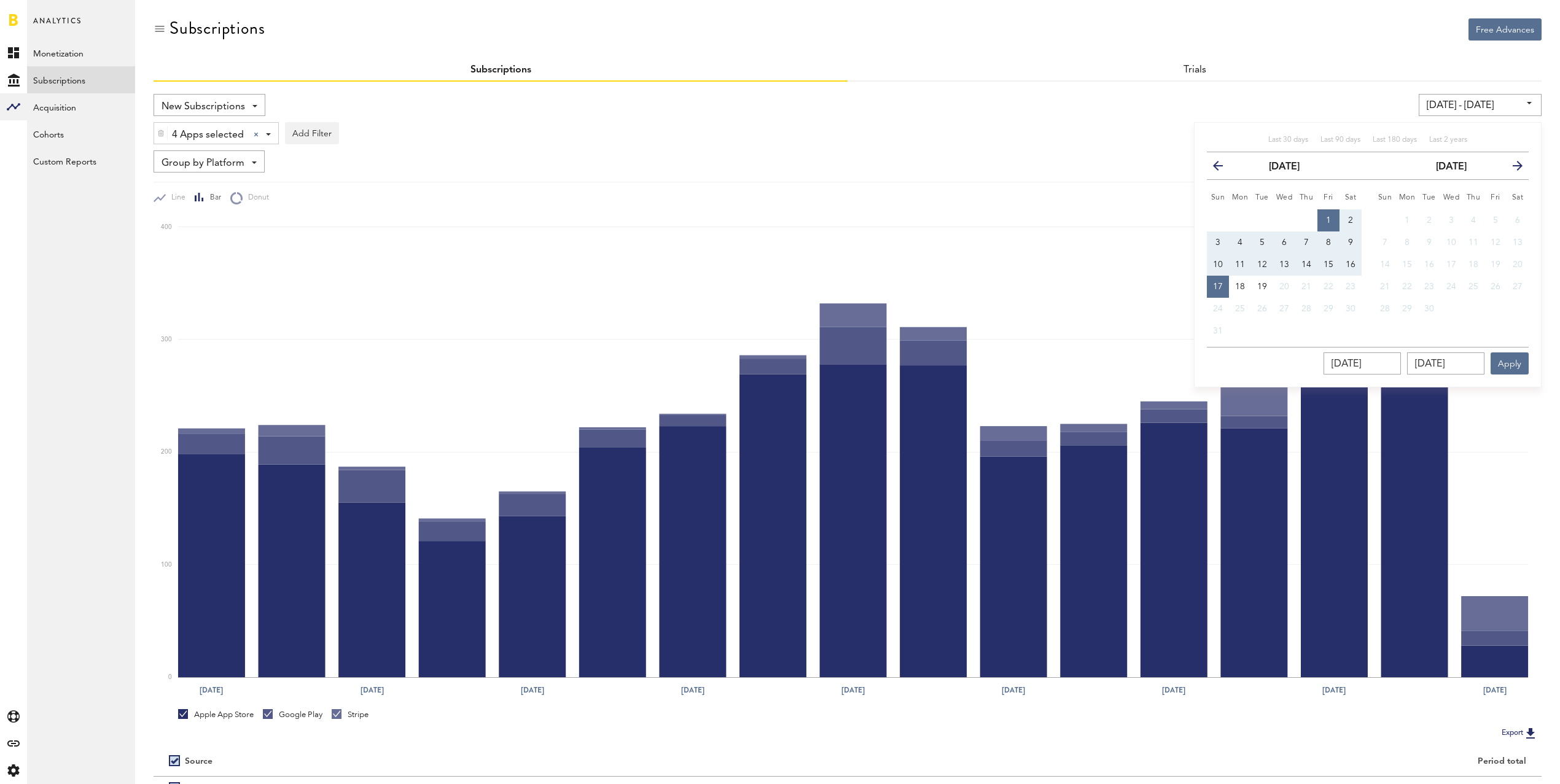
click at [1327, 214] on button "1" at bounding box center [1328, 220] width 22 height 22
click at [1350, 262] on span "16" at bounding box center [1350, 264] width 10 height 9
type input "[DATE] - [DATE]"
type input "[DATE]"
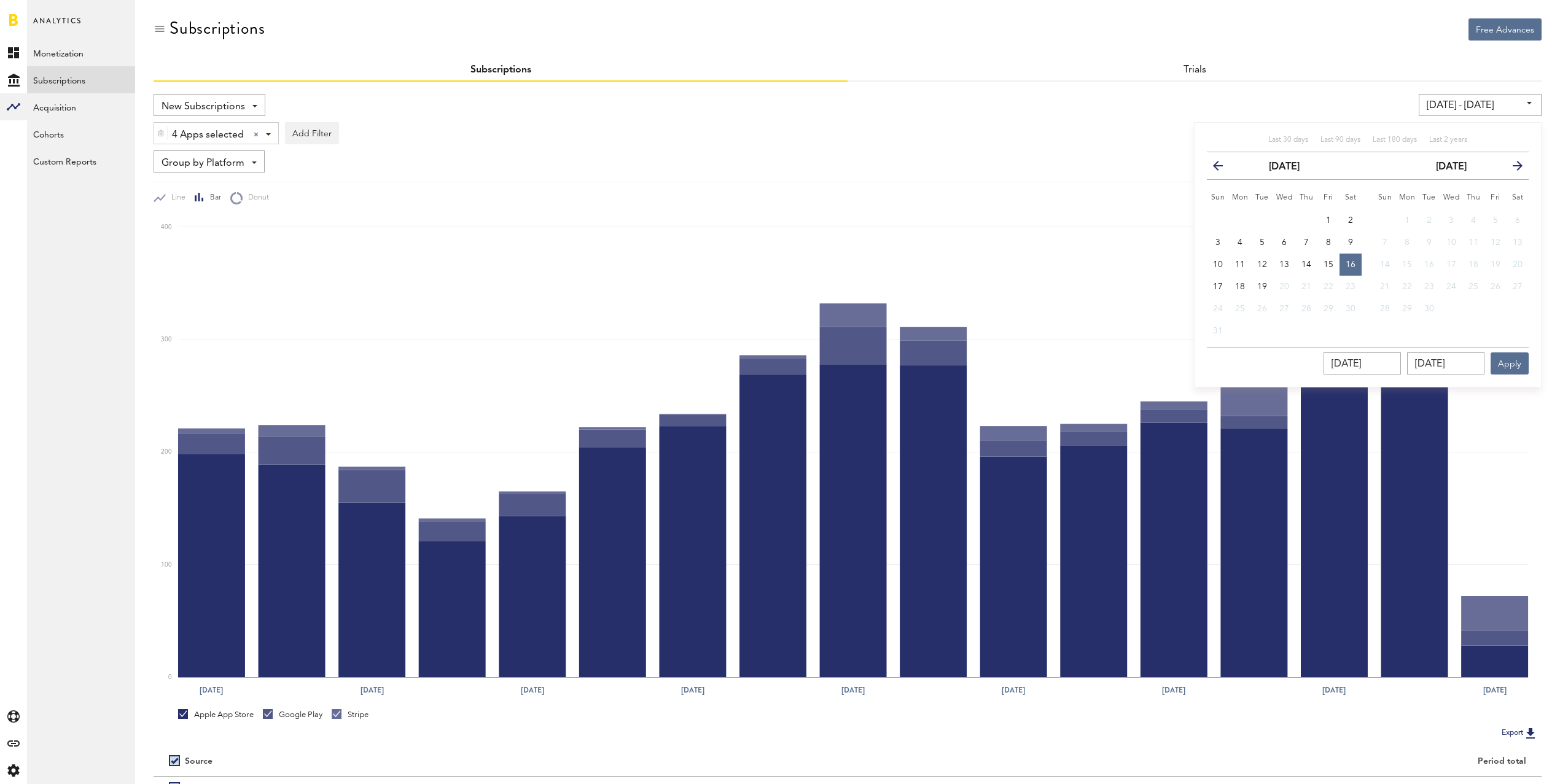
click at [1328, 207] on th "Fri" at bounding box center [1328, 195] width 22 height 30
click at [1330, 219] on span "1" at bounding box center [1329, 221] width 5 height 9
type input "[DATE] - [DATE]"
type input "[DATE]"
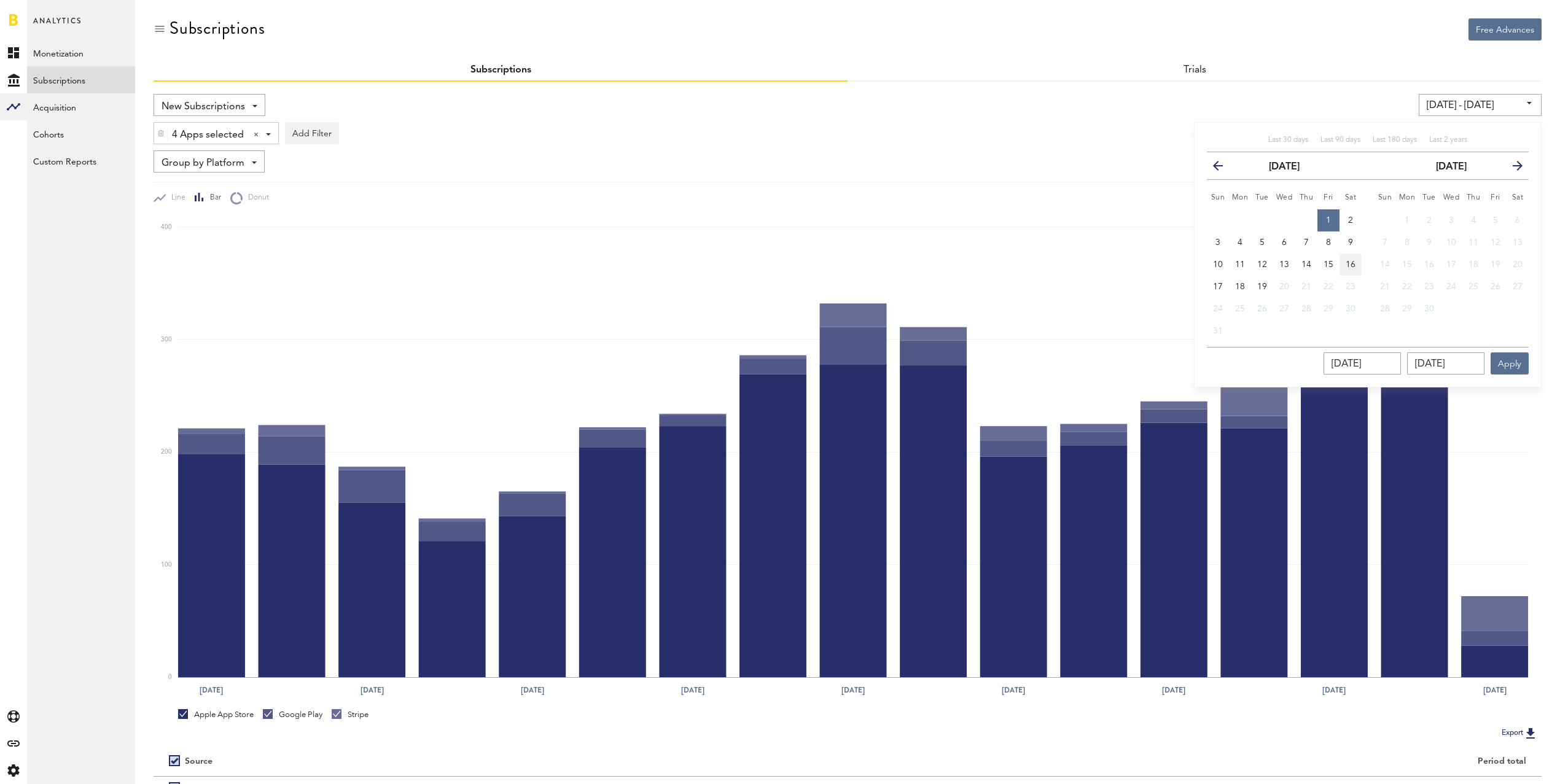
click at [1353, 262] on span "16" at bounding box center [1350, 264] width 10 height 9
type input "[DATE] - [DATE]"
type input "[DATE]"
click at [1515, 363] on button "Apply" at bounding box center [1510, 362] width 38 height 22
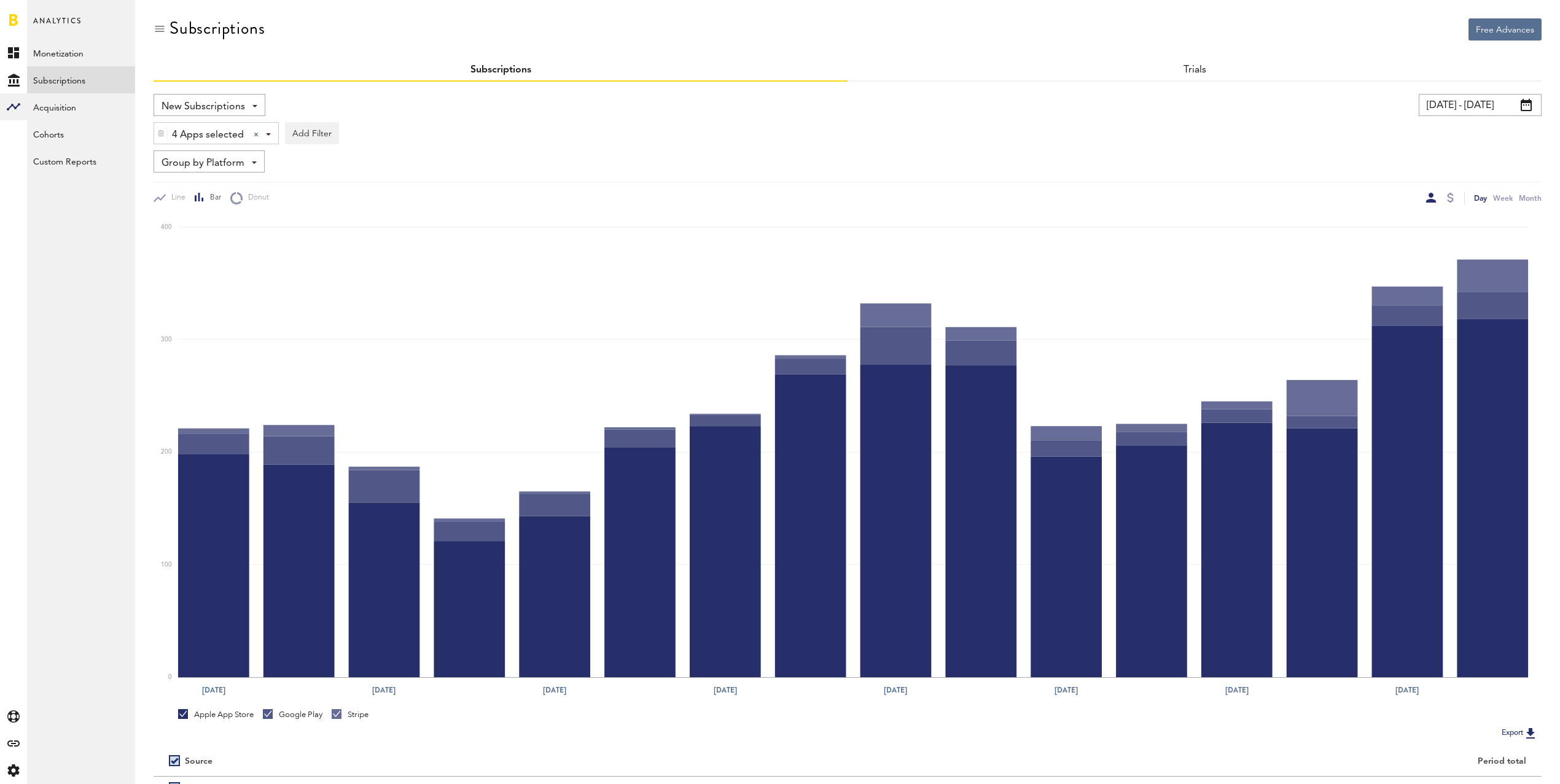
click at [1464, 102] on input "[DATE] - [DATE]" at bounding box center [1480, 104] width 123 height 22
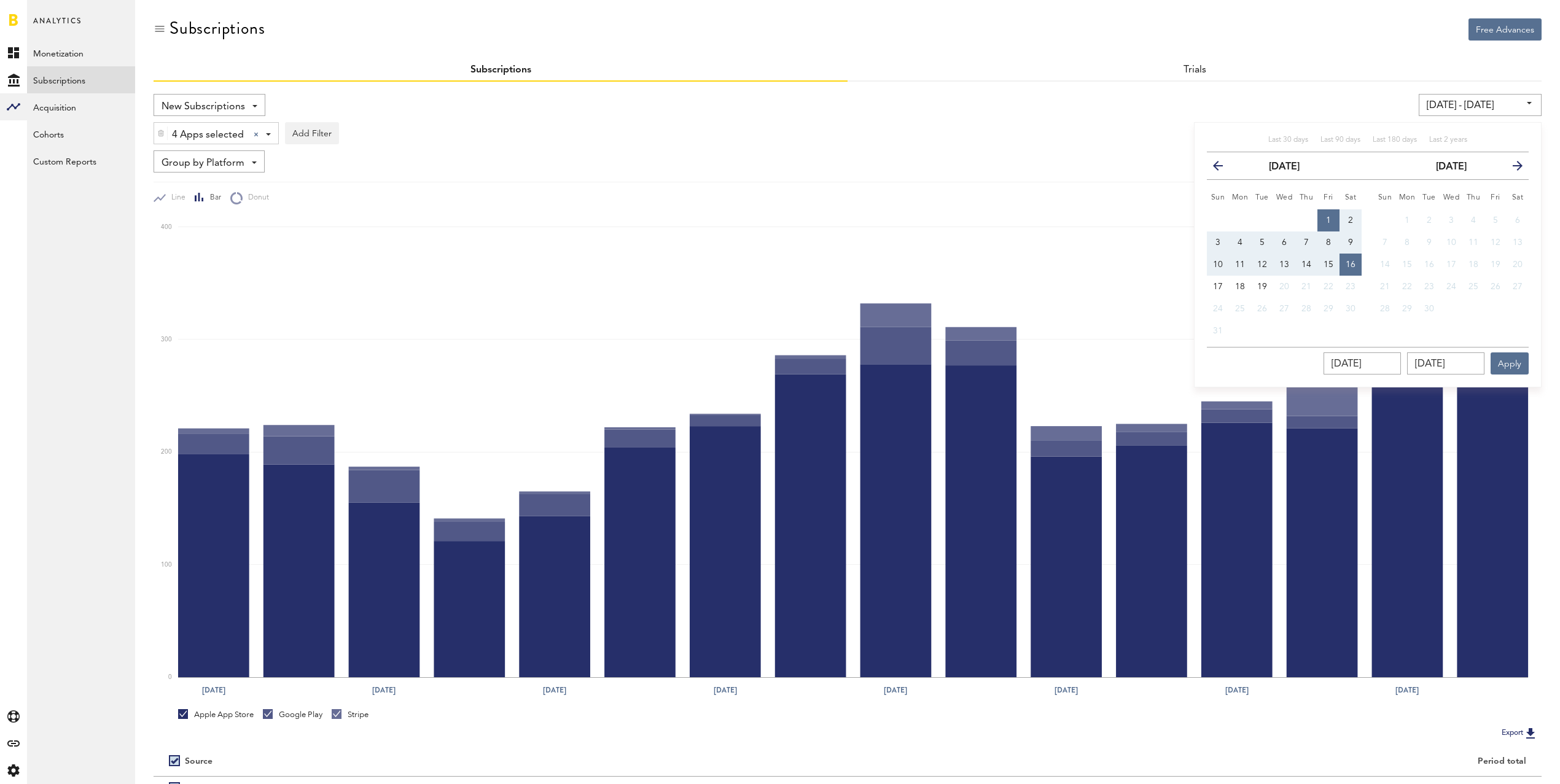
click at [1327, 216] on span "1" at bounding box center [1329, 221] width 5 height 9
click at [1217, 287] on span "17" at bounding box center [1217, 287] width 10 height 9
type input "[DATE] - [DATE]"
type input "[DATE]"
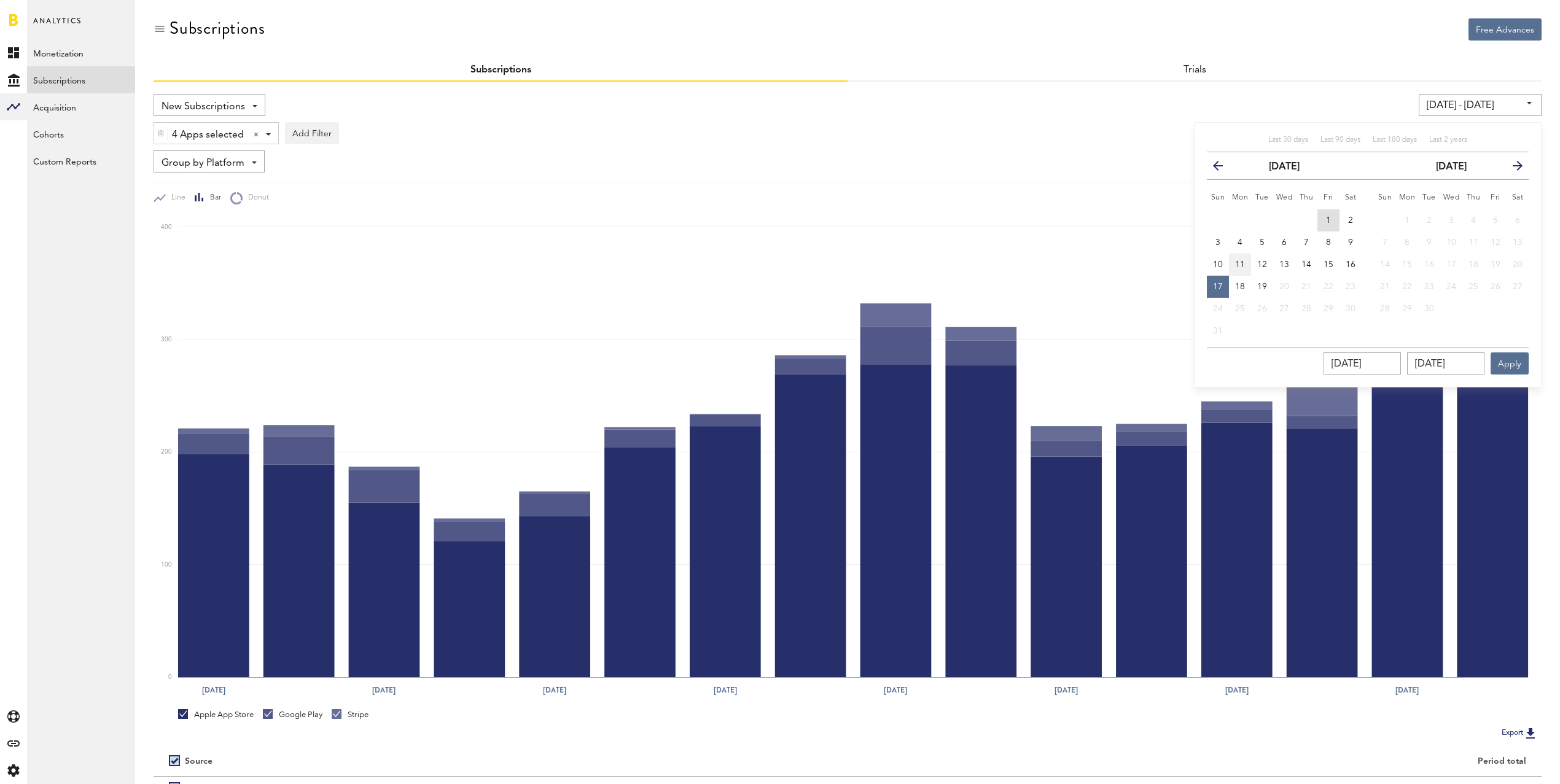
drag, startPoint x: 1327, startPoint y: 217, endPoint x: 1243, endPoint y: 273, distance: 101.0
click at [1327, 217] on span "1" at bounding box center [1329, 221] width 5 height 9
type input "[DATE] - [DATE]"
type input "[DATE]"
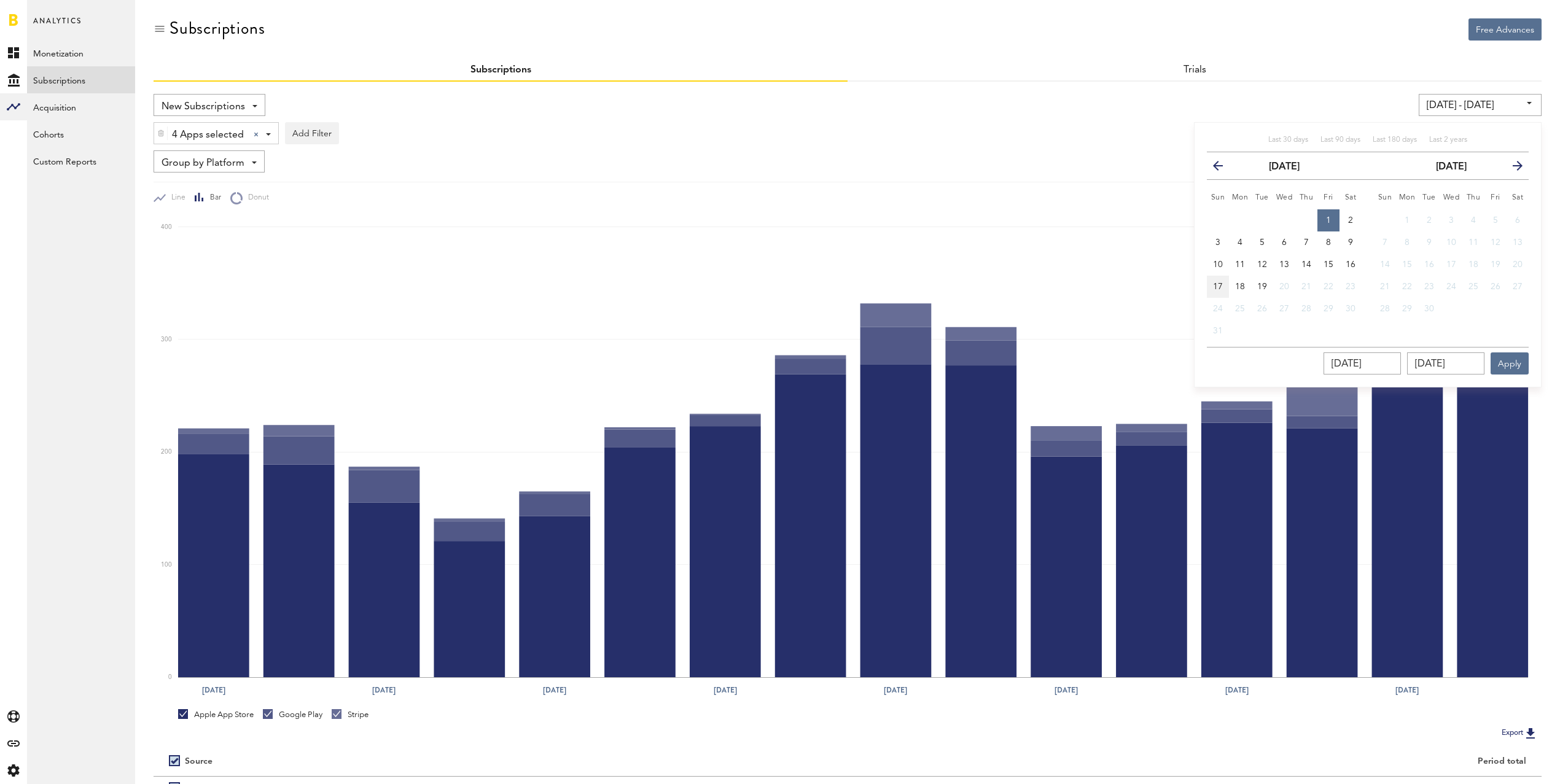
click at [1217, 285] on span "17" at bounding box center [1217, 287] width 10 height 9
type input "[DATE] - [DATE]"
type input "[DATE]"
click at [1517, 363] on button "Apply" at bounding box center [1510, 362] width 38 height 22
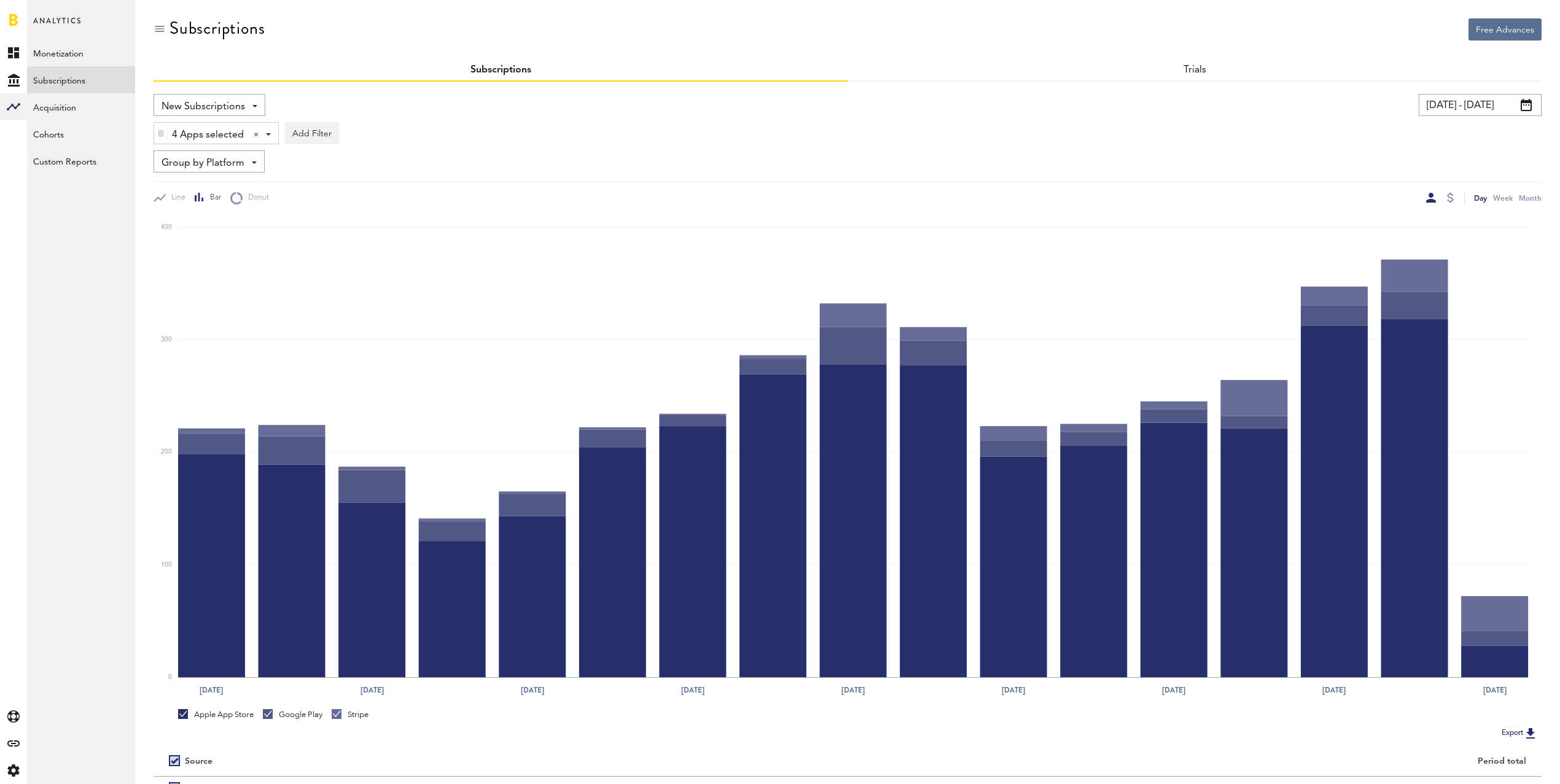
click at [1486, 97] on input "[DATE] - [DATE]" at bounding box center [1480, 104] width 123 height 22
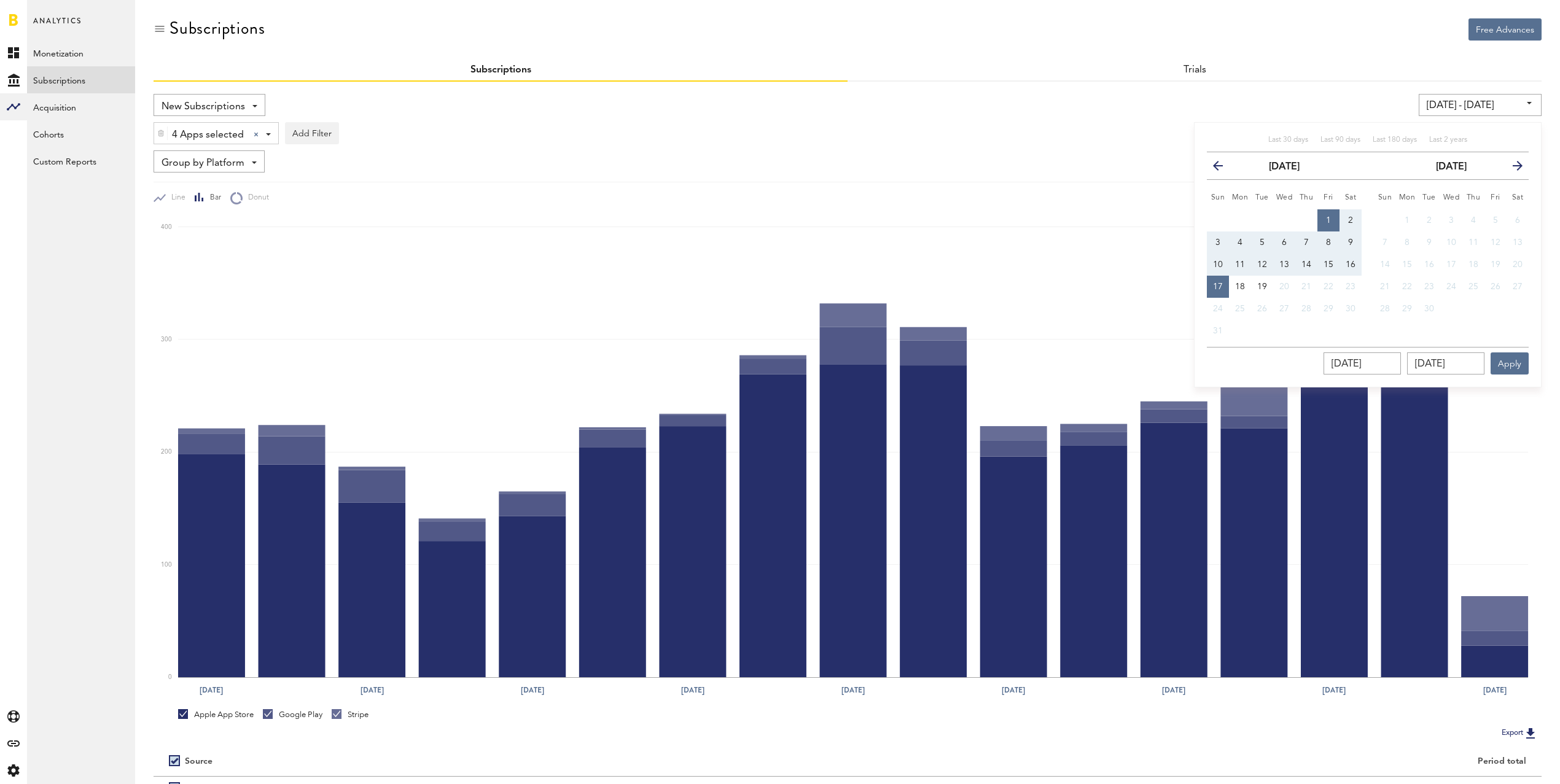
drag, startPoint x: 1323, startPoint y: 218, endPoint x: 1325, endPoint y: 225, distance: 7.3
click at [1323, 218] on button "1" at bounding box center [1328, 220] width 22 height 22
click at [1351, 262] on span "16" at bounding box center [1350, 264] width 10 height 9
type input "[DATE] - [DATE]"
type input "[DATE]"
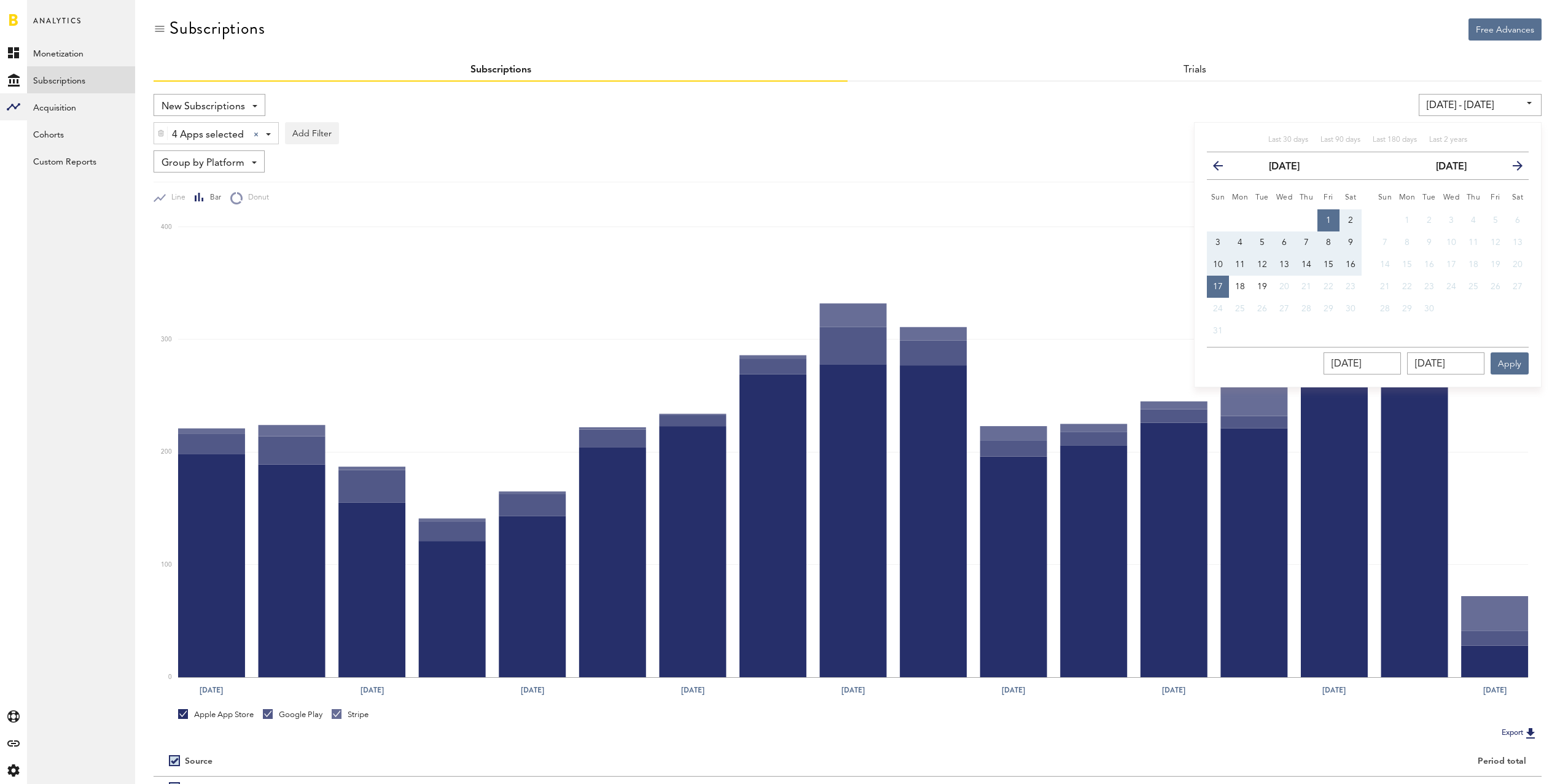
type input "[DATE]"
click at [1327, 212] on button "1" at bounding box center [1328, 220] width 22 height 22
type input "[DATE] - [DATE]"
type input "[DATE]"
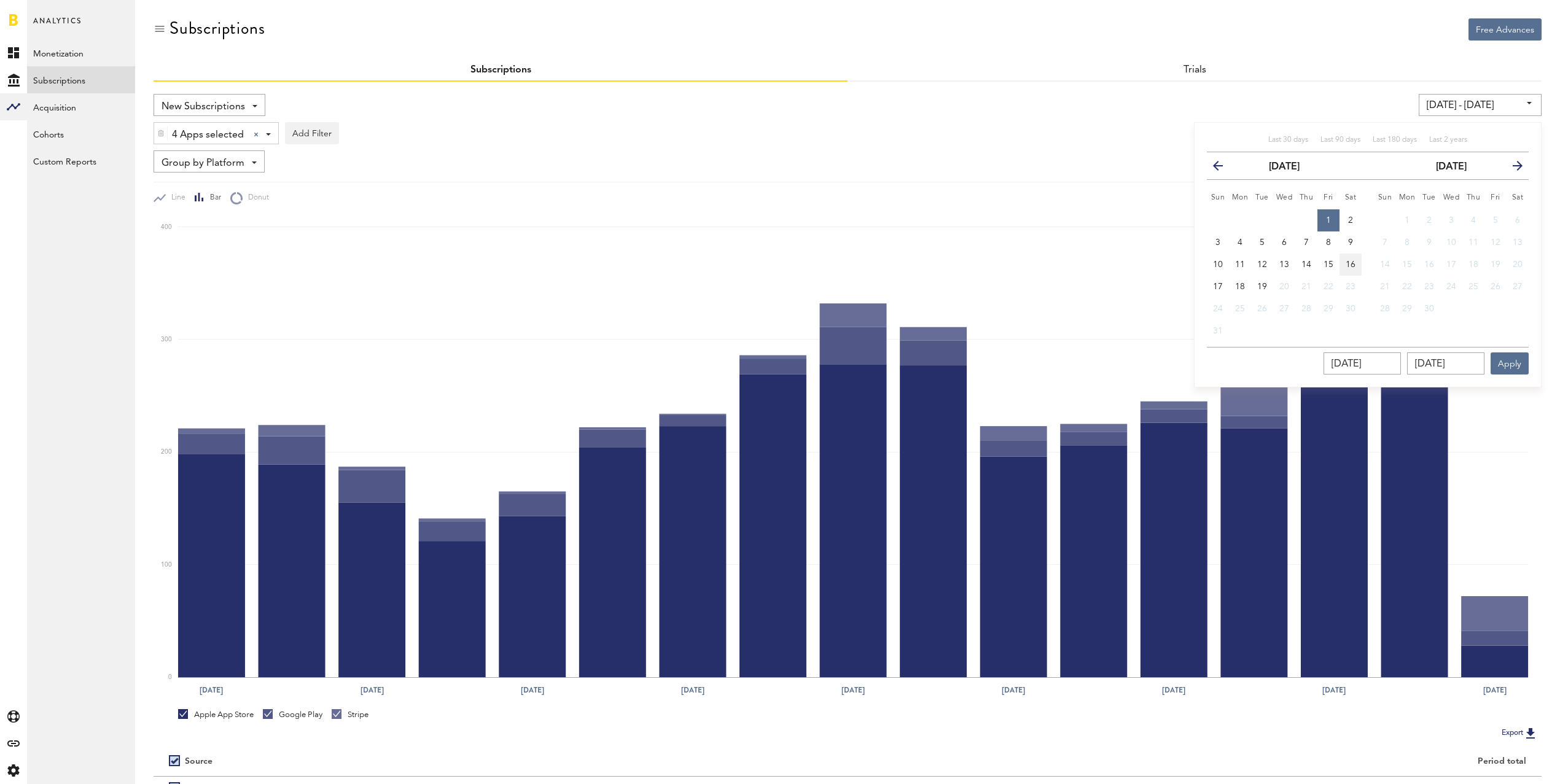
click at [1348, 260] on span "16" at bounding box center [1350, 264] width 10 height 9
type input "[DATE] - [DATE]"
type input "[DATE]"
click at [1510, 360] on button "Apply" at bounding box center [1510, 362] width 38 height 22
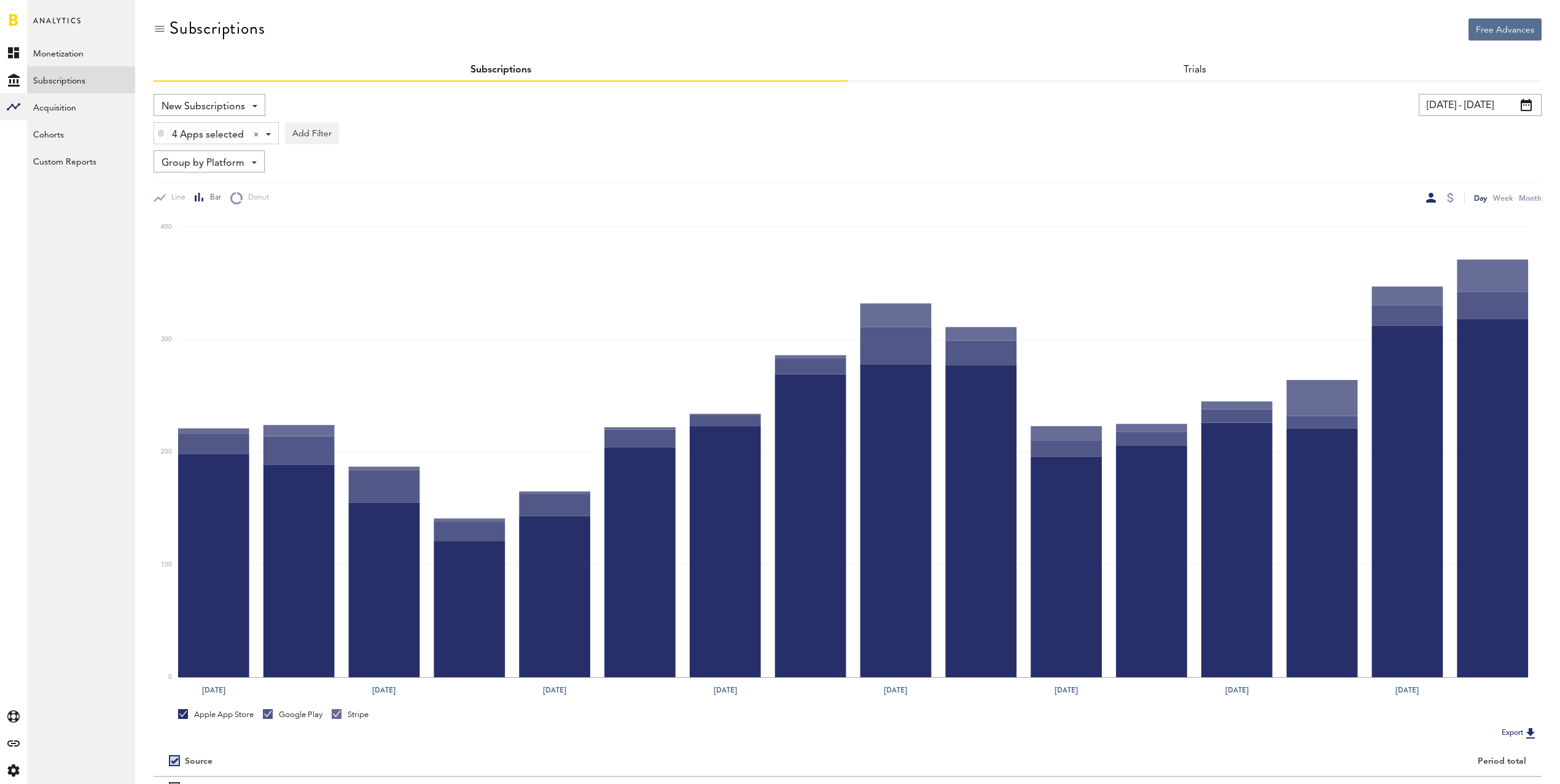
click at [211, 135] on span "4 Apps selected" at bounding box center [208, 135] width 72 height 21
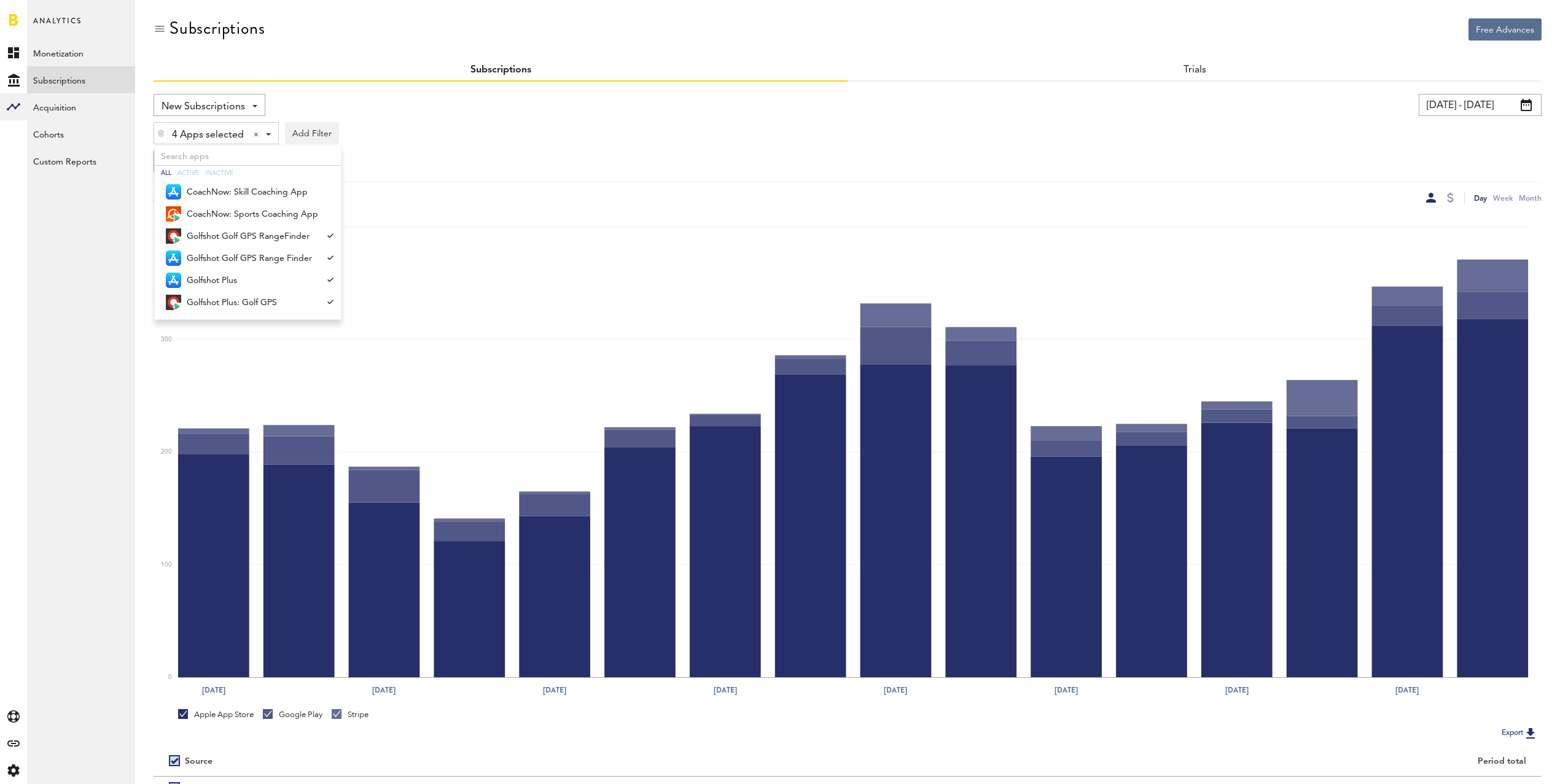
click at [1441, 105] on input "[DATE] - [DATE]" at bounding box center [1480, 104] width 123 height 22
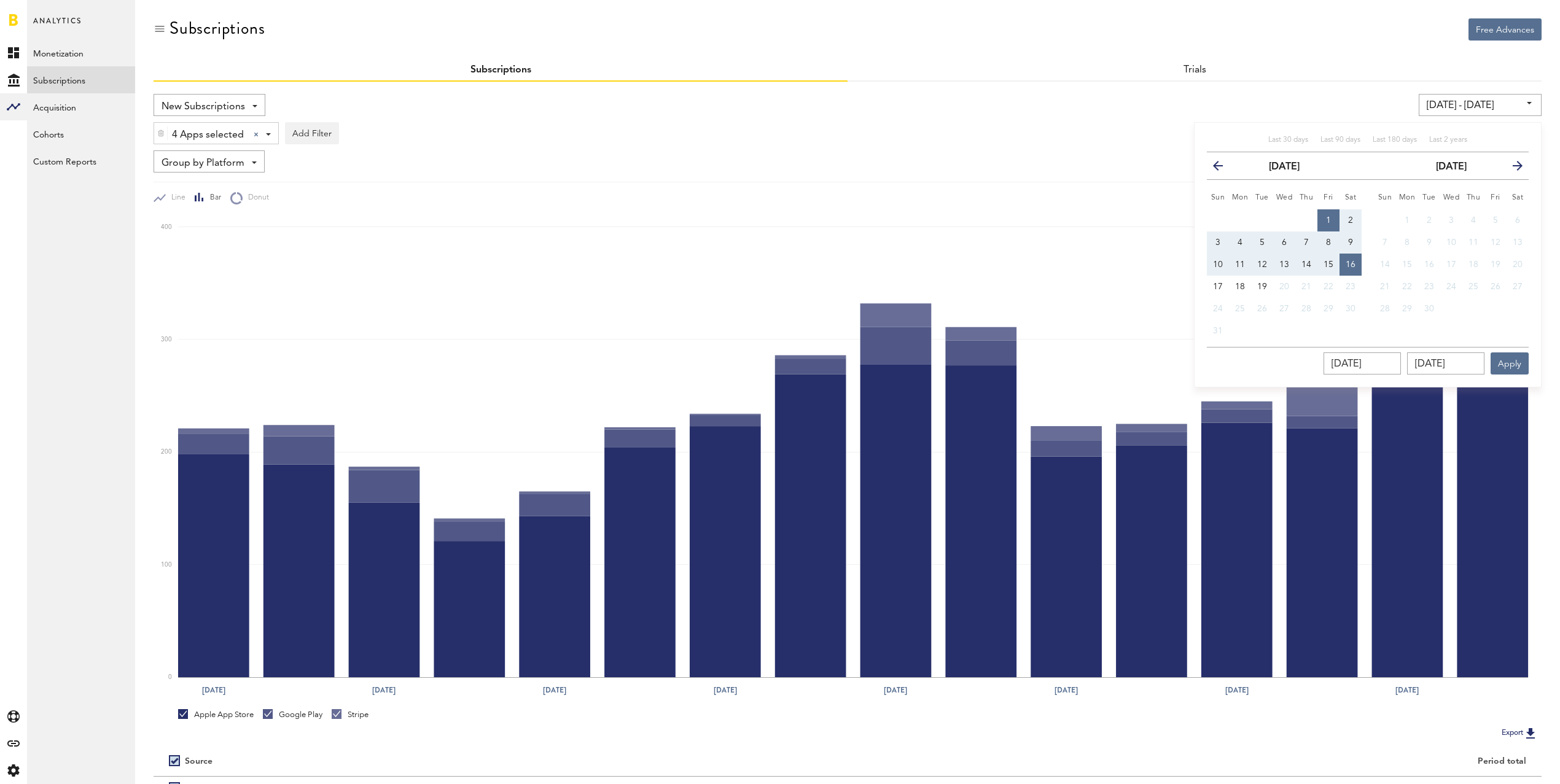
click at [1223, 169] on icon "button" at bounding box center [1223, 169] width 0 height 0
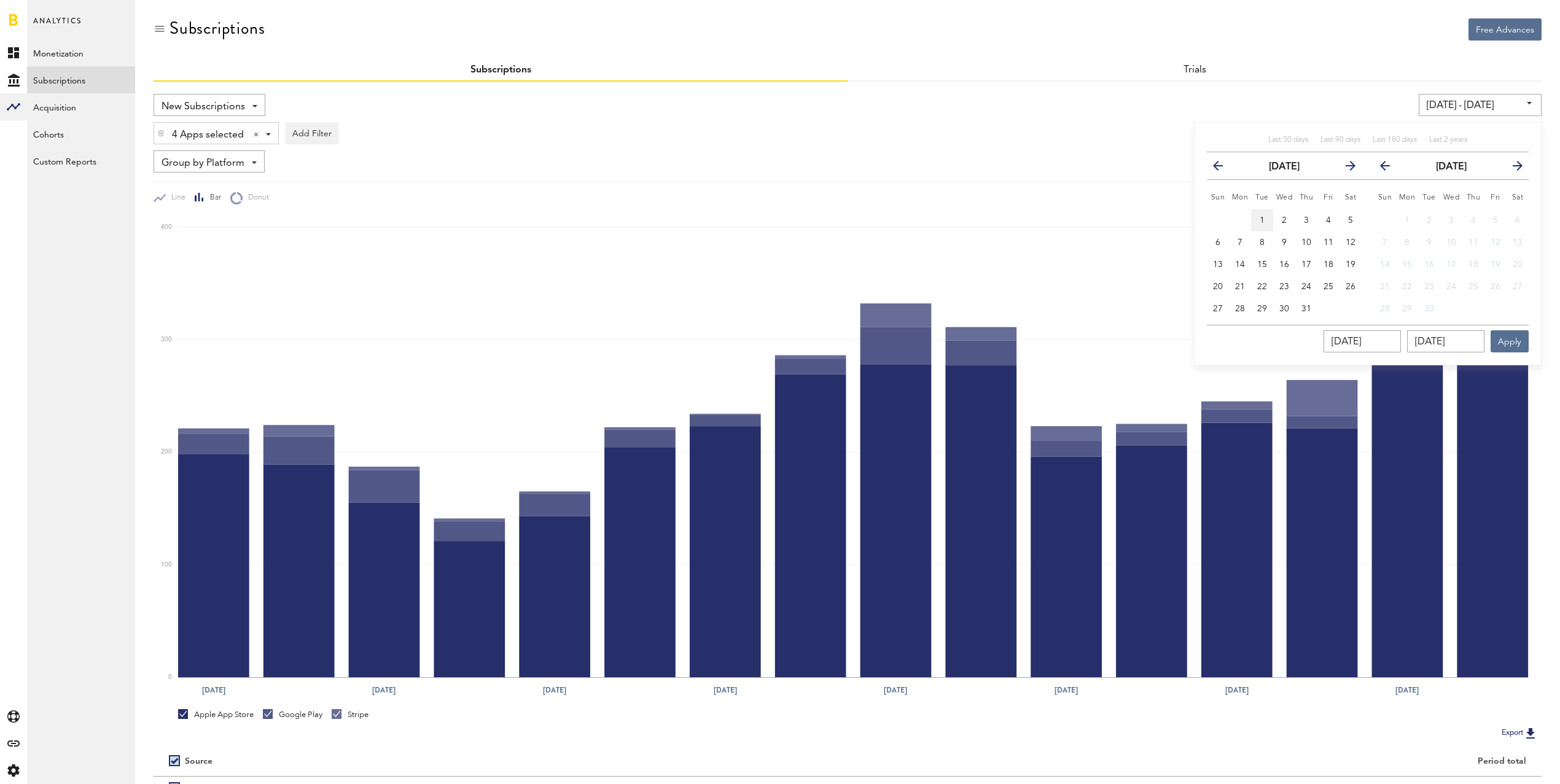
click at [1256, 216] on button "1" at bounding box center [1262, 220] width 22 height 22
type input "[DATE] - [DATE]"
type input "[DATE]"
click at [1310, 306] on span "31" at bounding box center [1306, 309] width 10 height 9
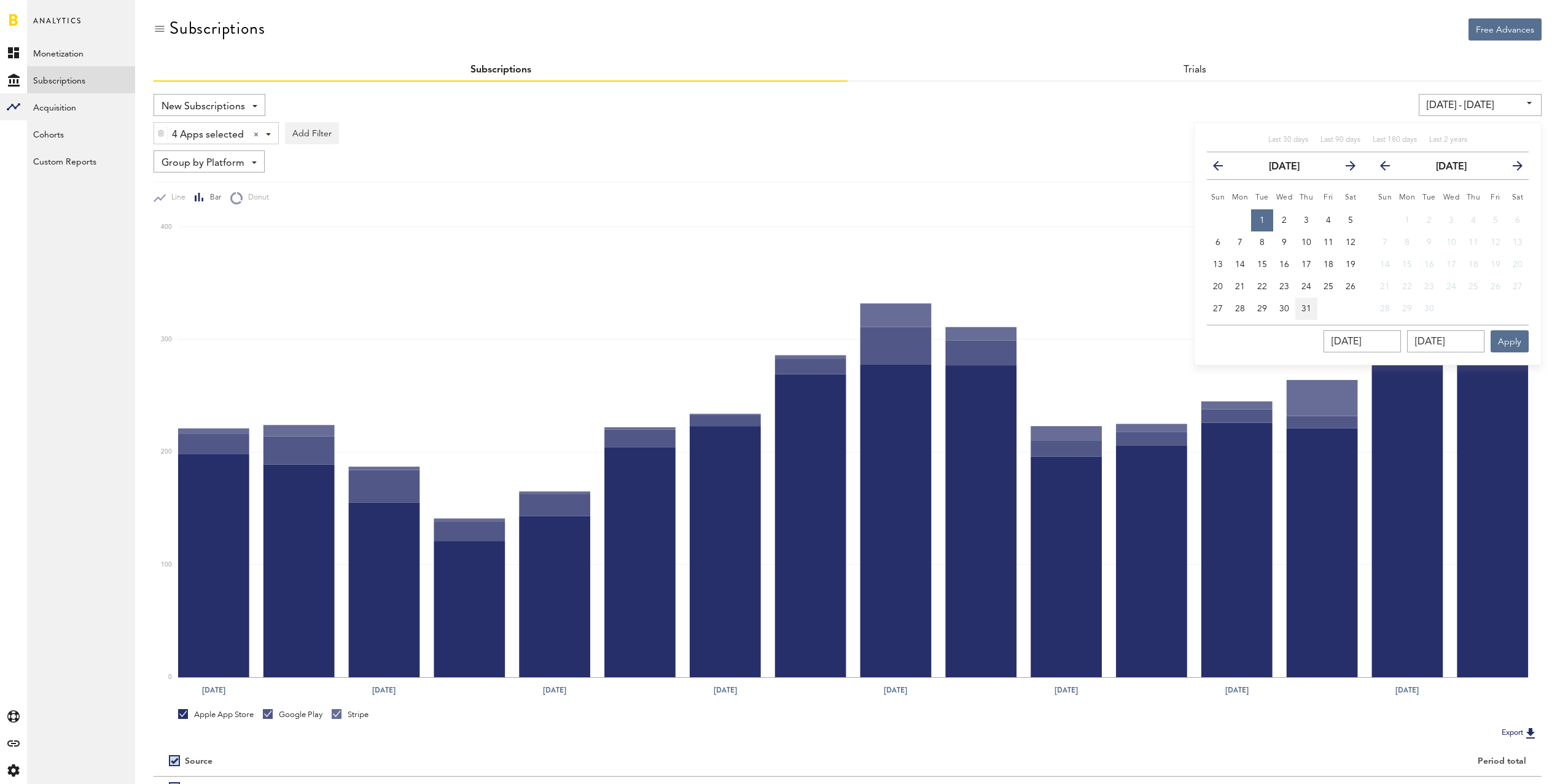
type input "[DATE] - [DATE]"
type input "[DATE]"
drag, startPoint x: 1521, startPoint y: 344, endPoint x: 1515, endPoint y: 343, distance: 6.1
click at [1520, 344] on button "Apply" at bounding box center [1510, 341] width 38 height 22
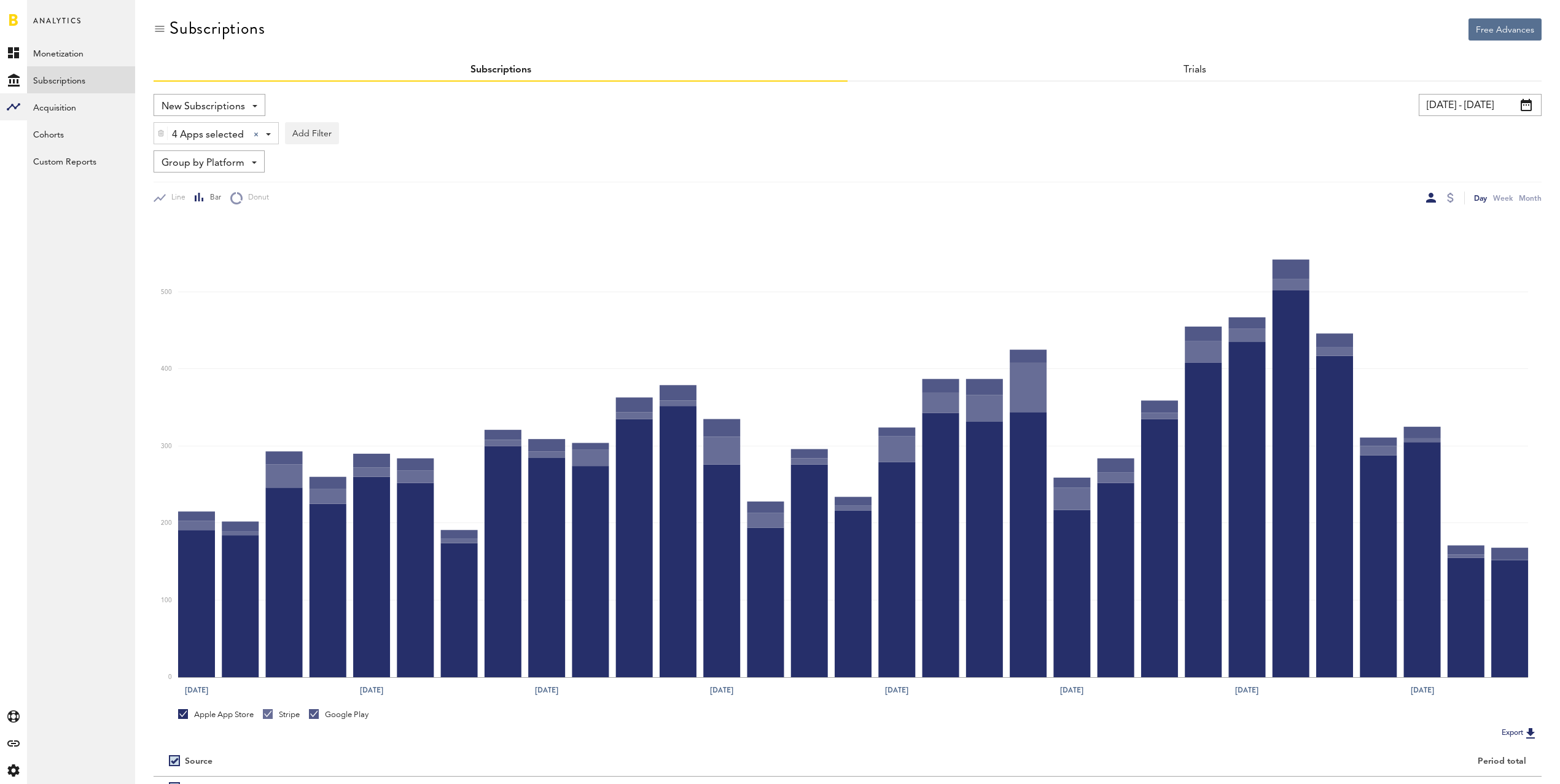
click at [210, 136] on span "4 Apps selected" at bounding box center [208, 135] width 72 height 21
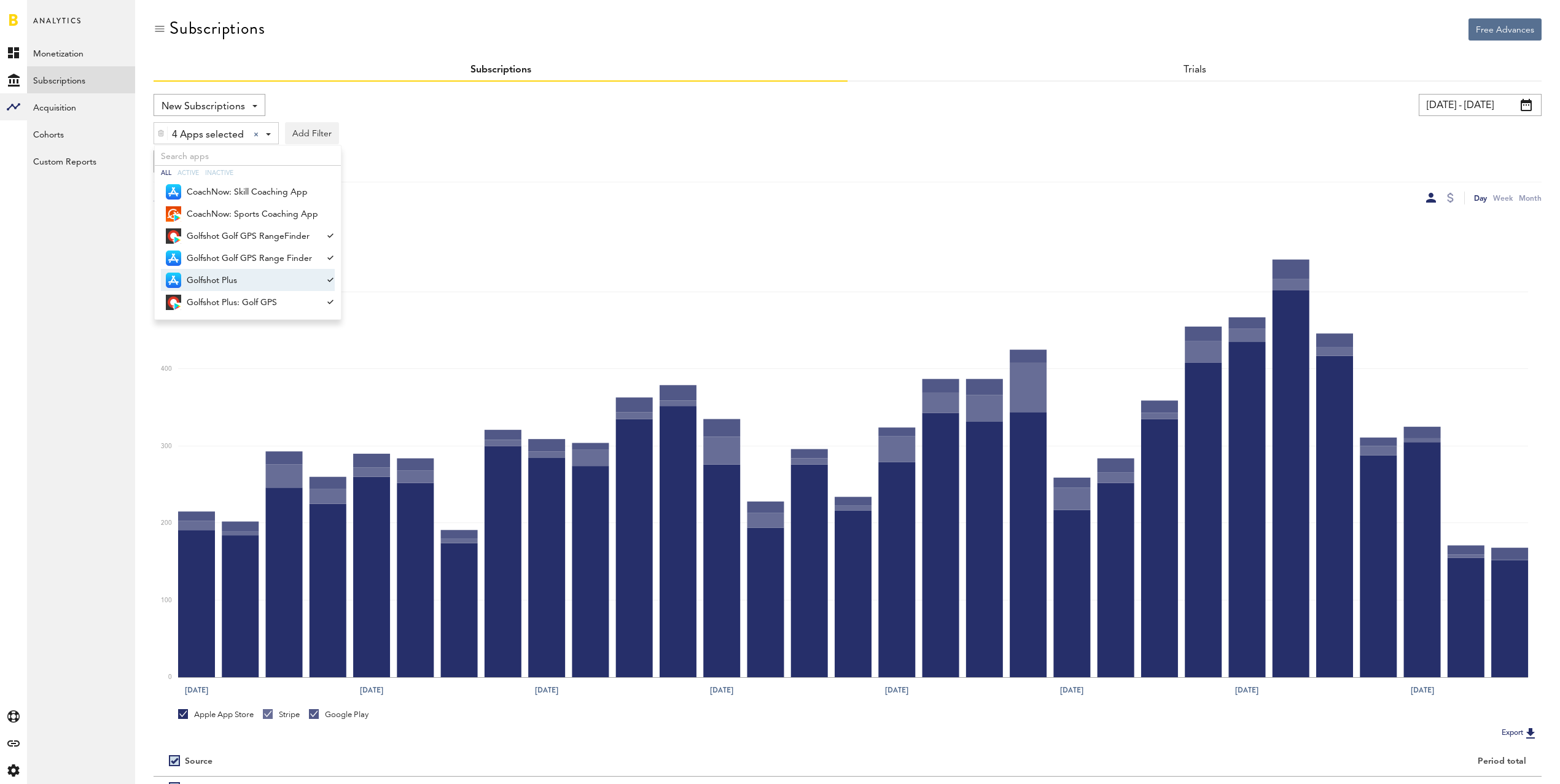
click at [234, 279] on span "Golfshot Plus" at bounding box center [252, 281] width 131 height 21
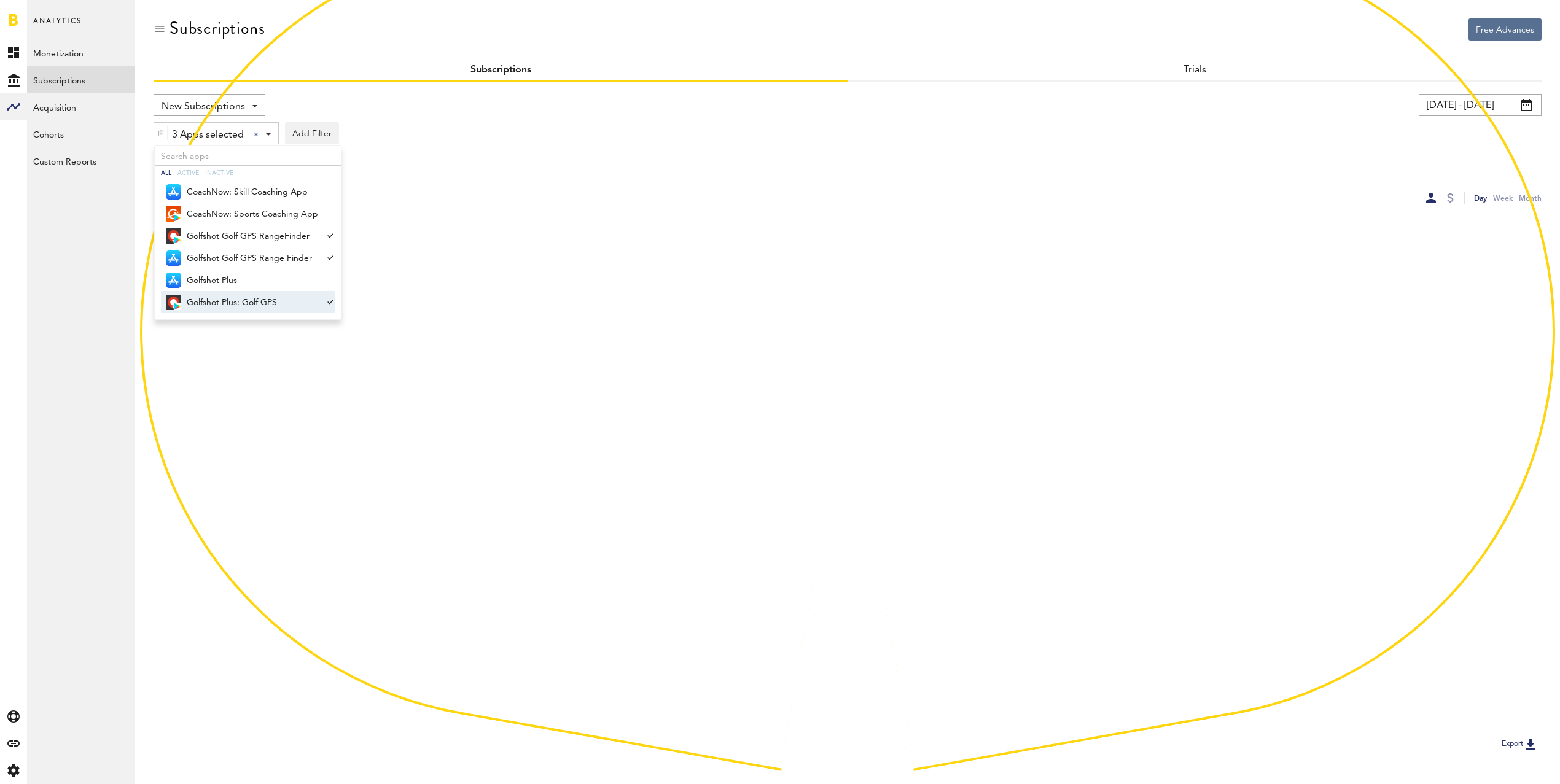
click at [250, 307] on span "Golfshot Plus: Golf GPS" at bounding box center [252, 302] width 131 height 21
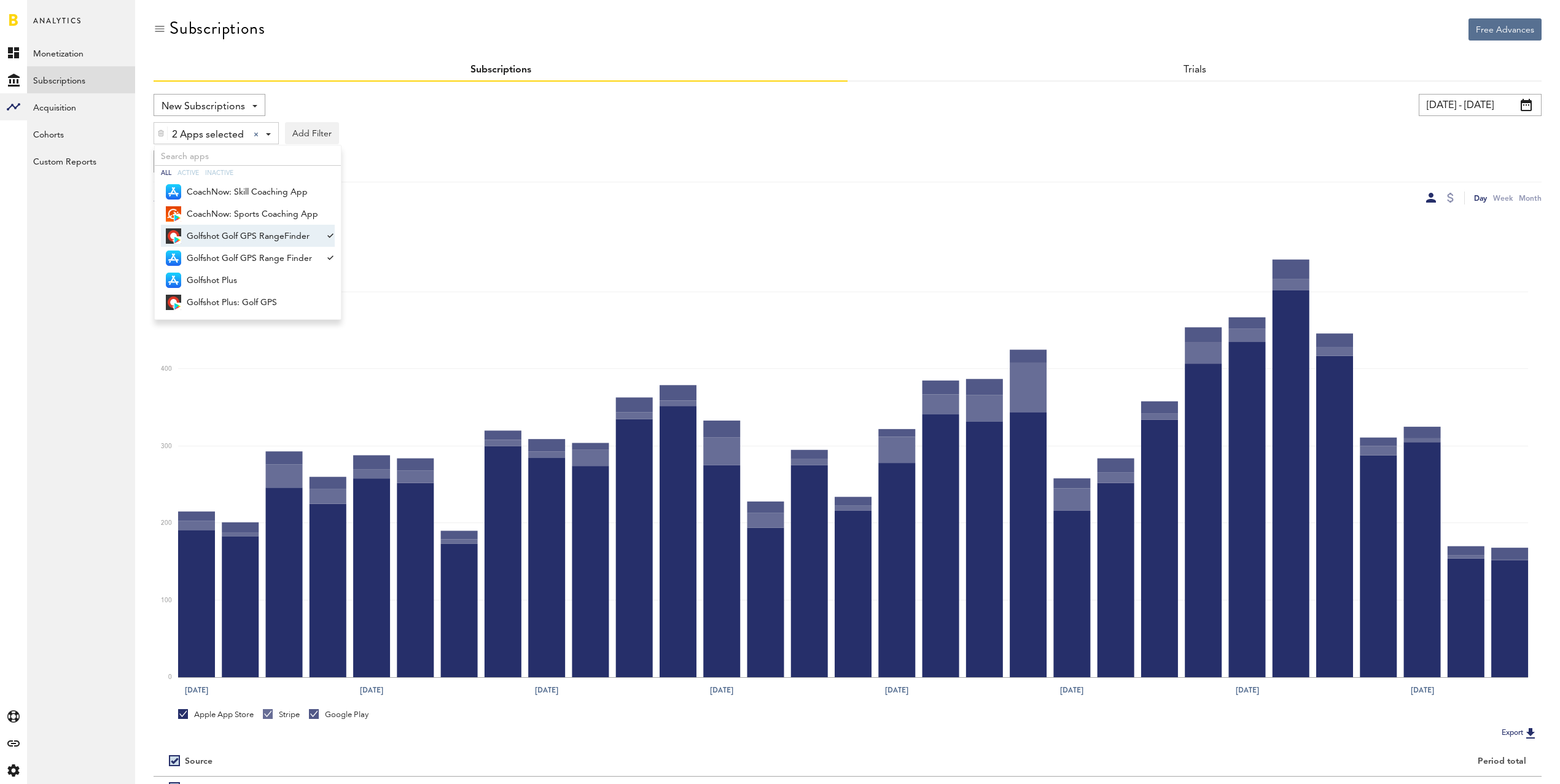
click at [263, 236] on span "Golfshot Golf GPS RangeFinder" at bounding box center [252, 236] width 131 height 21
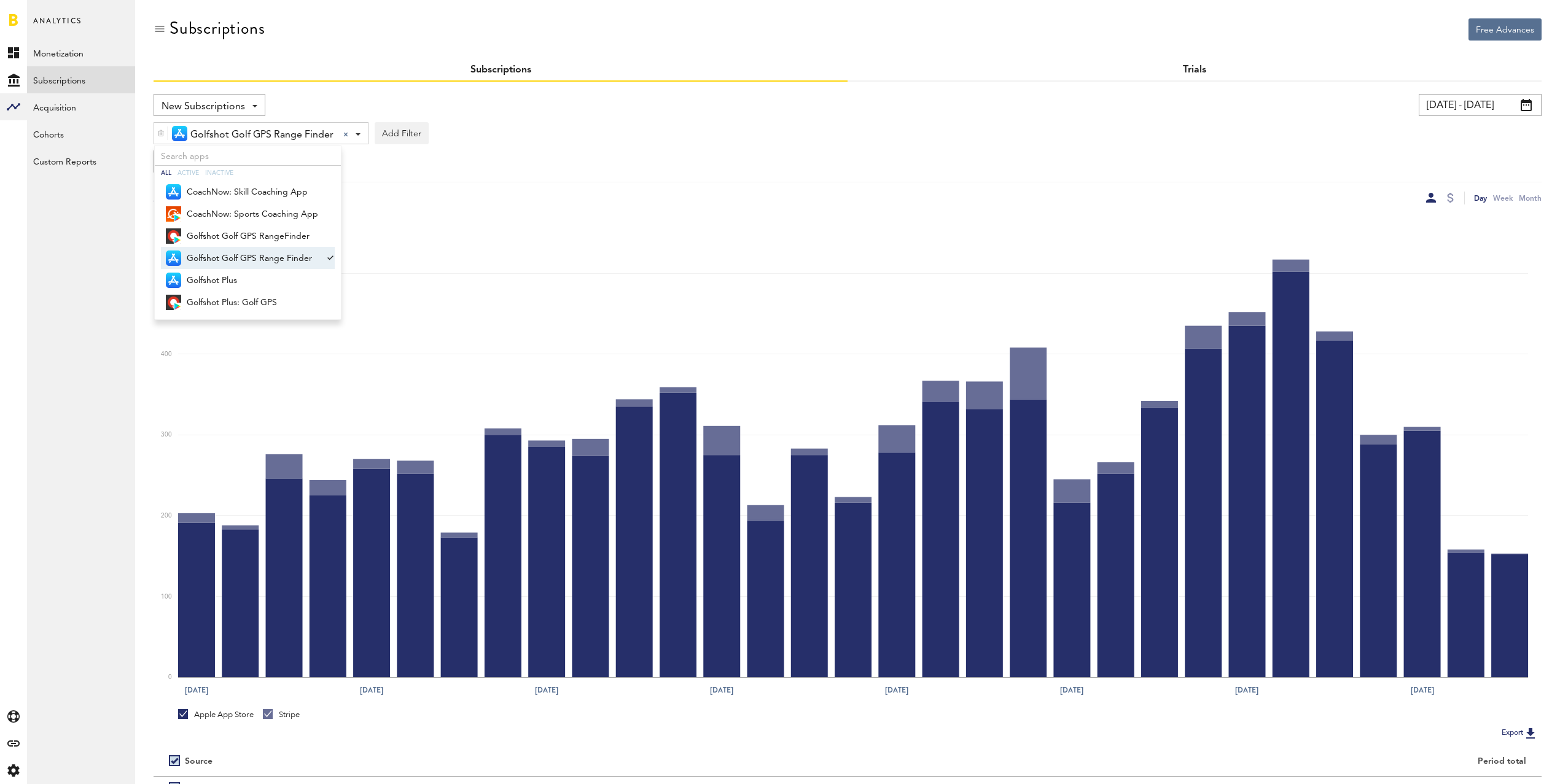
click at [1190, 72] on link "Trials" at bounding box center [1194, 70] width 23 height 10
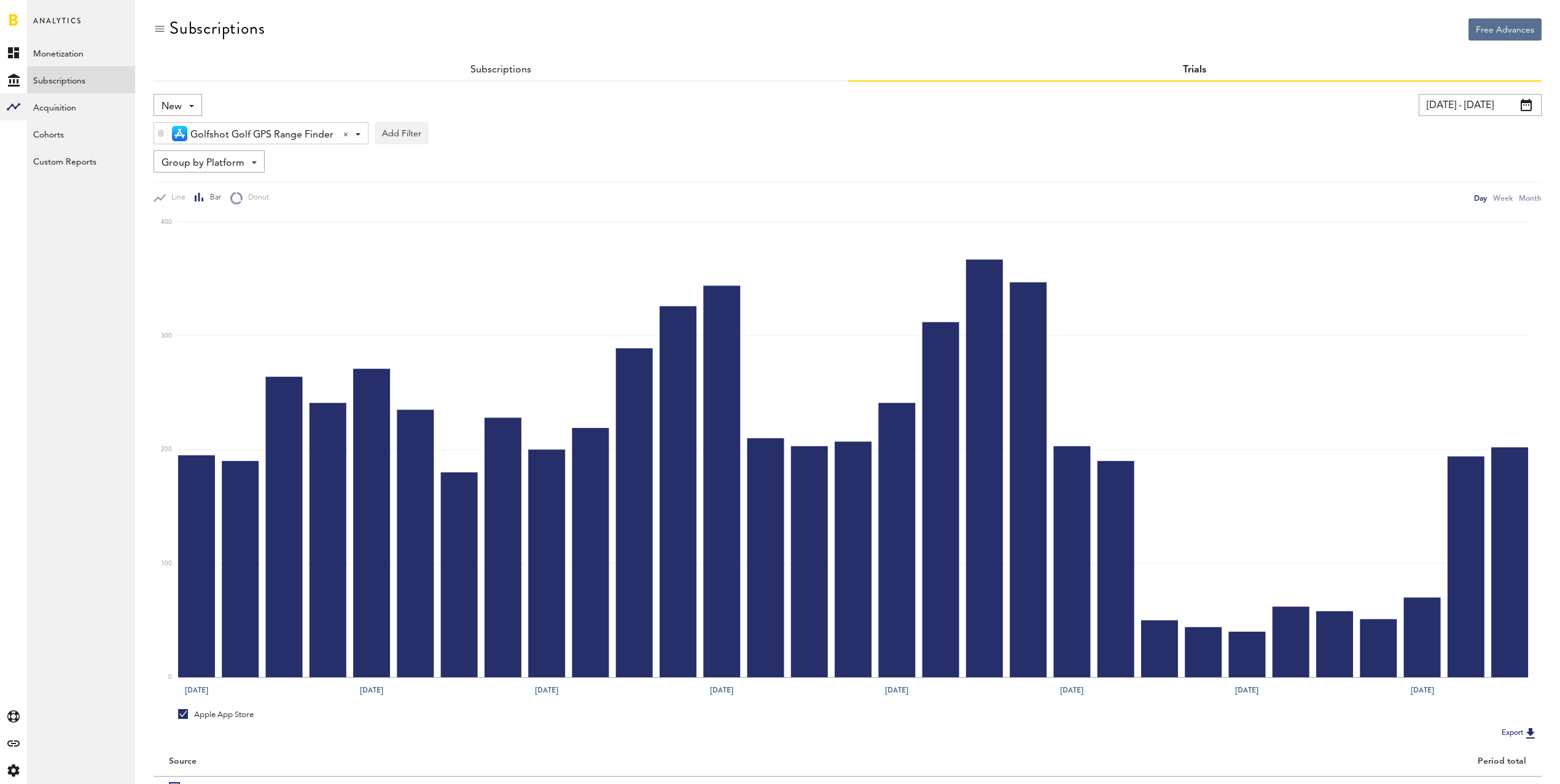
click at [231, 163] on span "Group by Platform" at bounding box center [203, 163] width 83 height 21
click at [235, 234] on span "Group by Subscription" at bounding box center [228, 235] width 124 height 21
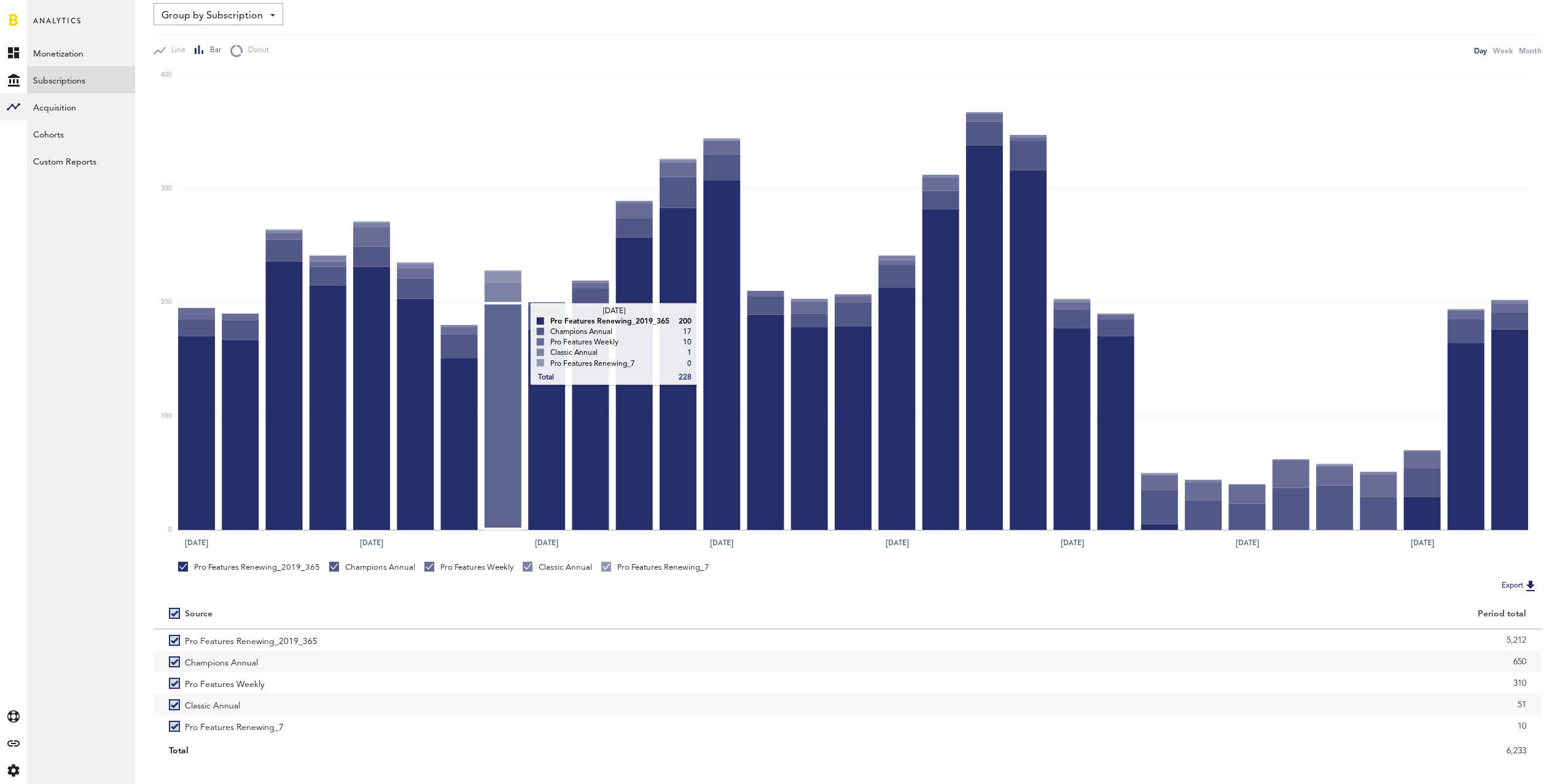
scroll to position [167, 0]
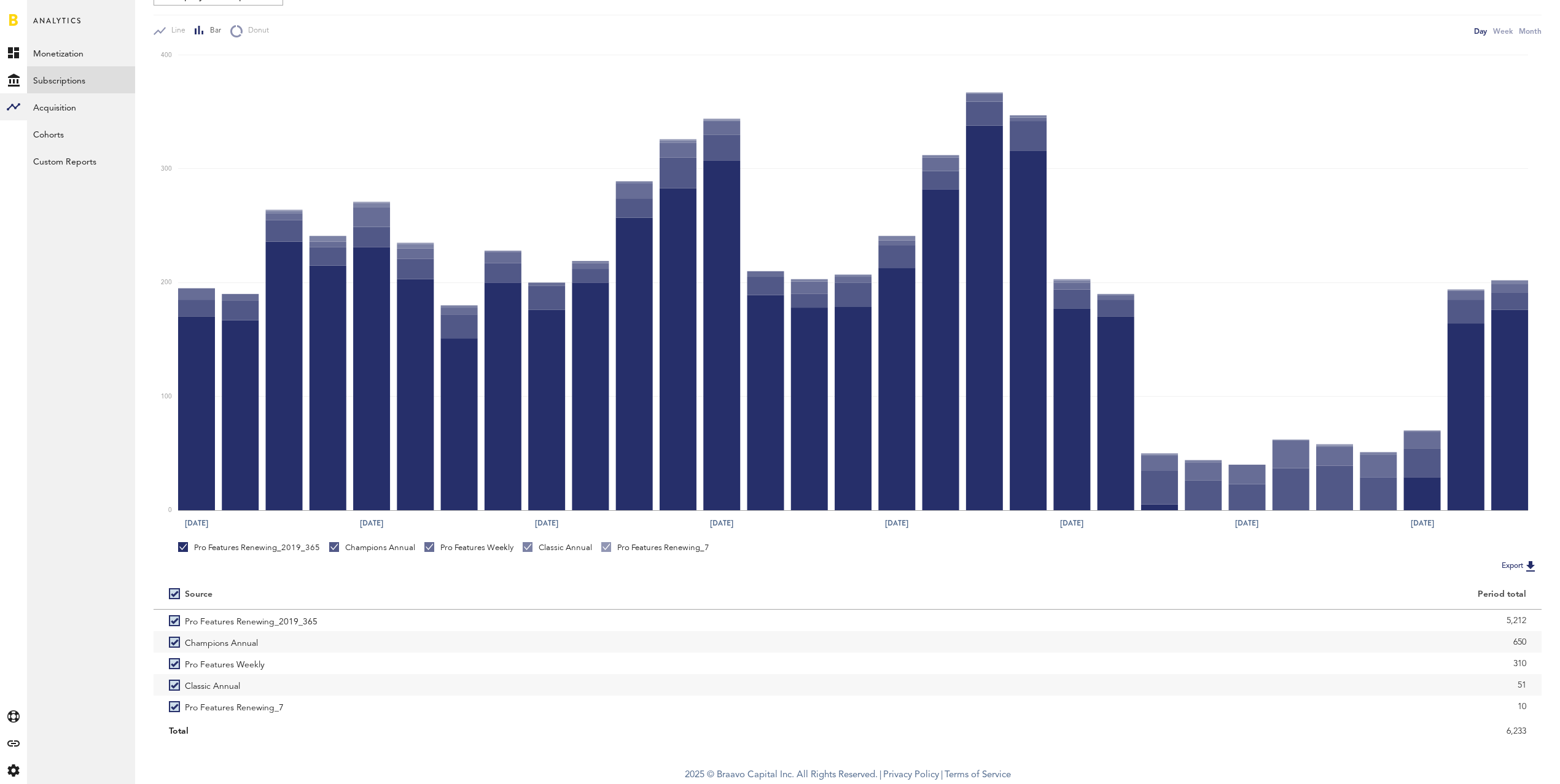
click at [173, 594] on label at bounding box center [177, 594] width 16 height 0
checkbox input "false"
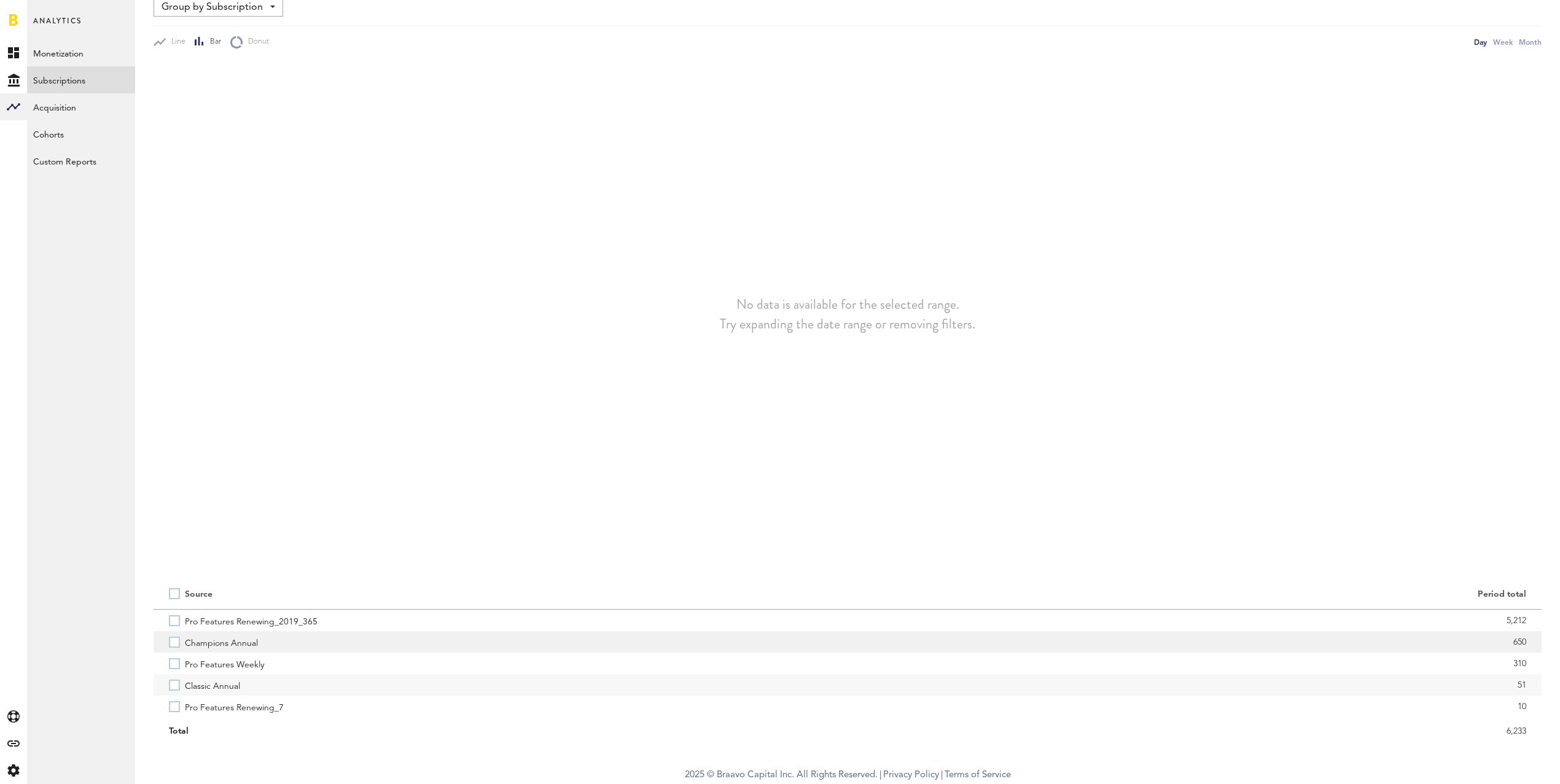
click at [179, 640] on label "Champions Annual" at bounding box center [500, 641] width 663 height 22
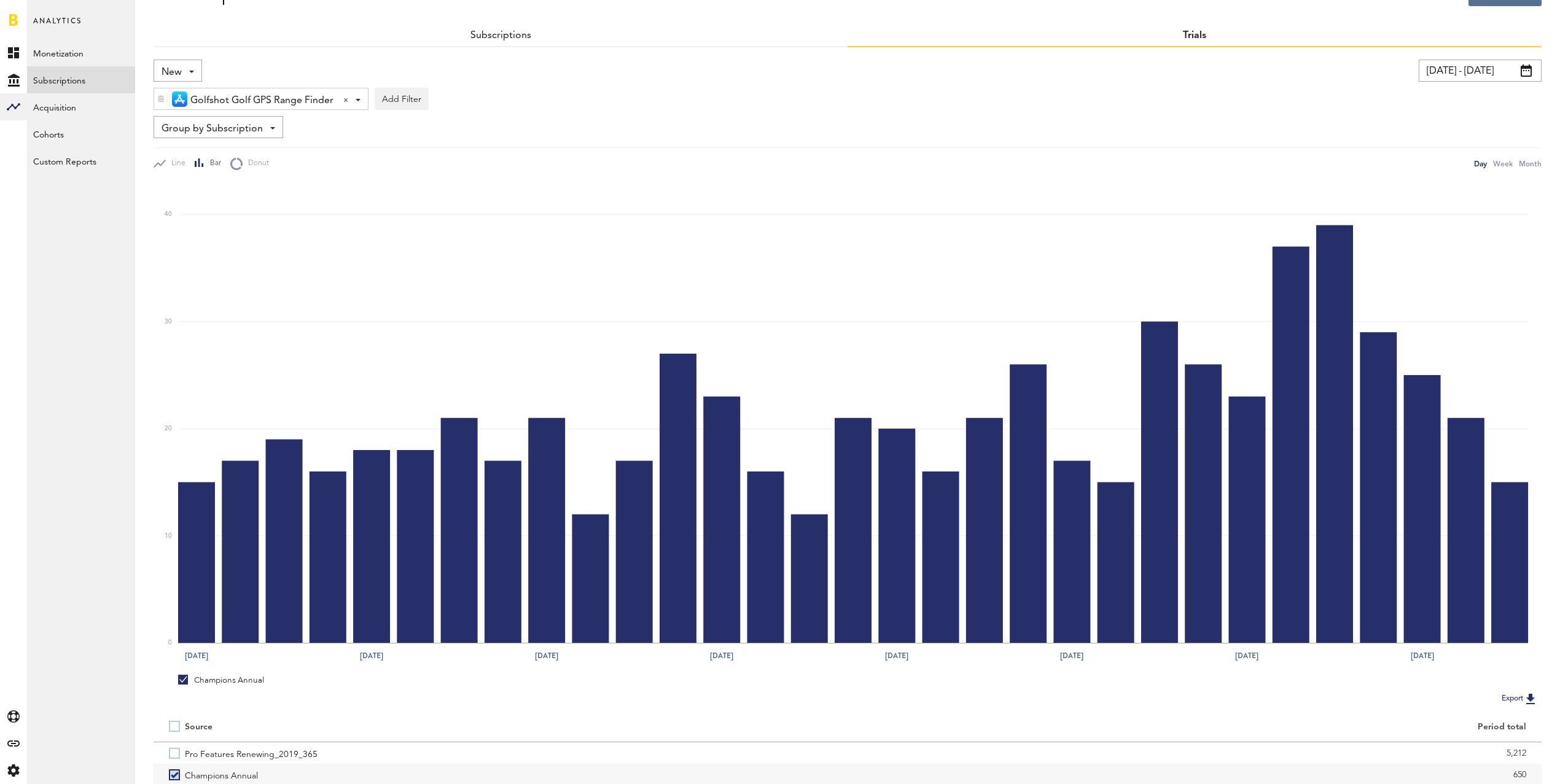
scroll to position [0, 0]
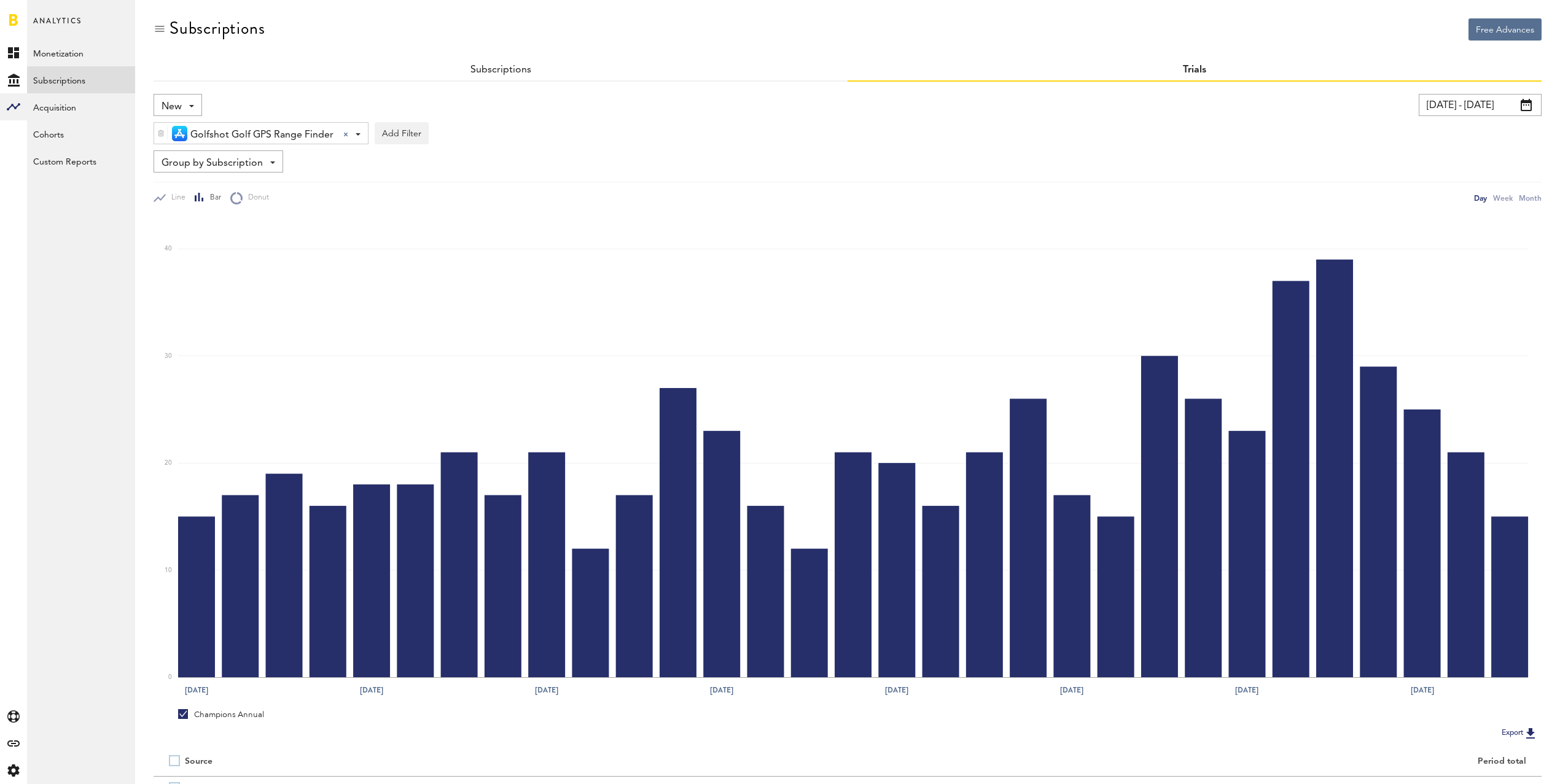
click at [183, 109] on div "New New Active Cancelled Conversion" at bounding box center [178, 104] width 49 height 22
click at [892, 142] on div "Golfshot Golf GPS Range Finder Golfshot Golf GPS Range Finder All Active Inacti…" at bounding box center [848, 130] width 1388 height 28
click at [502, 69] on link "Subscriptions" at bounding box center [501, 70] width 61 height 10
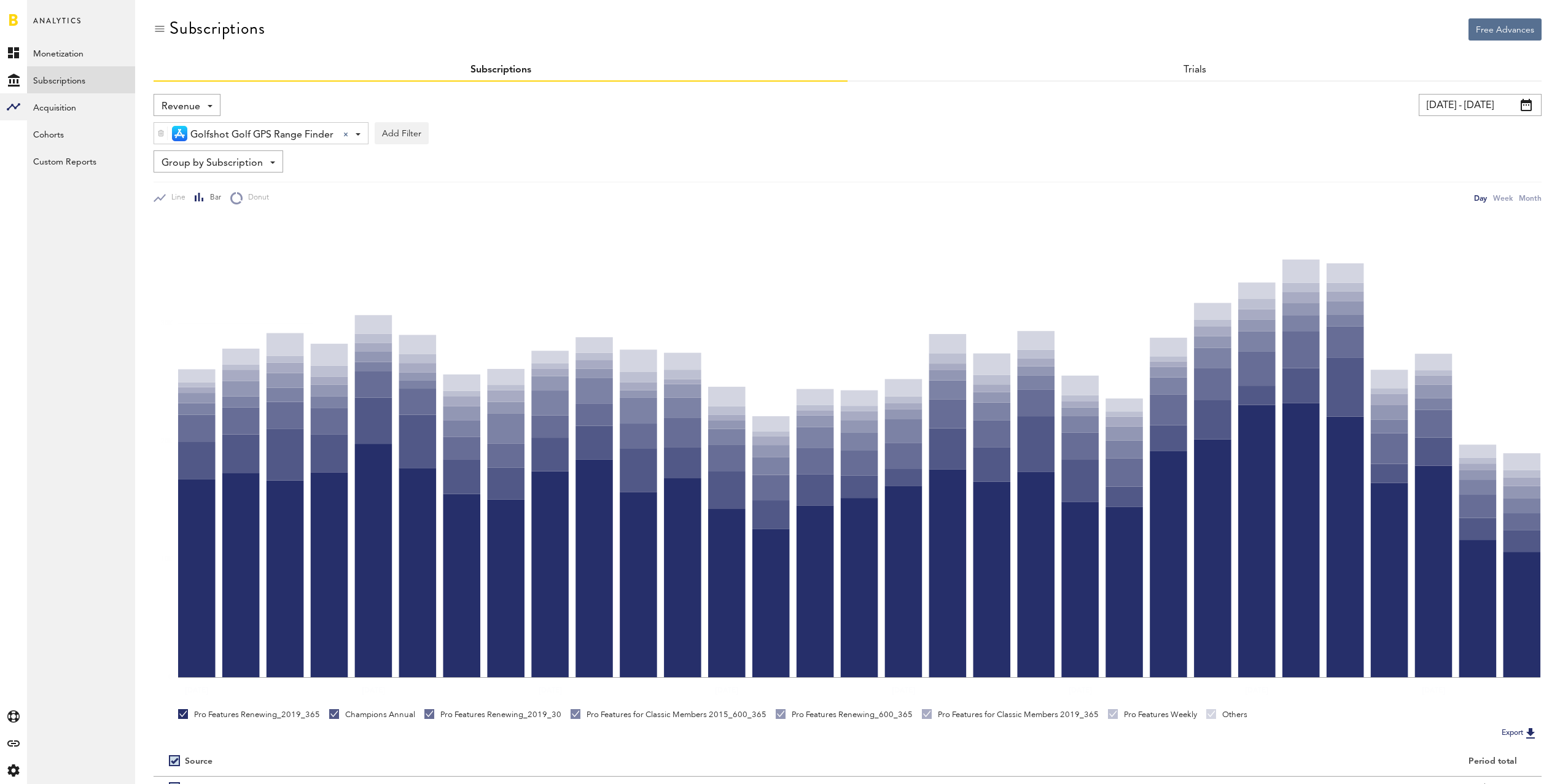
click at [177, 105] on span "Revenue" at bounding box center [181, 107] width 38 height 21
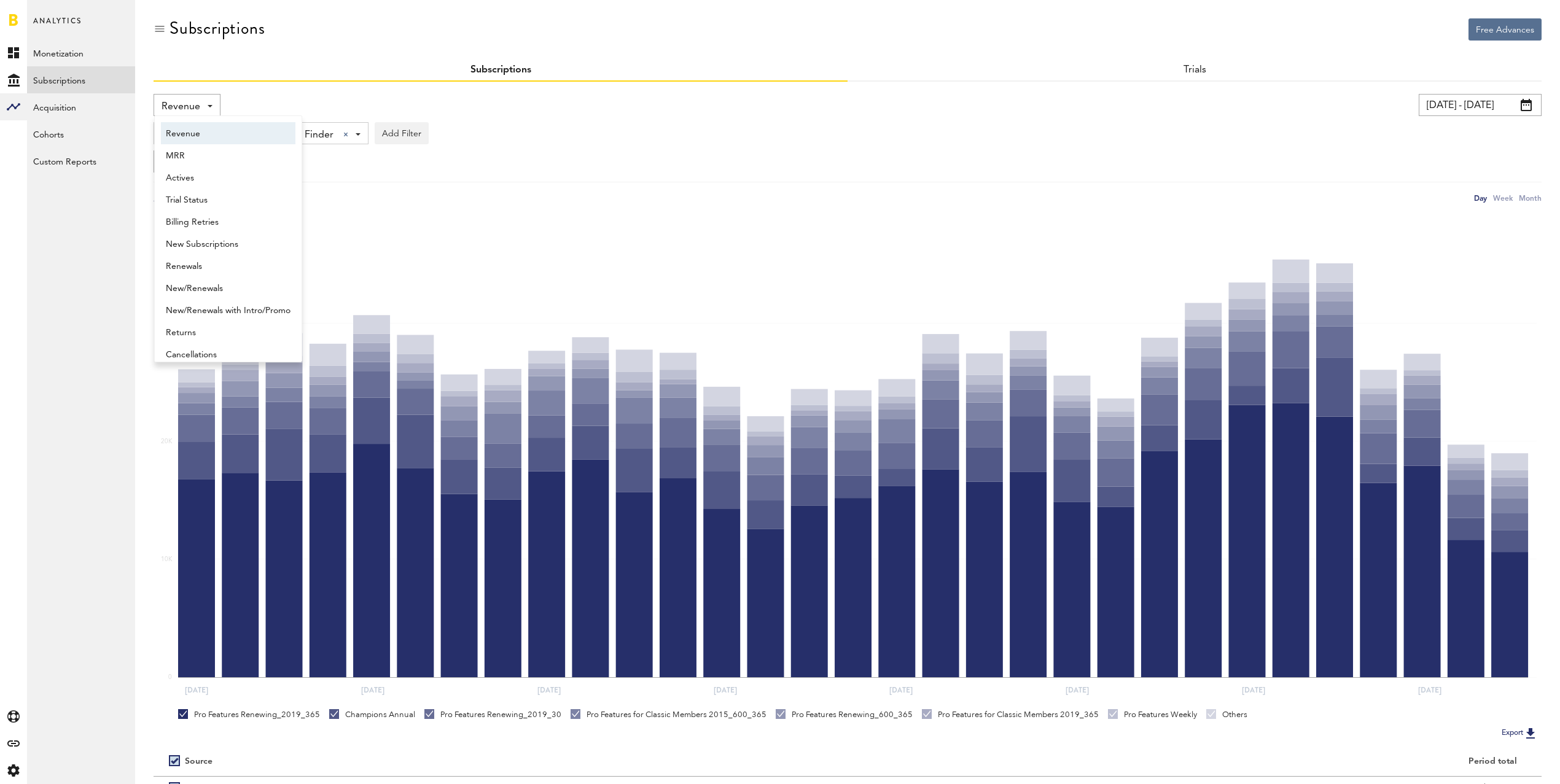
scroll to position [6, 0]
click at [224, 232] on span "New Subscriptions" at bounding box center [228, 238] width 124 height 21
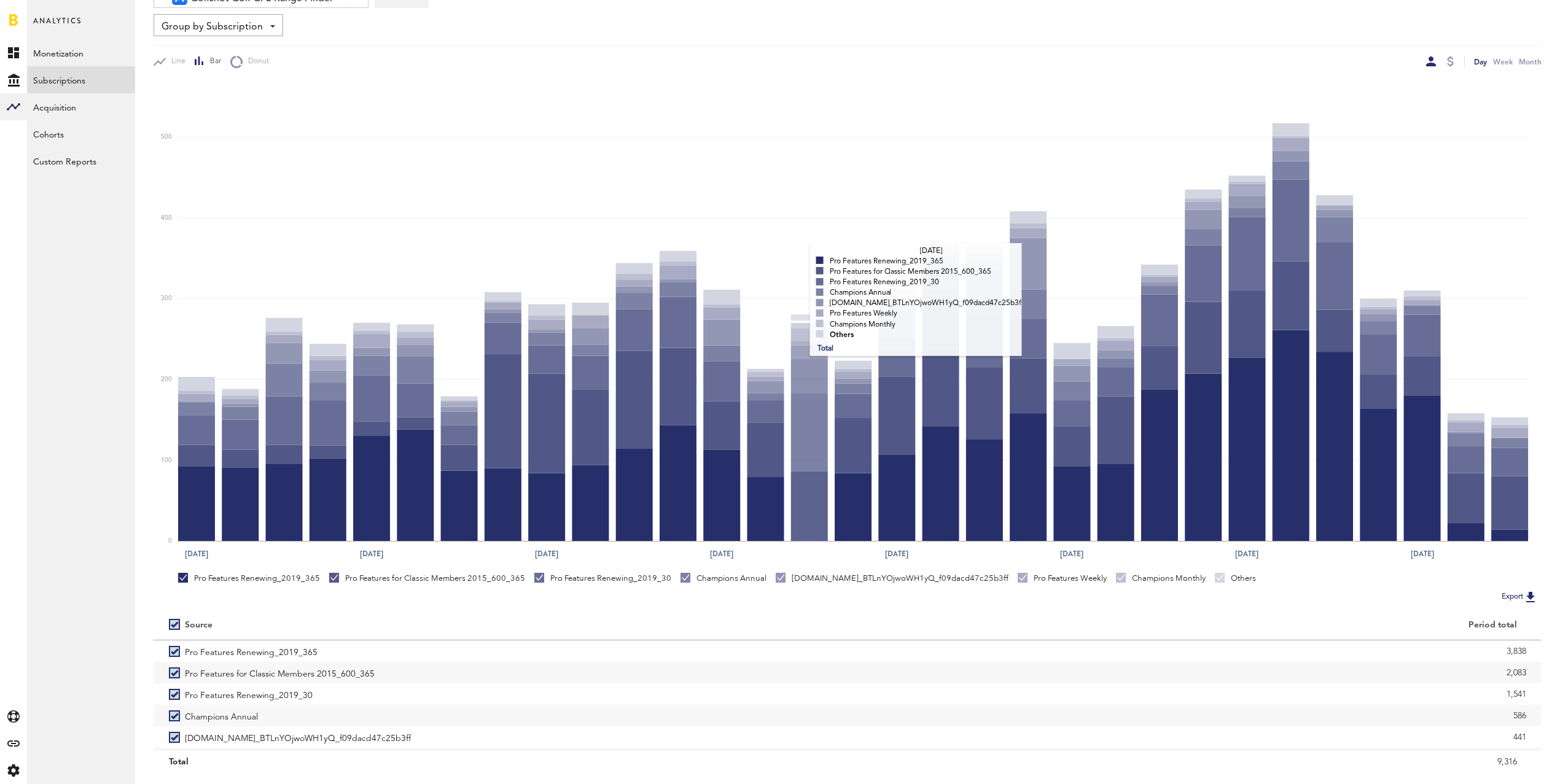
scroll to position [167, 0]
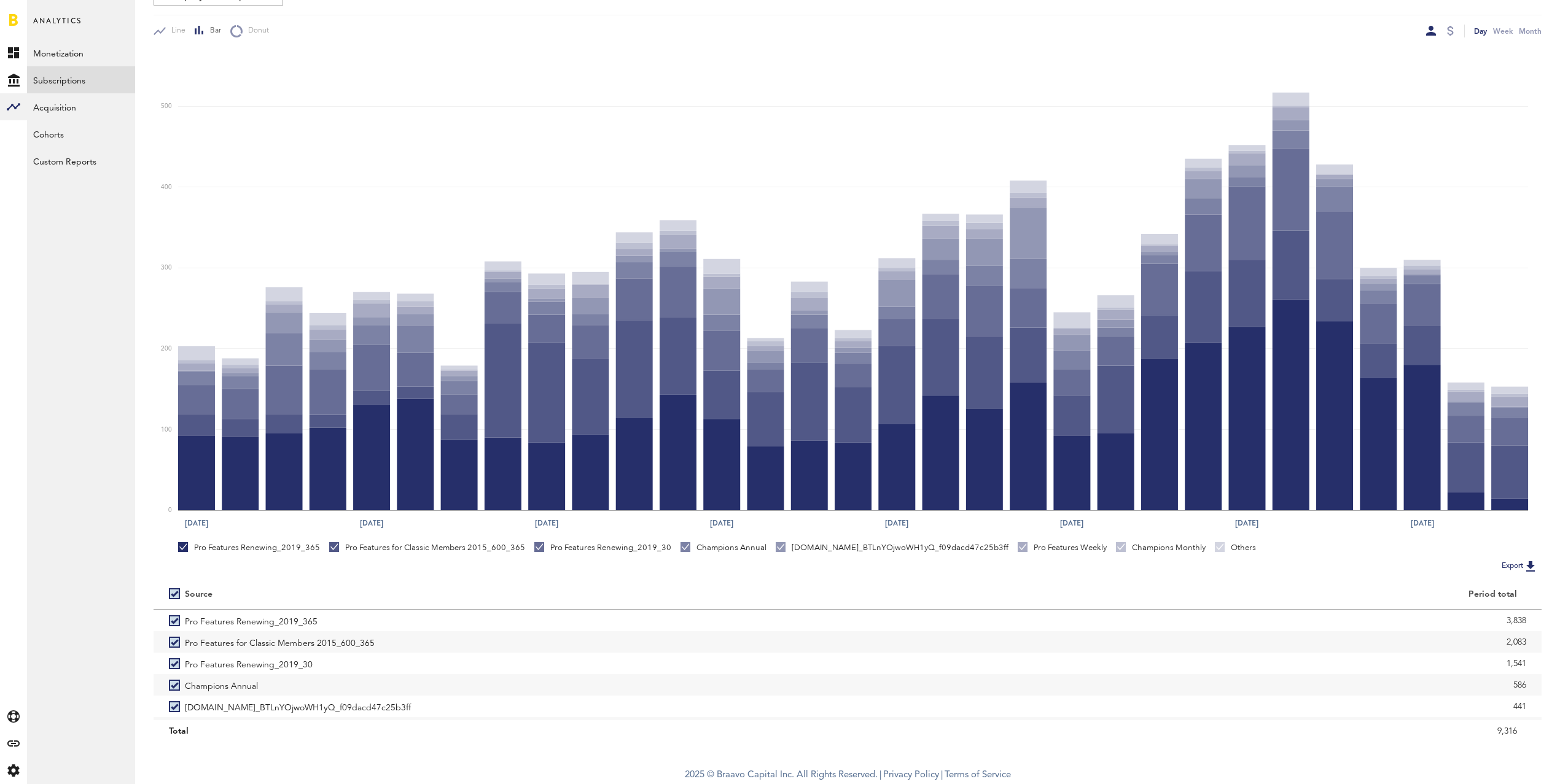
click at [177, 594] on label at bounding box center [177, 594] width 16 height 0
checkbox input "false"
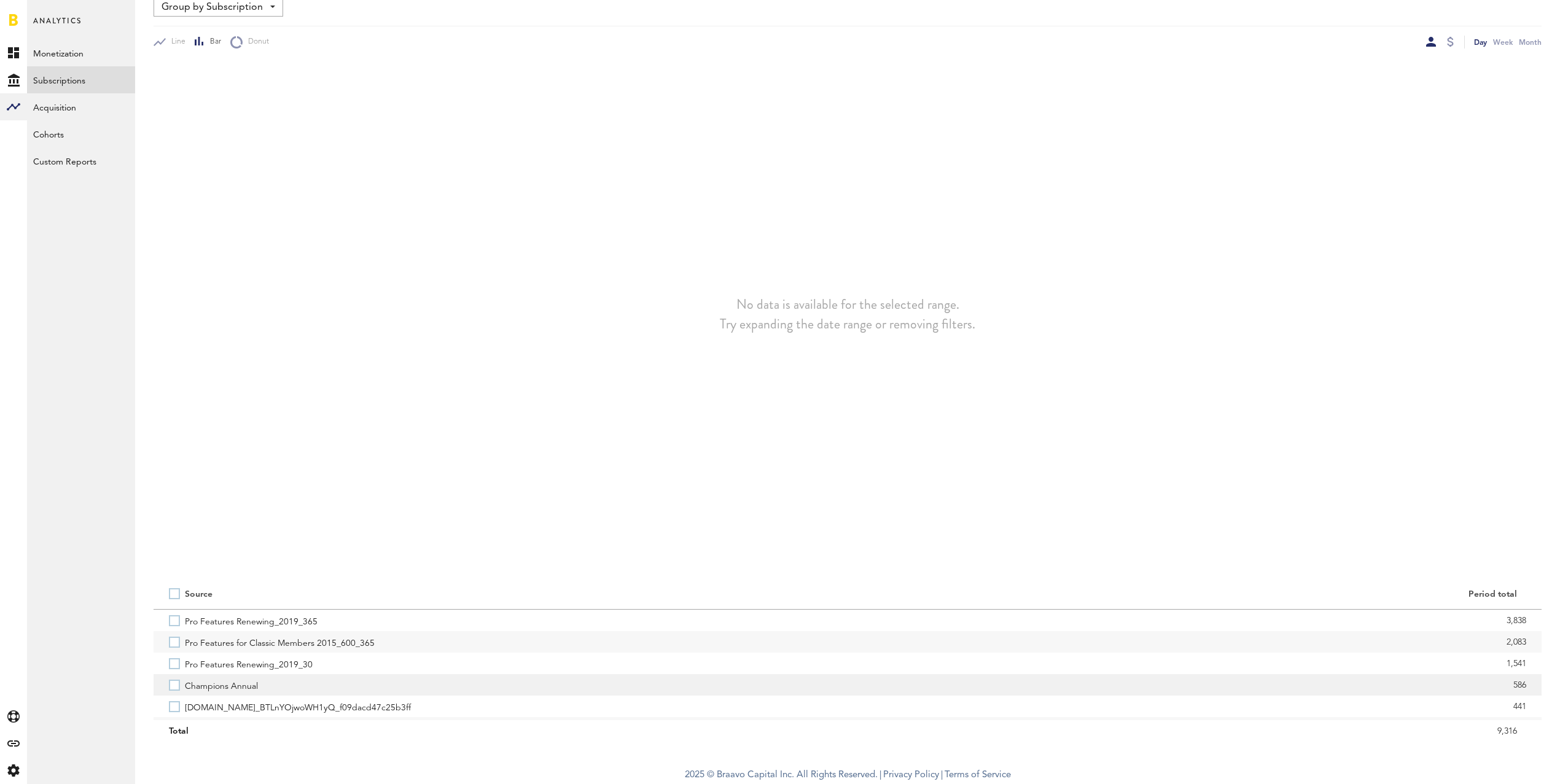
click at [176, 688] on label "Champions Annual" at bounding box center [500, 684] width 663 height 22
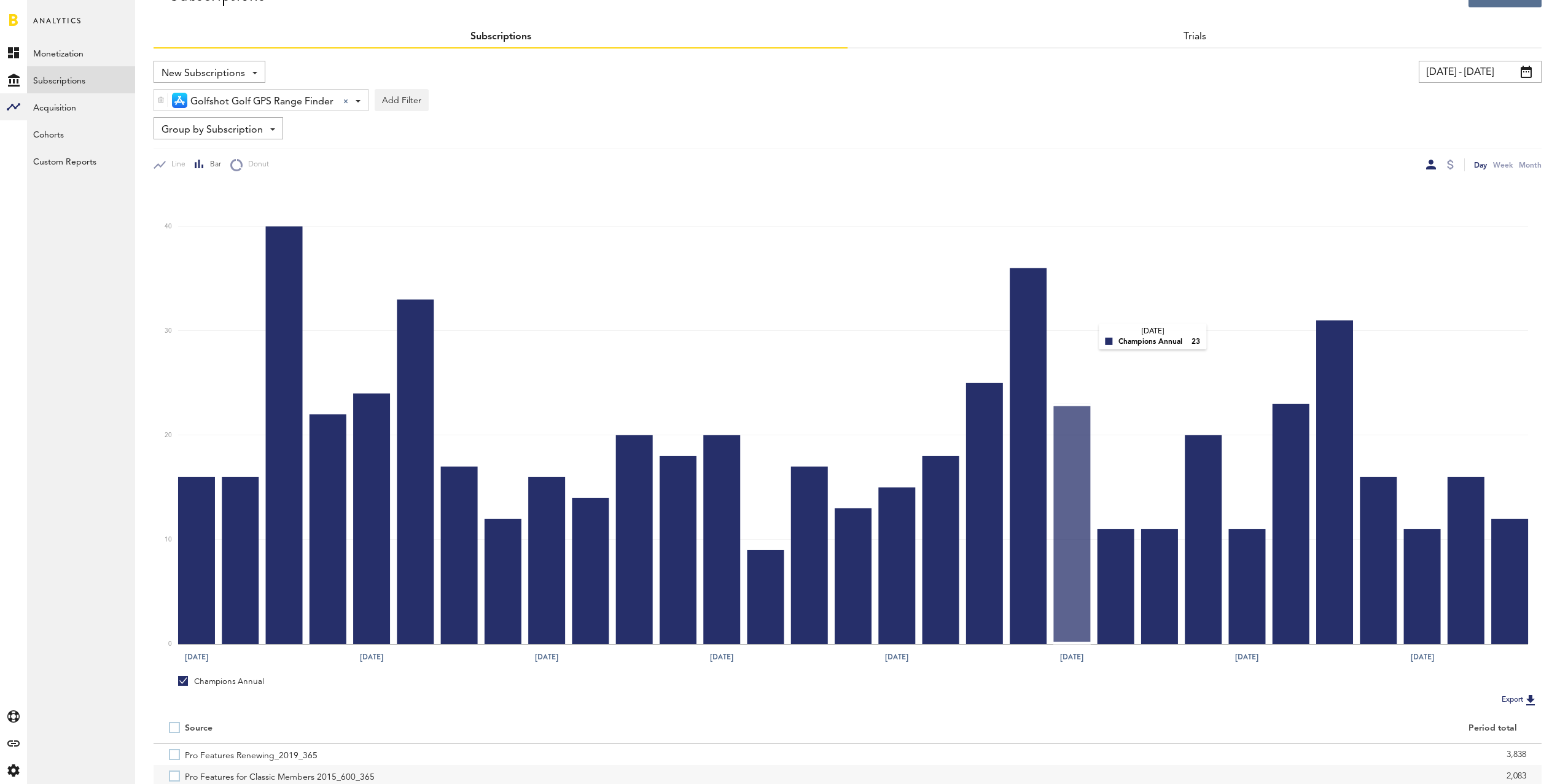
scroll to position [0, 0]
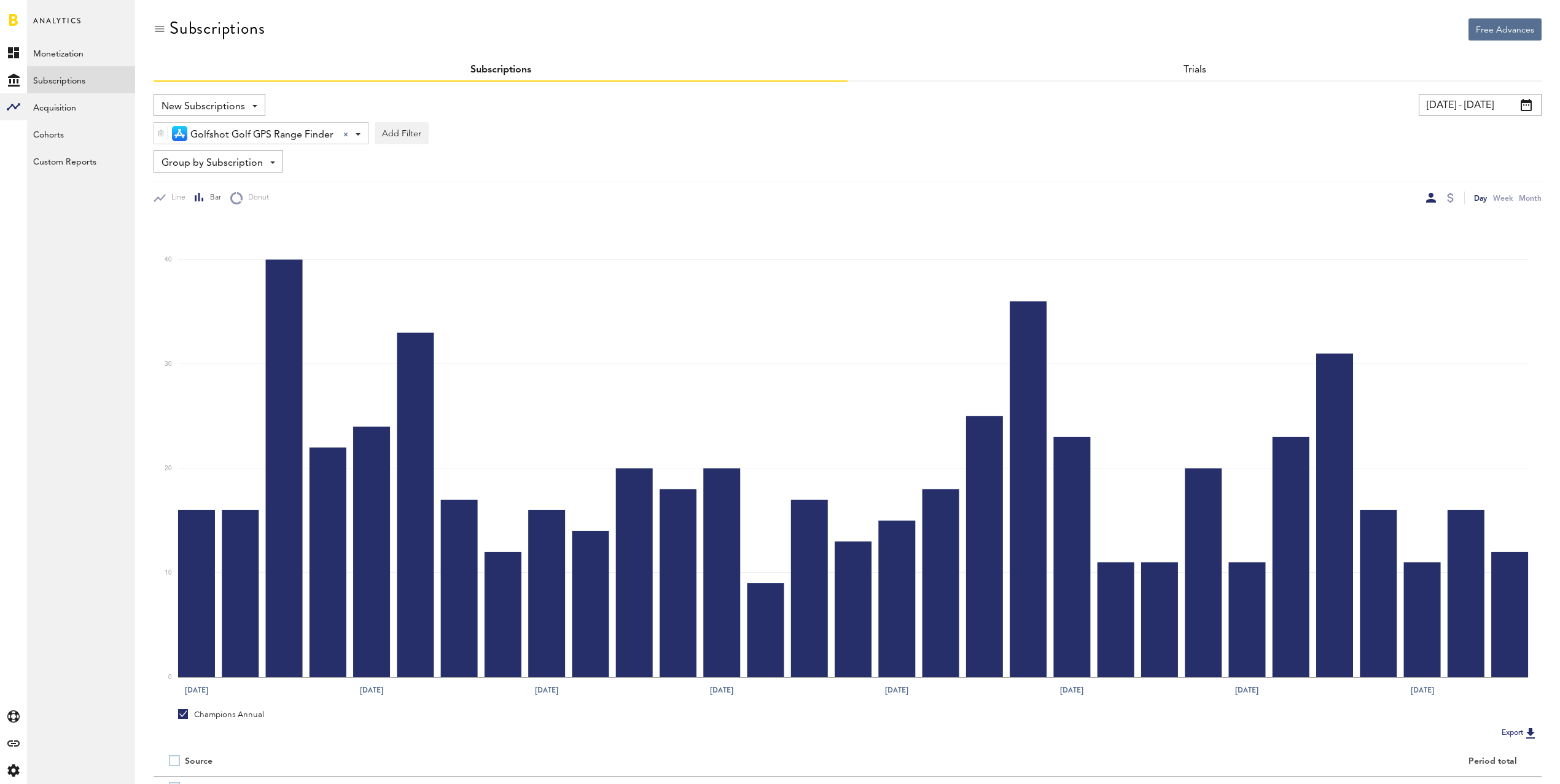
click at [1459, 104] on input "[DATE] - [DATE]" at bounding box center [1480, 104] width 123 height 22
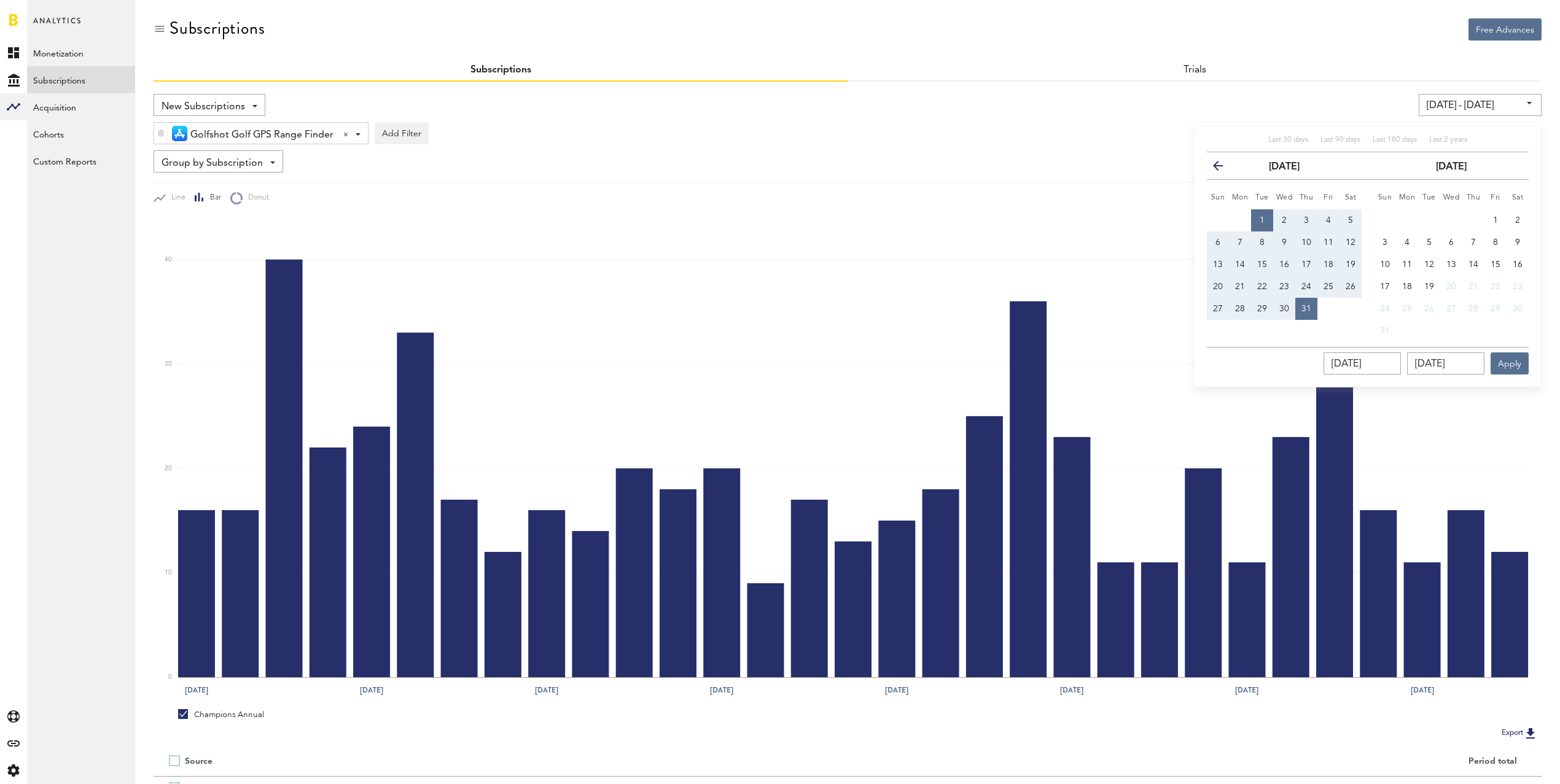
click at [1223, 169] on icon "button" at bounding box center [1223, 169] width 0 height 0
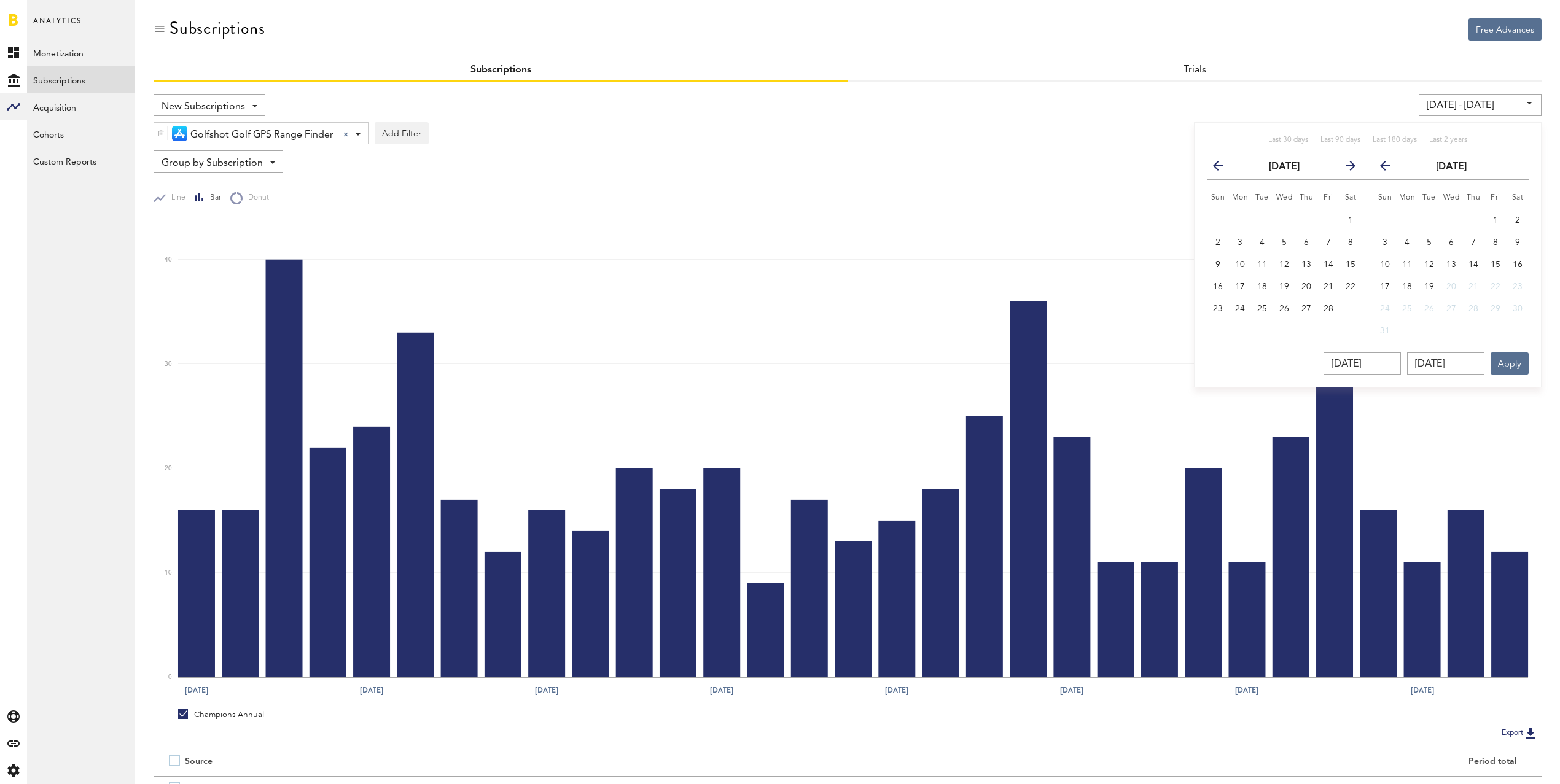
click at [1223, 169] on icon "button" at bounding box center [1223, 169] width 0 height 0
click at [1286, 221] on span "1" at bounding box center [1284, 221] width 5 height 9
type input "[DATE] - [DATE]"
type input "[DATE]"
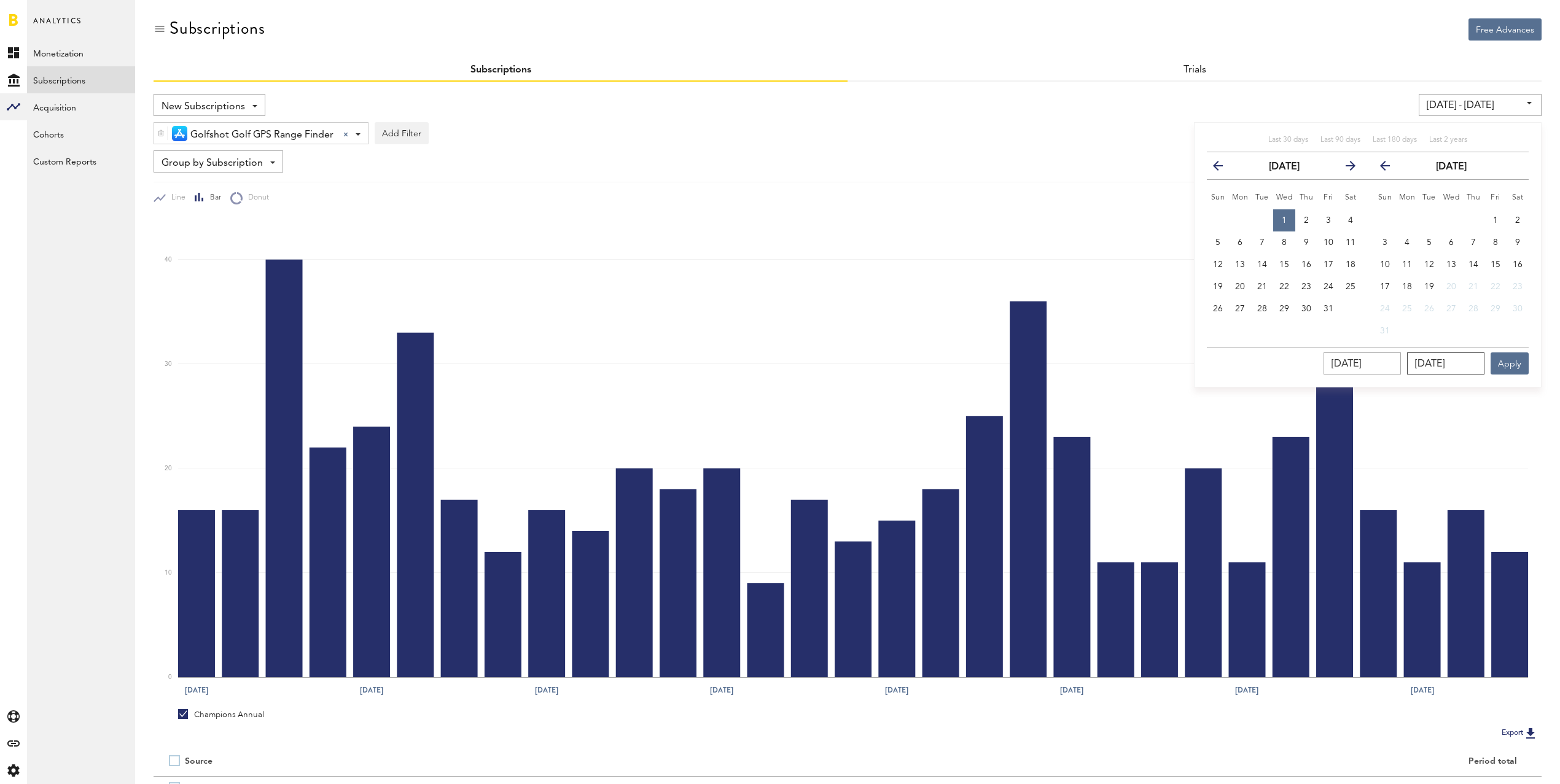
click at [1446, 366] on input "[DATE]" at bounding box center [1445, 362] width 77 height 22
click at [1390, 169] on icon "button" at bounding box center [1390, 169] width 0 height 0
click at [1475, 309] on span "31" at bounding box center [1473, 309] width 10 height 9
type input "[DATE] - [DATE]"
type input "[DATE]"
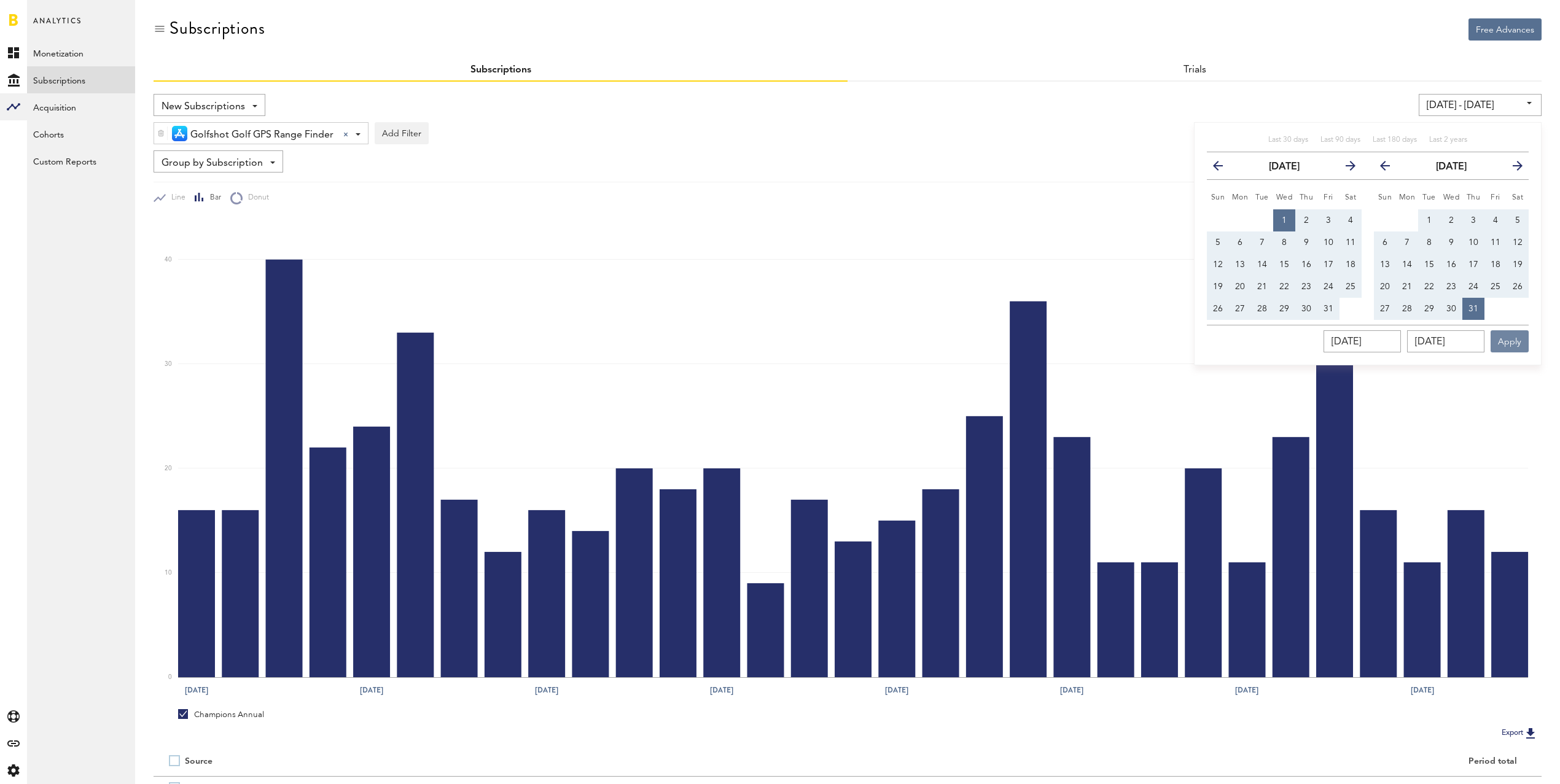
click at [1509, 337] on button "Apply" at bounding box center [1510, 341] width 38 height 22
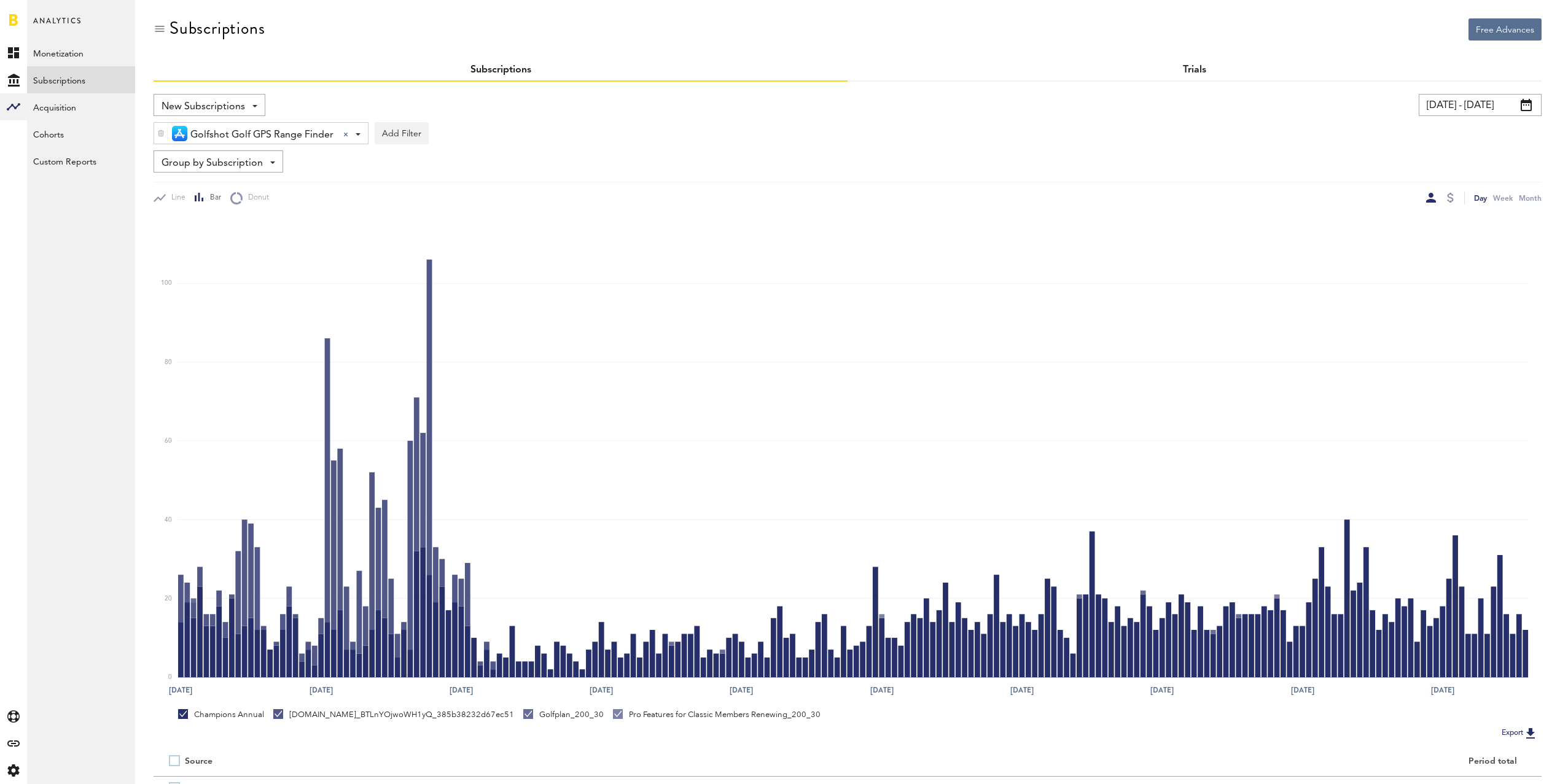
click at [1199, 70] on link "Trials" at bounding box center [1194, 70] width 23 height 10
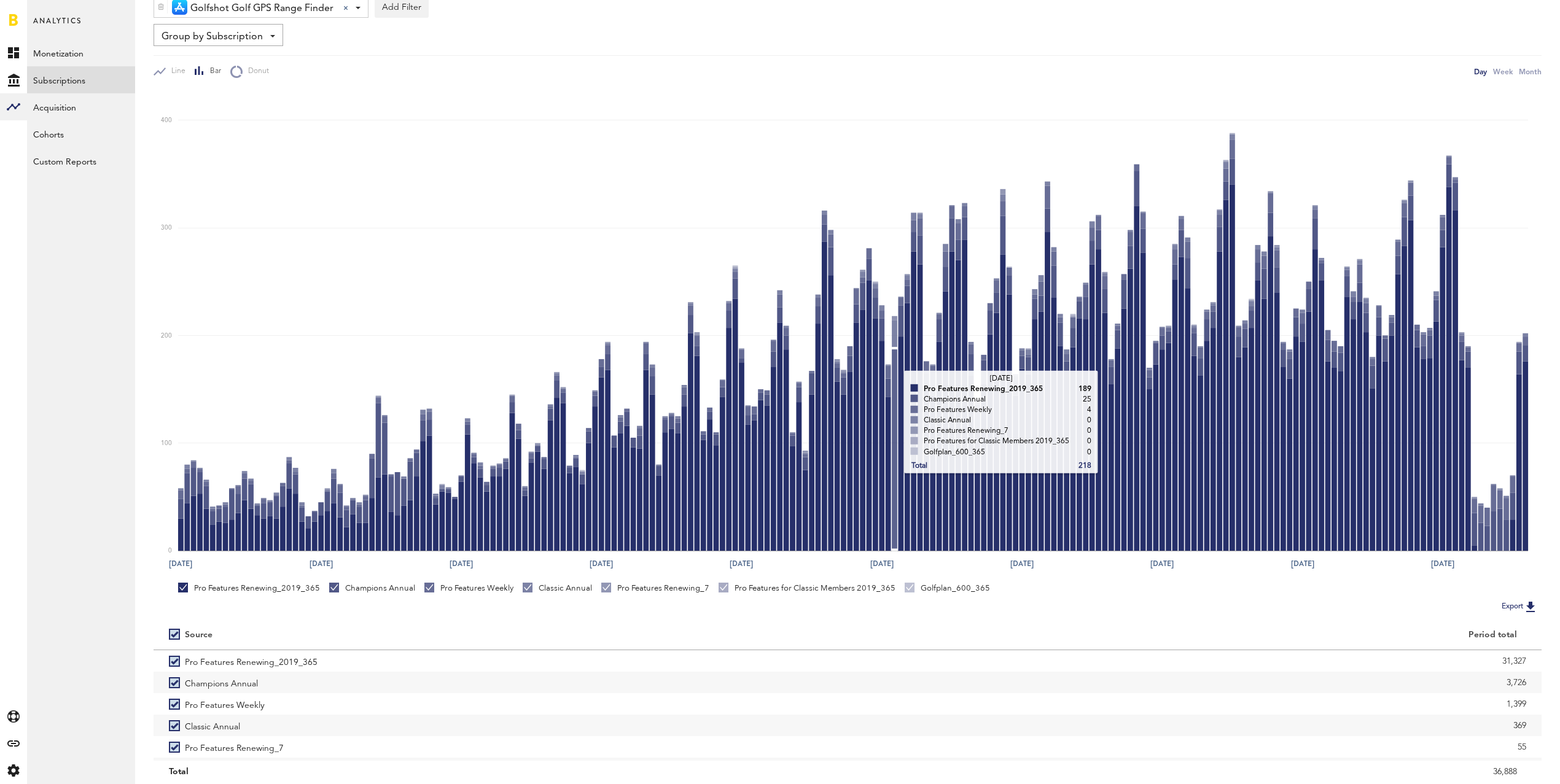
scroll to position [167, 0]
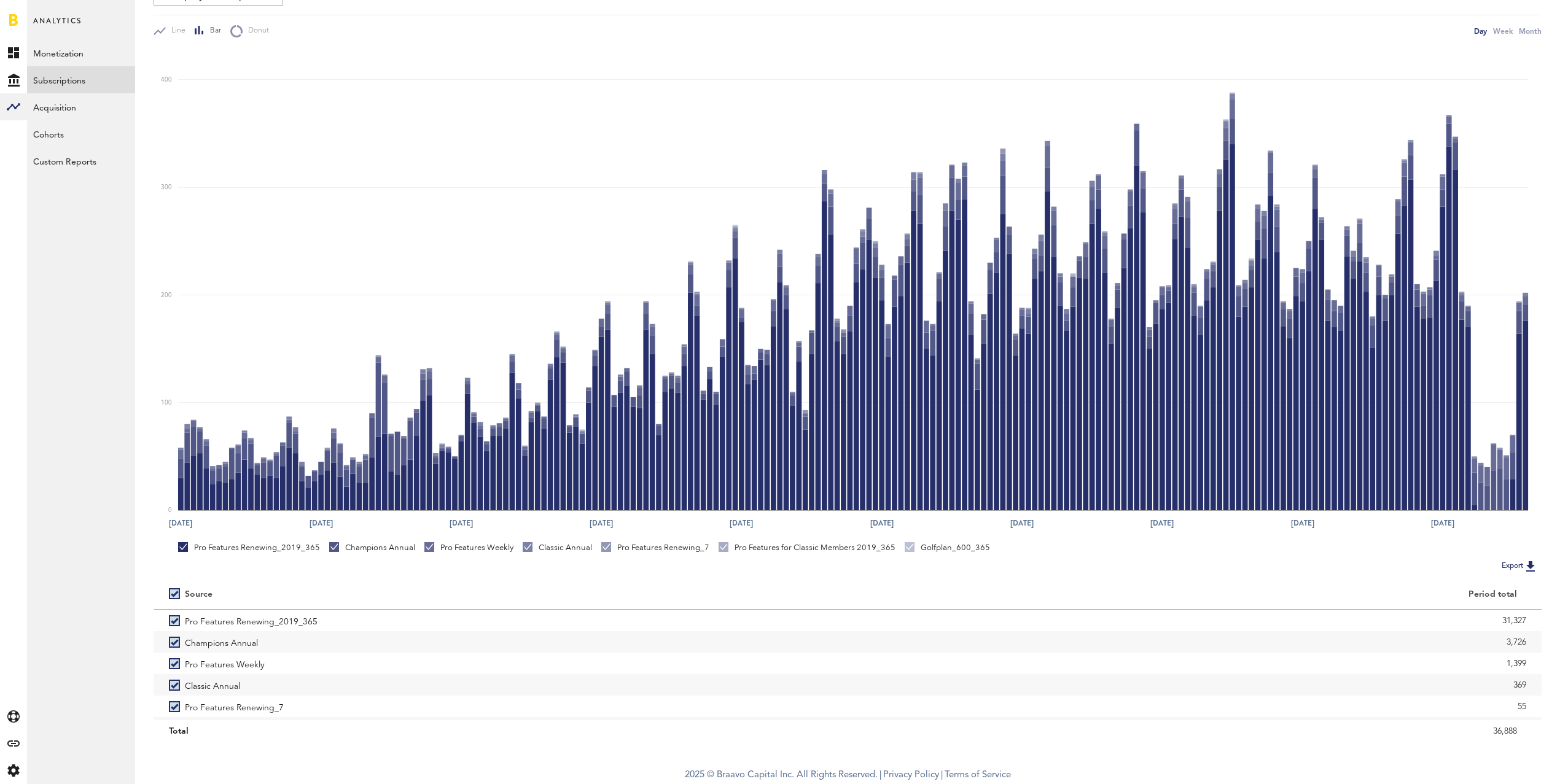
click at [177, 594] on label at bounding box center [177, 594] width 16 height 0
checkbox input "false"
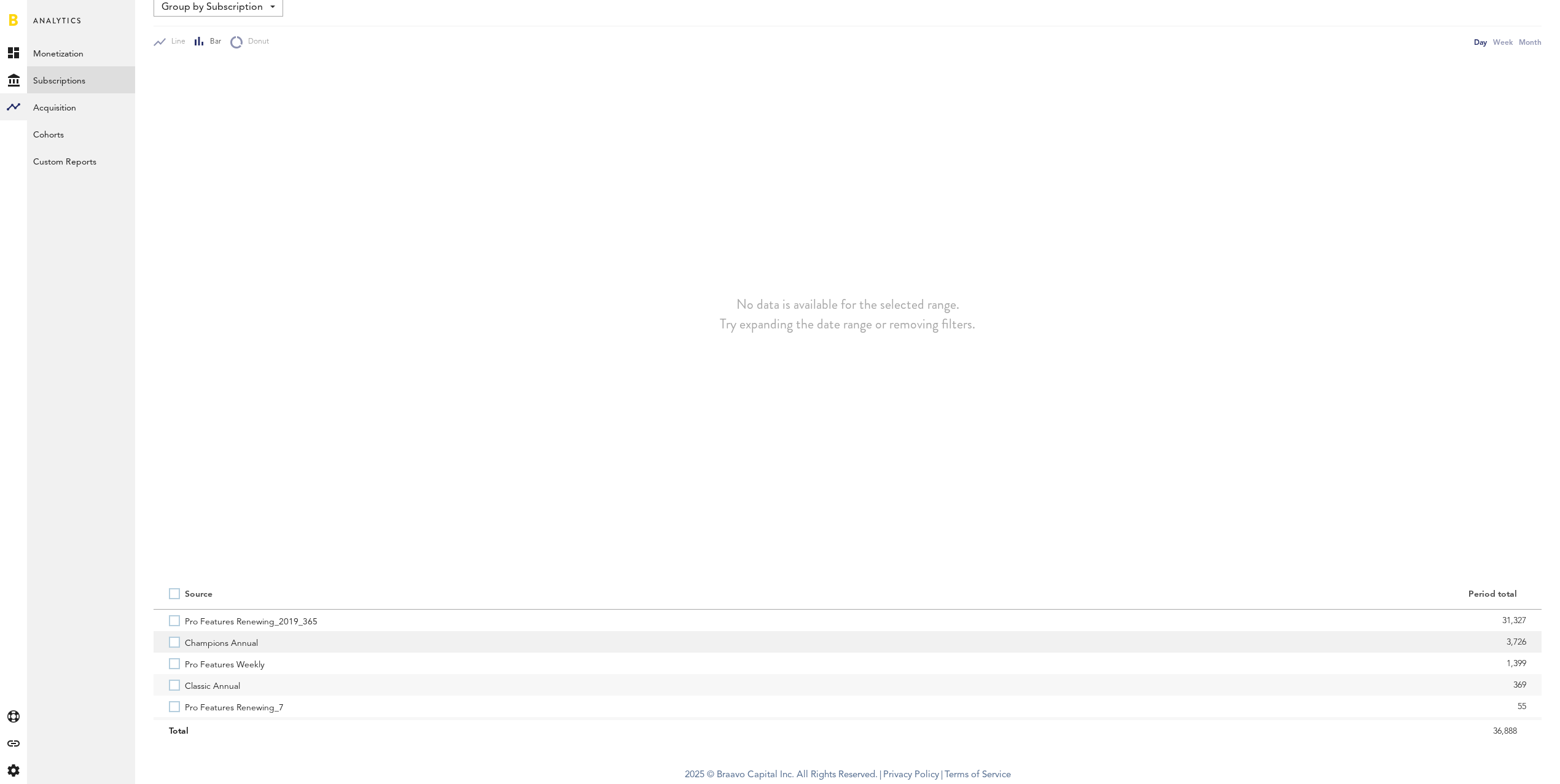
click at [183, 642] on label "Champions Annual" at bounding box center [500, 641] width 663 height 22
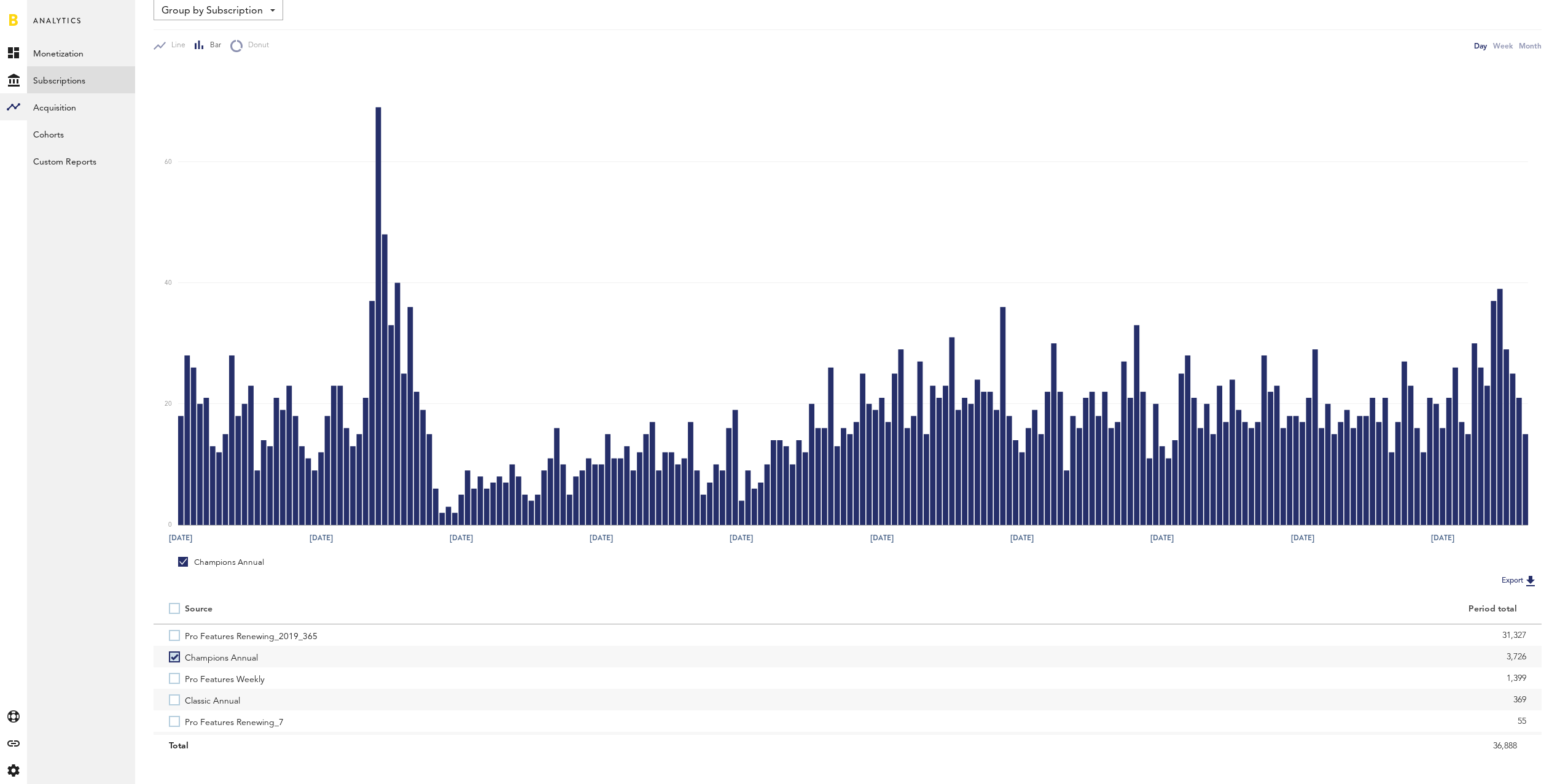
scroll to position [0, 0]
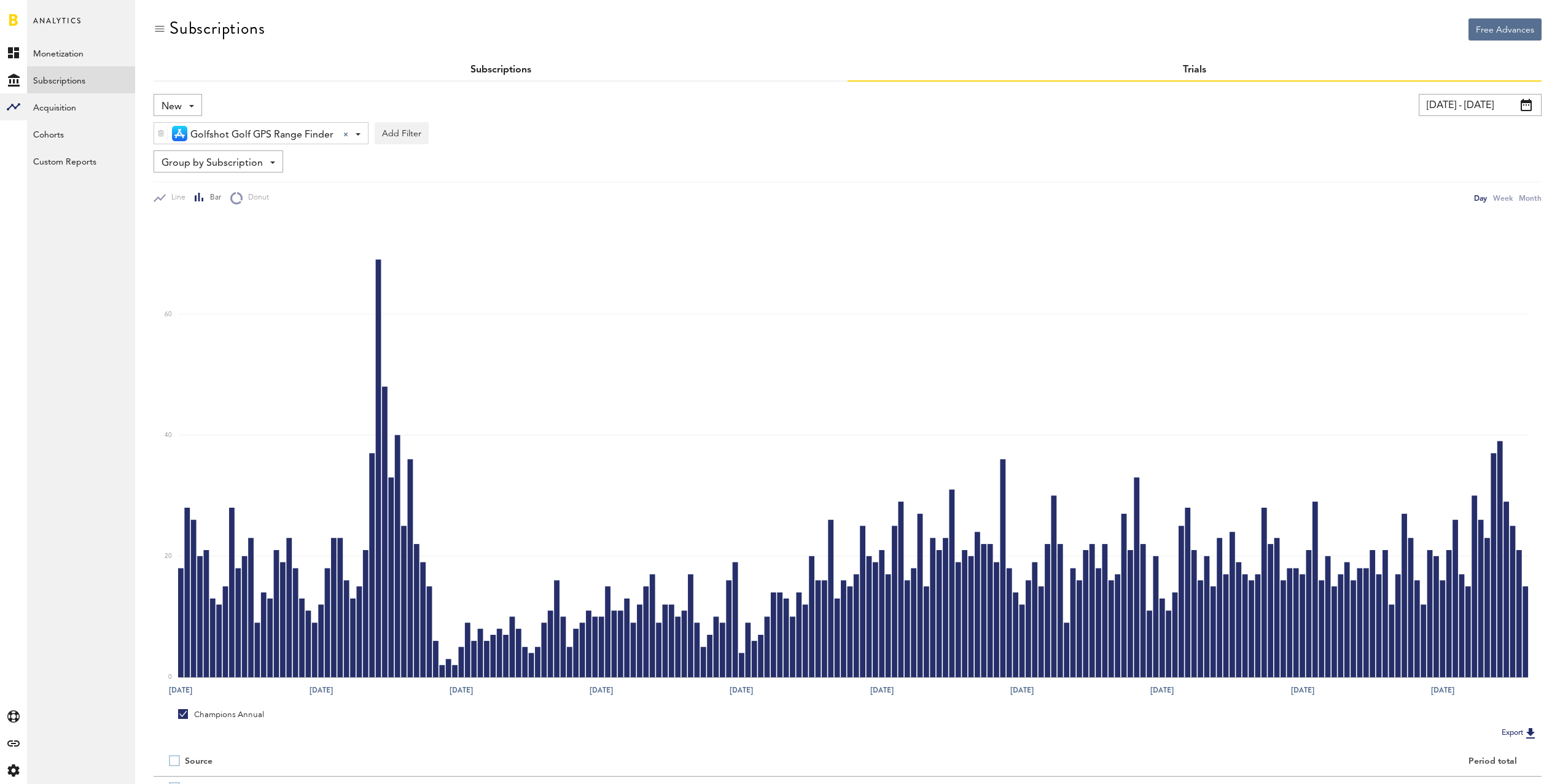
click at [495, 70] on link "Subscriptions" at bounding box center [501, 70] width 61 height 10
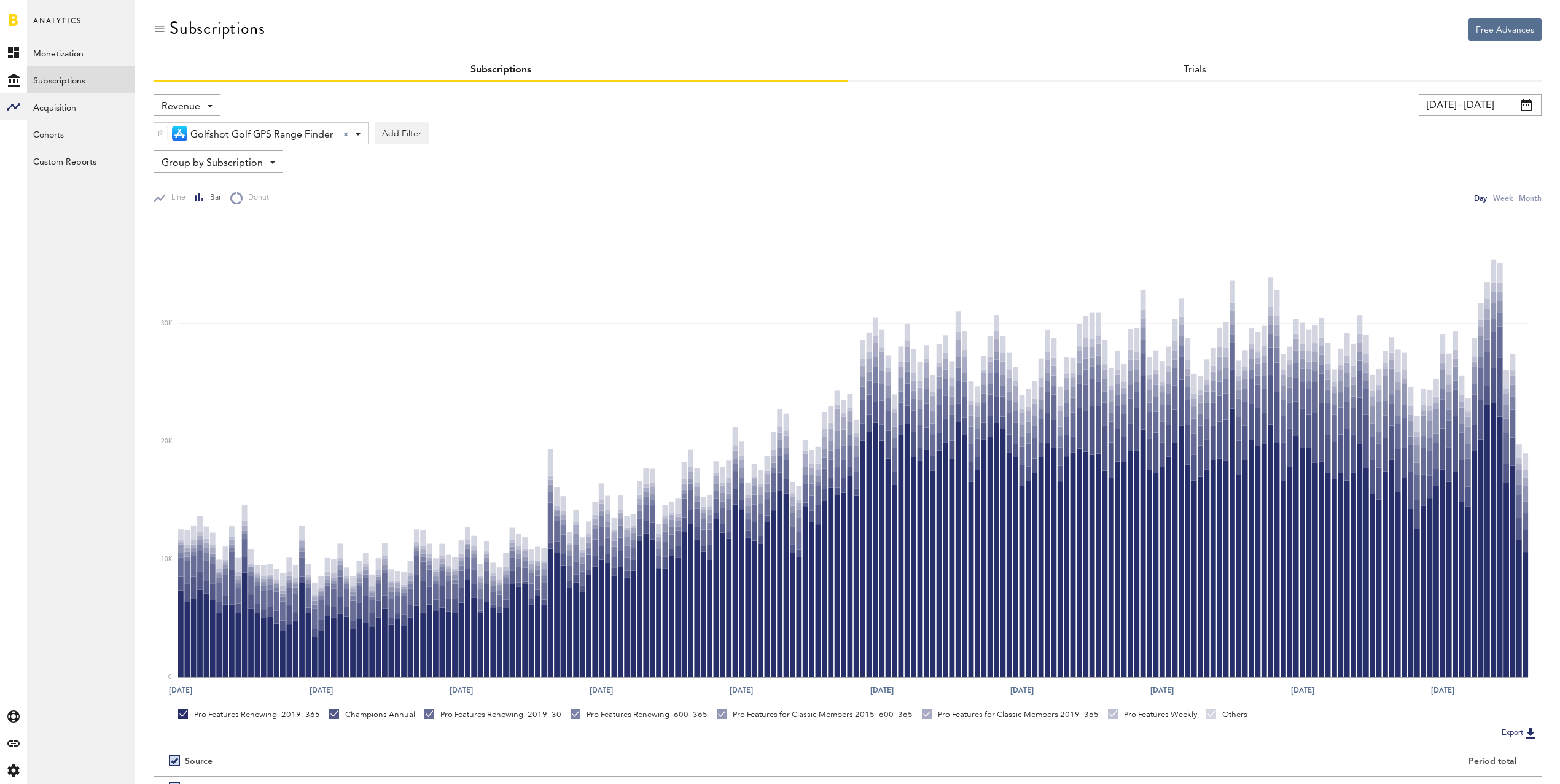
drag, startPoint x: 191, startPoint y: 99, endPoint x: 206, endPoint y: 123, distance: 28.3
click at [191, 99] on span "Revenue" at bounding box center [181, 107] width 38 height 21
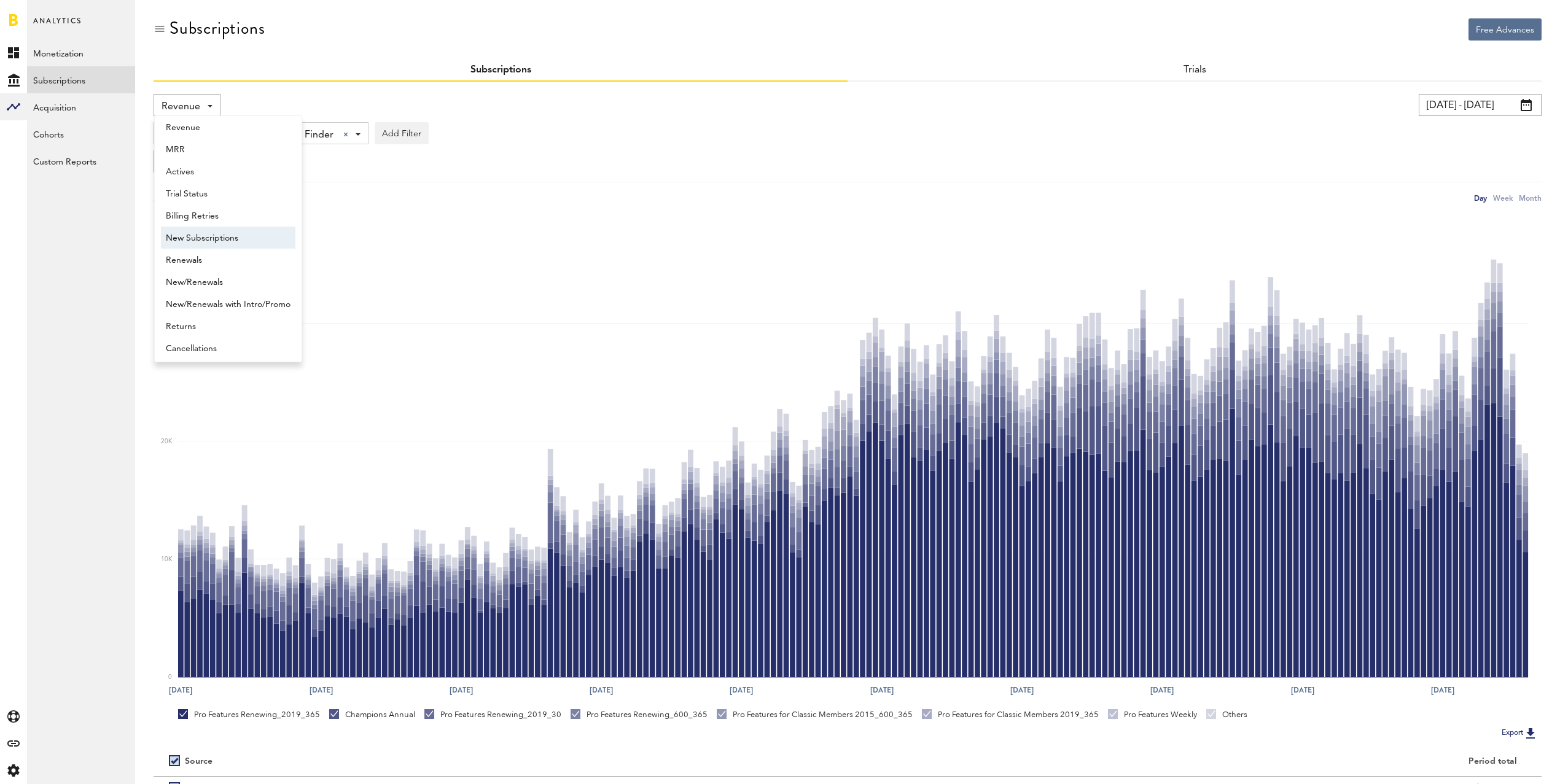
click at [229, 237] on span "New Subscriptions" at bounding box center [228, 238] width 124 height 21
